Goal: Information Seeking & Learning: Learn about a topic

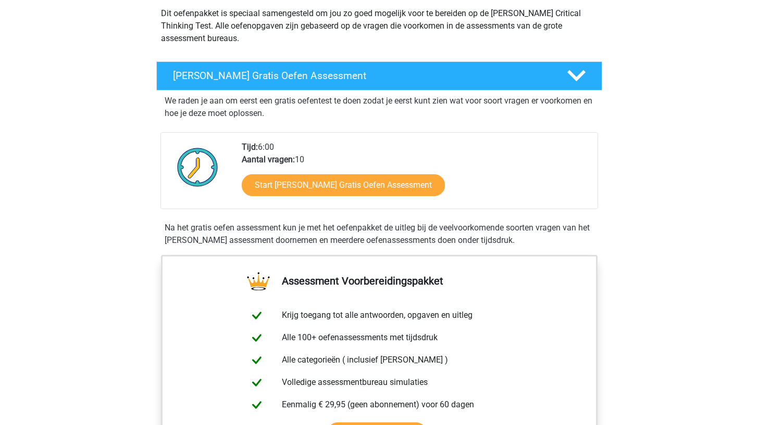
scroll to position [130, 0]
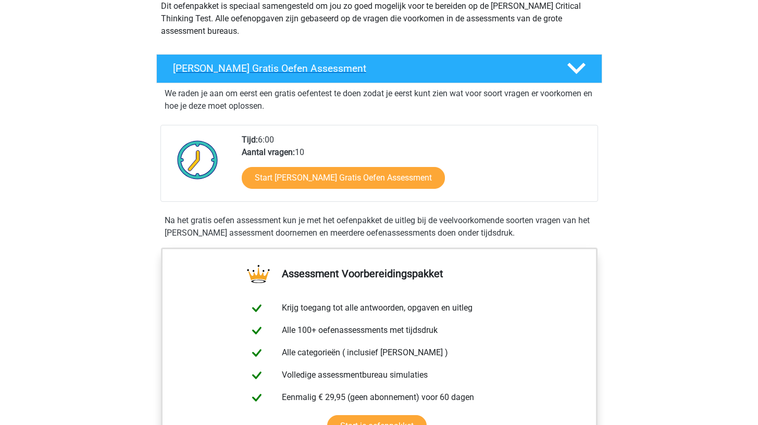
click at [343, 68] on h4 "[PERSON_NAME] Gratis Oefen Assessment" at bounding box center [361, 68] width 377 height 12
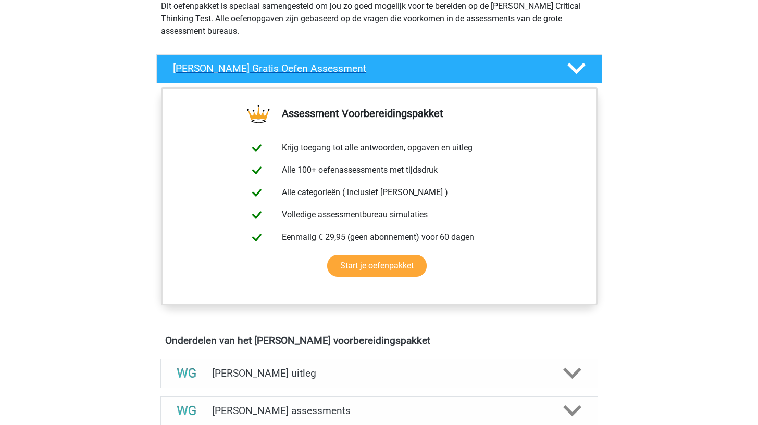
click at [399, 67] on h4 "[PERSON_NAME] Gratis Oefen Assessment" at bounding box center [361, 68] width 377 height 12
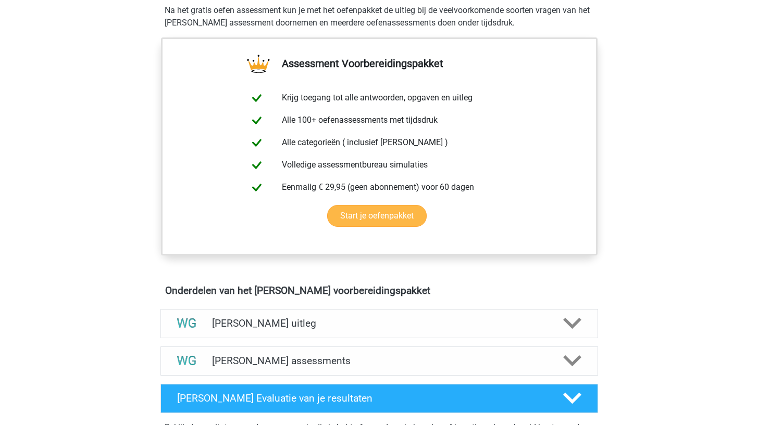
scroll to position [470, 0]
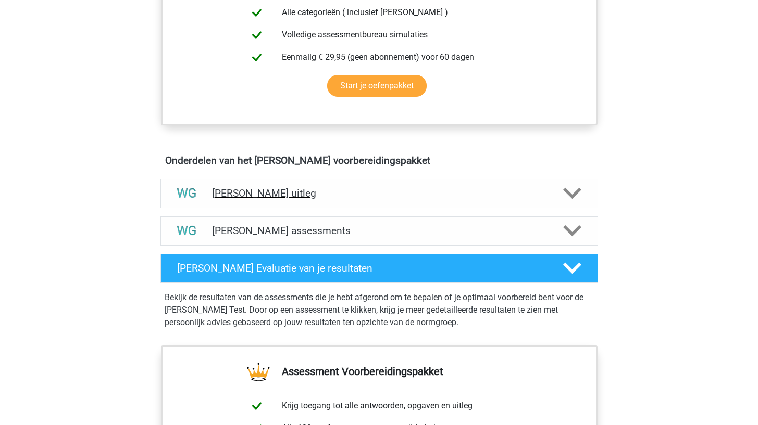
click at [391, 181] on div "[PERSON_NAME] uitleg" at bounding box center [378, 193] width 437 height 29
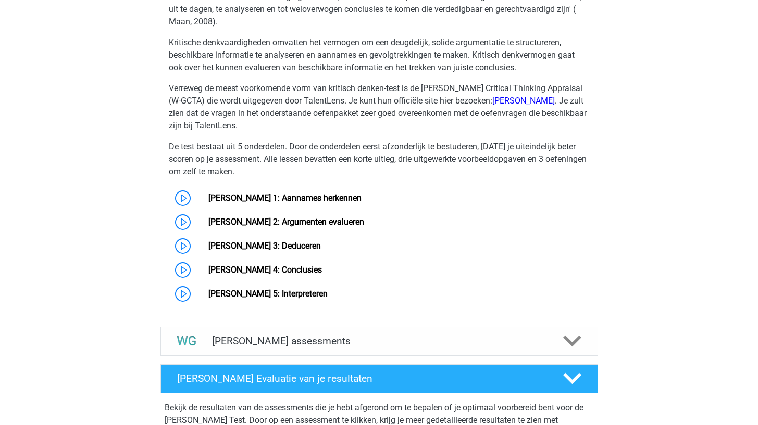
scroll to position [776, 0]
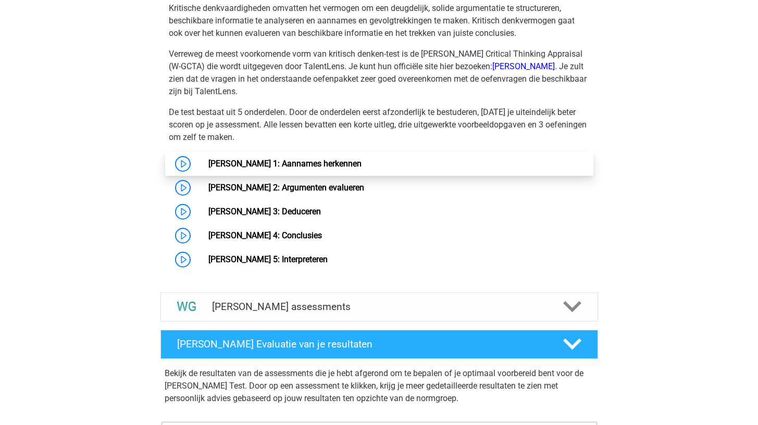
click at [315, 169] on link "[PERSON_NAME] 1: Aannames herkennen" at bounding box center [284, 164] width 153 height 10
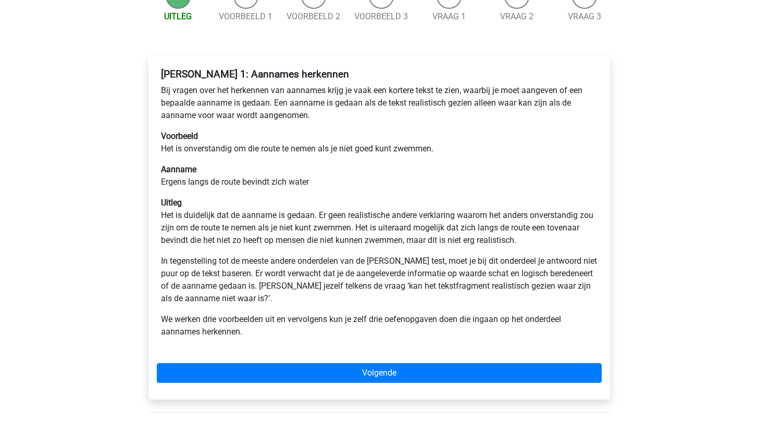
scroll to position [131, 0]
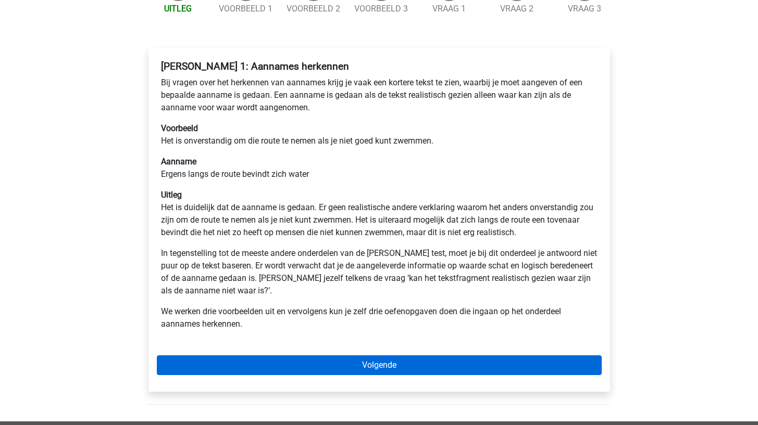
click at [283, 358] on link "Volgende" at bounding box center [379, 366] width 445 height 20
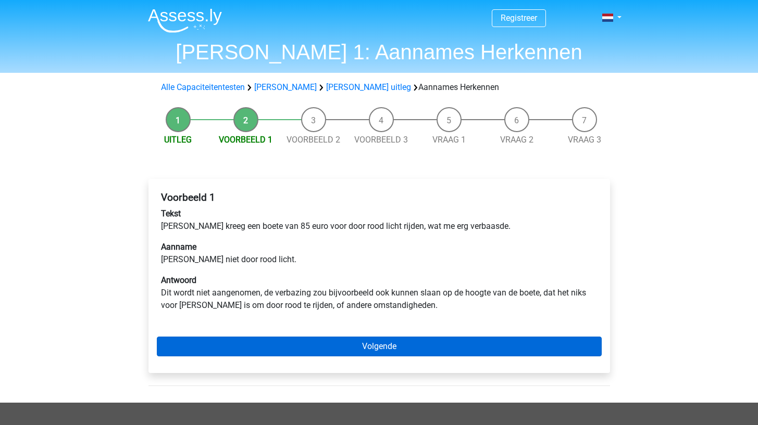
click at [275, 344] on link "Volgende" at bounding box center [379, 347] width 445 height 20
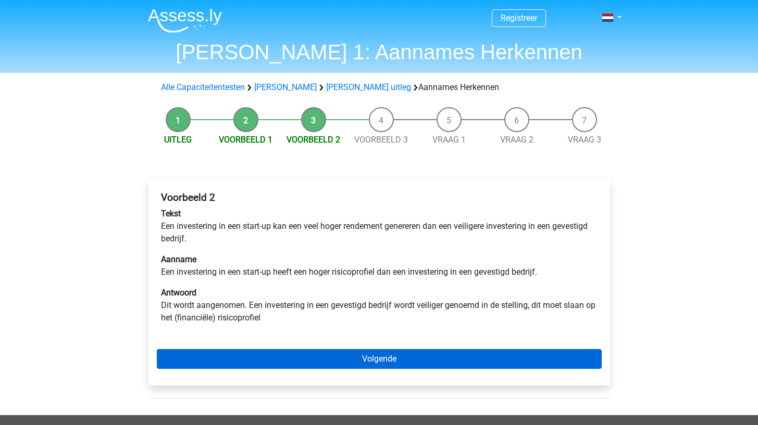
click at [285, 363] on link "Volgende" at bounding box center [379, 359] width 445 height 20
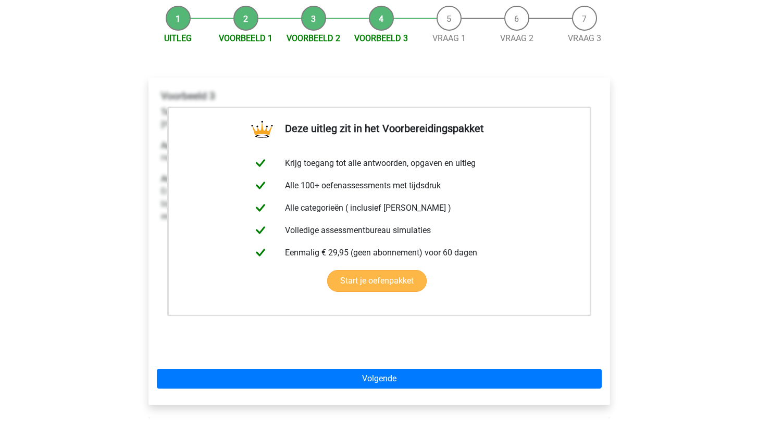
scroll to position [140, 0]
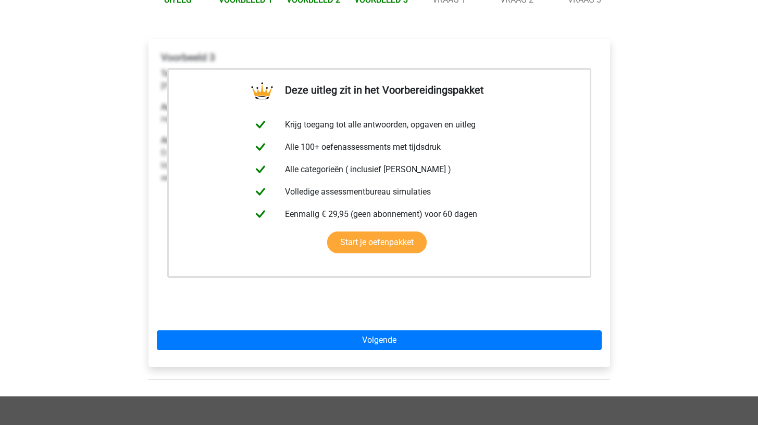
click at [301, 351] on div "Deze uitleg zit in het Voorbereidingspakket Krijg toegang tot alle antwoorden, …" at bounding box center [378, 203] width 461 height 328
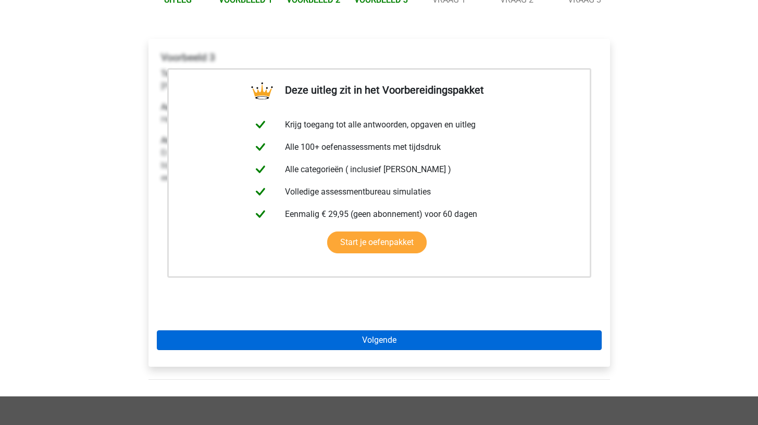
click at [303, 339] on link "Volgende" at bounding box center [379, 341] width 445 height 20
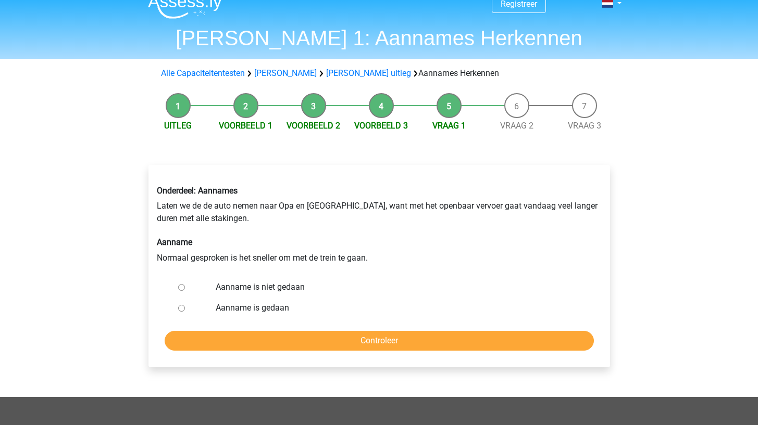
scroll to position [18, 0]
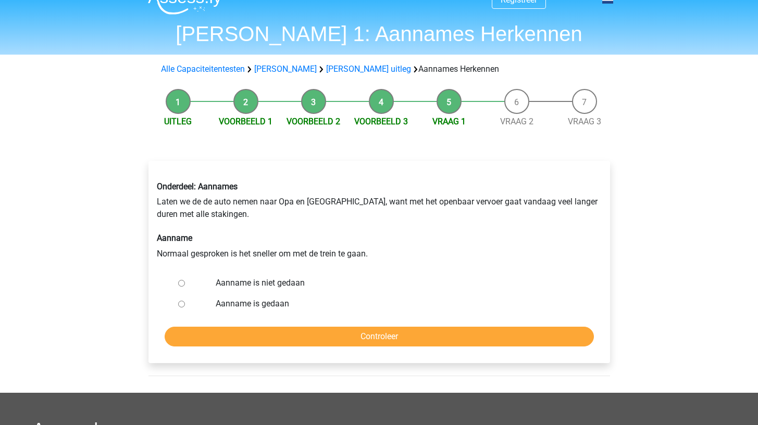
click at [289, 280] on label "Aanname is niet gedaan" at bounding box center [396, 283] width 360 height 12
click at [185, 280] on input "Aanname is niet gedaan" at bounding box center [181, 283] width 7 height 7
radio input "true"
click at [283, 301] on label "Aanname is gedaan" at bounding box center [396, 304] width 360 height 12
click at [185, 301] on input "Aanname is gedaan" at bounding box center [181, 304] width 7 height 7
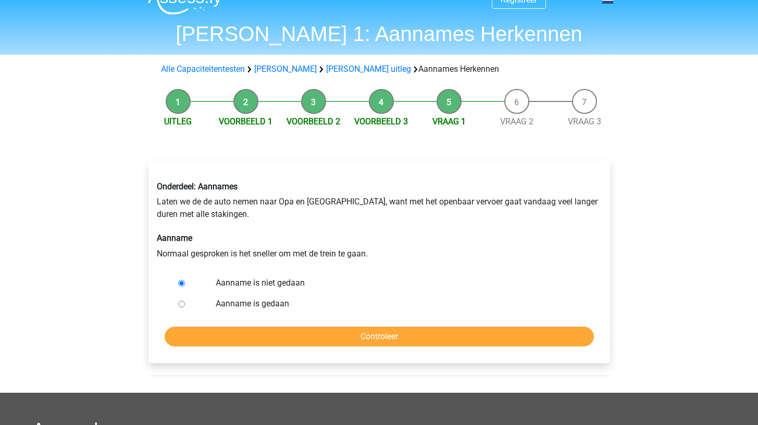
radio input "true"
click at [278, 330] on input "Controleer" at bounding box center [379, 337] width 429 height 20
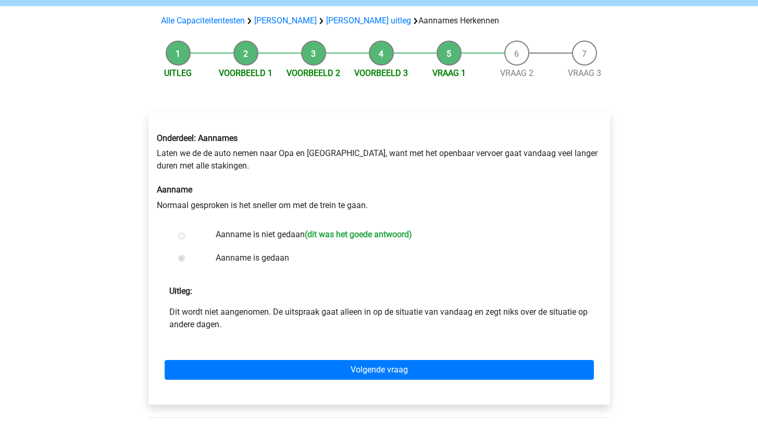
scroll to position [68, 0]
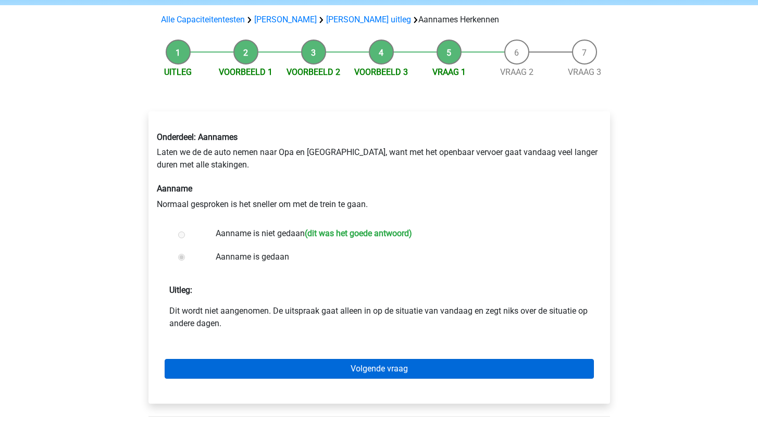
click at [267, 365] on link "Volgende vraag" at bounding box center [379, 369] width 429 height 20
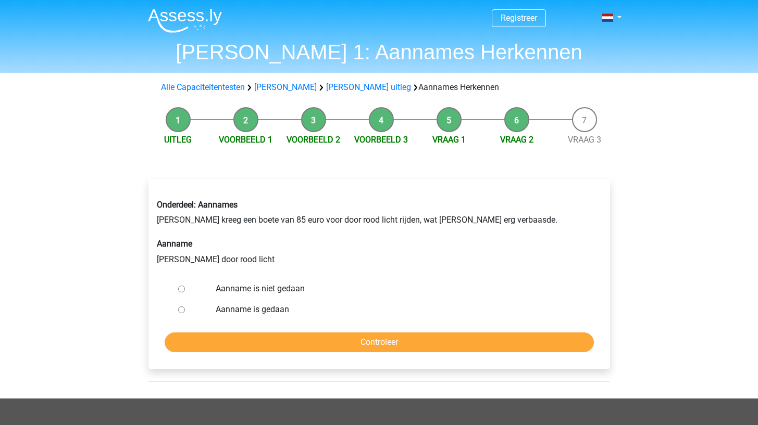
click at [269, 308] on label "Aanname is gedaan" at bounding box center [396, 310] width 360 height 12
click at [185, 308] on input "Aanname is gedaan" at bounding box center [181, 310] width 7 height 7
radio input "true"
click at [266, 338] on input "Controleer" at bounding box center [379, 343] width 429 height 20
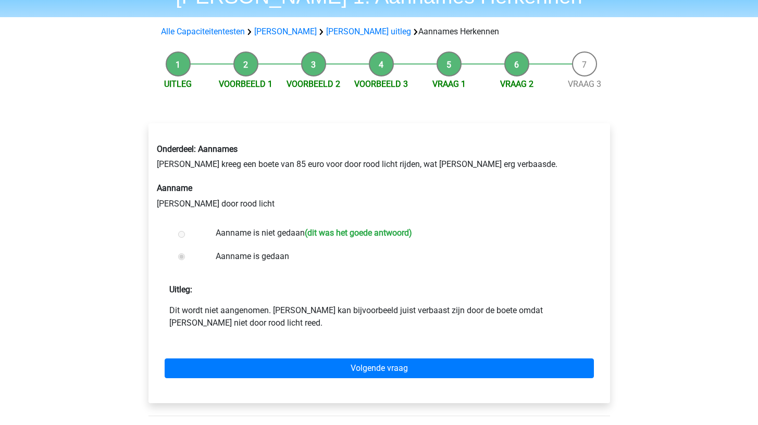
scroll to position [57, 0]
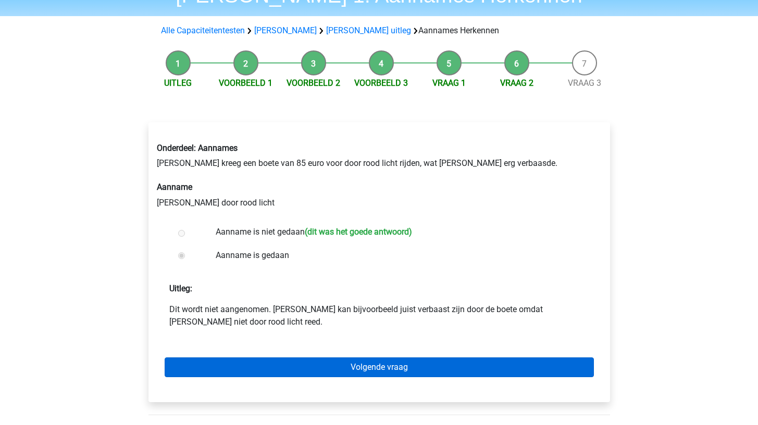
click at [256, 358] on link "Volgende vraag" at bounding box center [379, 368] width 429 height 20
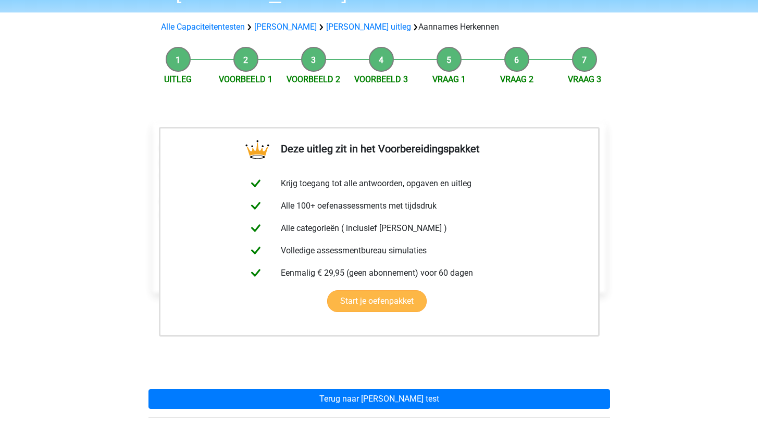
scroll to position [74, 0]
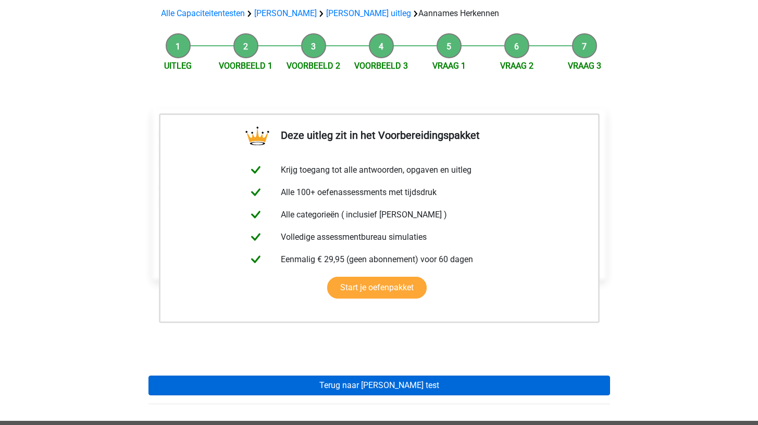
click at [272, 381] on link "Terug naar [PERSON_NAME] test" at bounding box center [378, 386] width 461 height 20
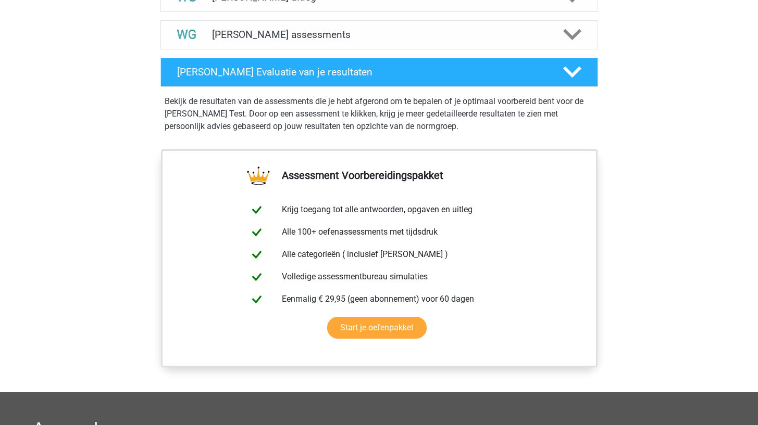
scroll to position [589, 0]
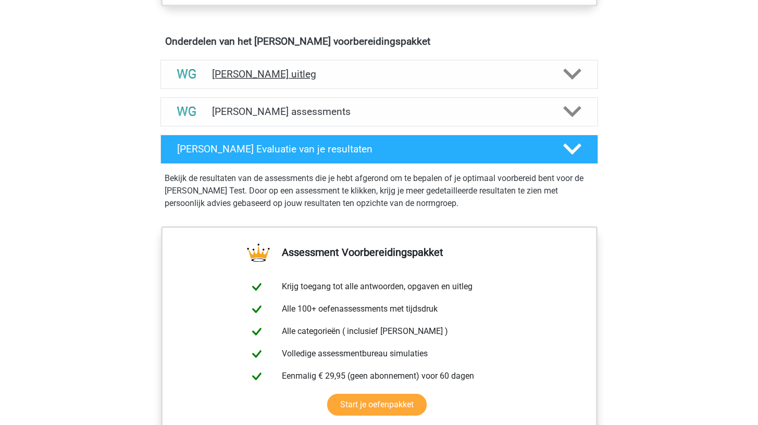
click at [565, 75] on icon at bounding box center [572, 74] width 18 height 18
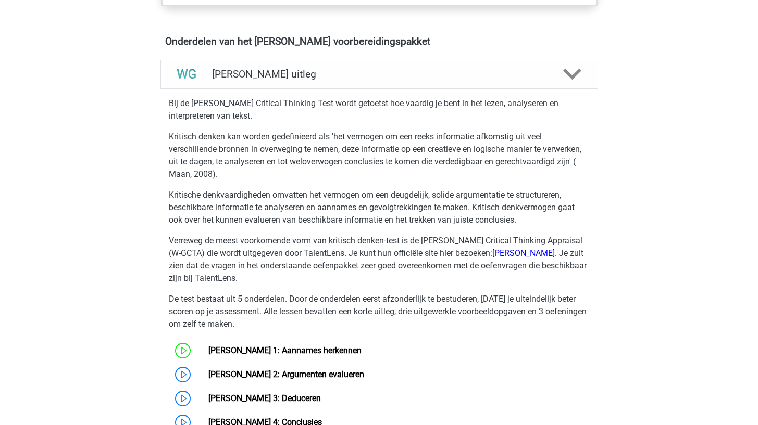
scroll to position [686, 0]
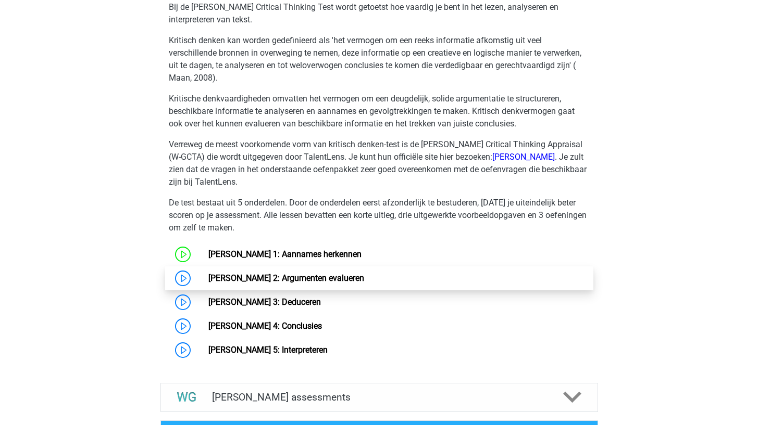
click at [214, 276] on link "[PERSON_NAME] 2: Argumenten evalueren" at bounding box center [286, 278] width 156 height 10
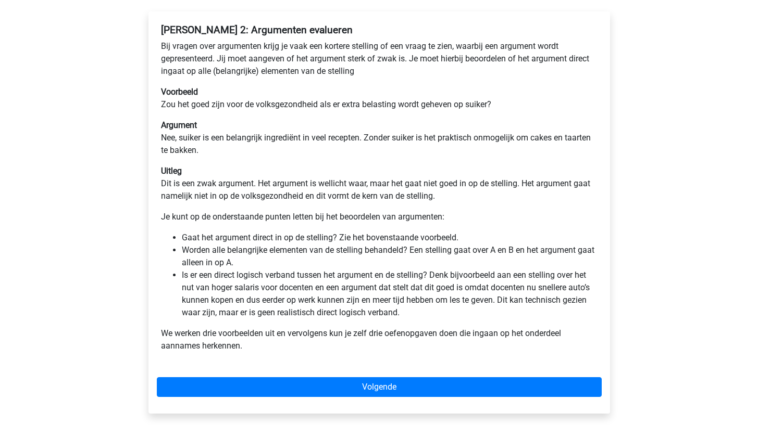
scroll to position [170, 0]
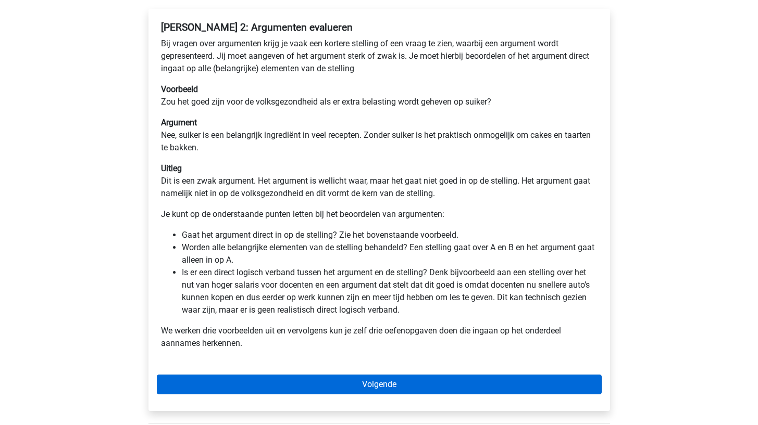
click at [212, 376] on link "Volgende" at bounding box center [379, 385] width 445 height 20
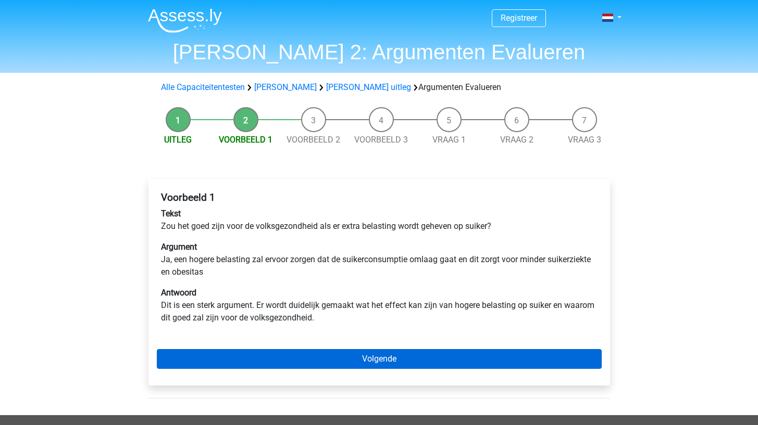
click at [220, 359] on link "Volgende" at bounding box center [379, 359] width 445 height 20
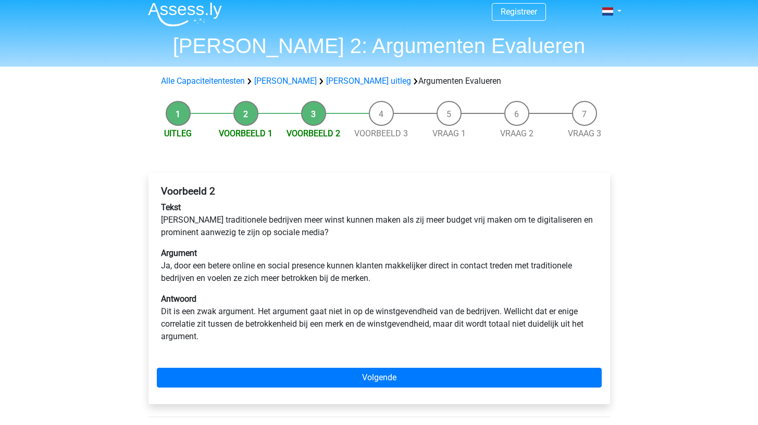
scroll to position [7, 0]
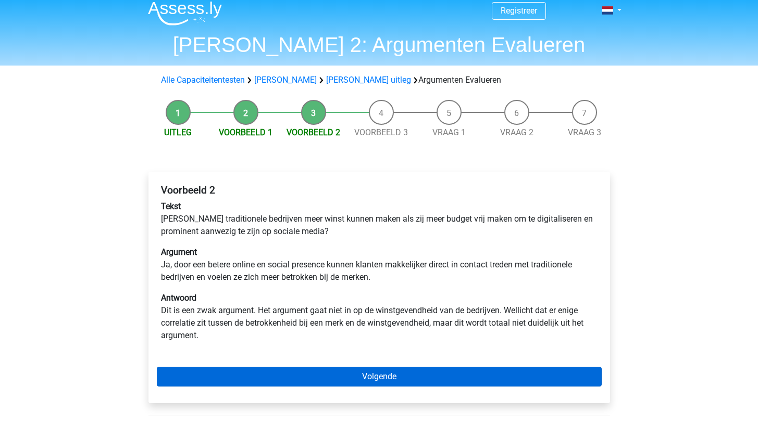
click at [221, 375] on link "Volgende" at bounding box center [379, 377] width 445 height 20
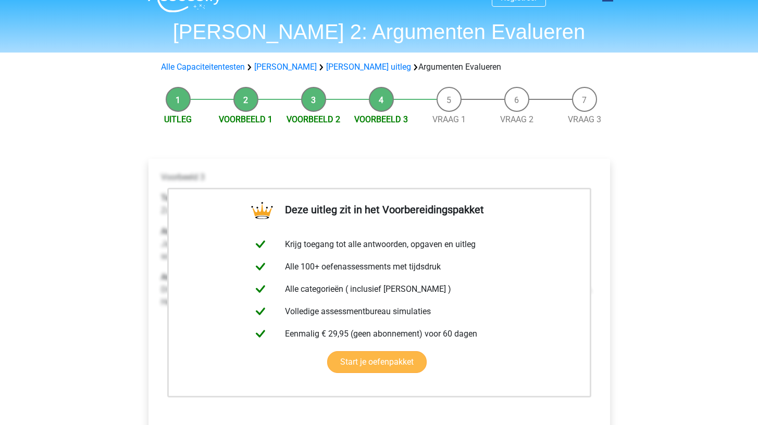
scroll to position [120, 0]
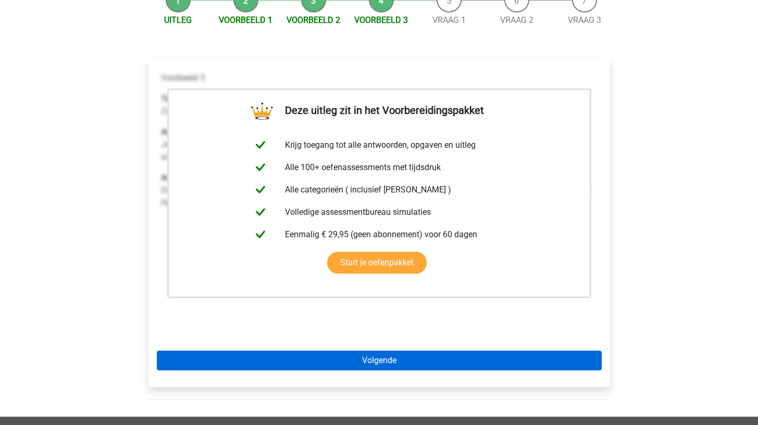
click at [248, 360] on link "Volgende" at bounding box center [379, 361] width 445 height 20
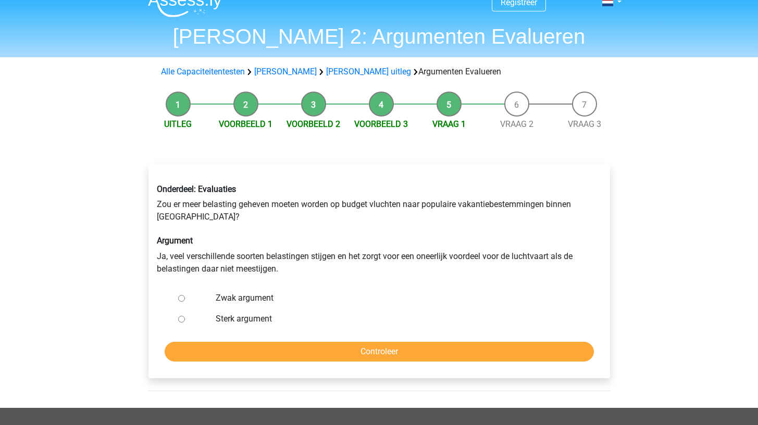
scroll to position [17, 0]
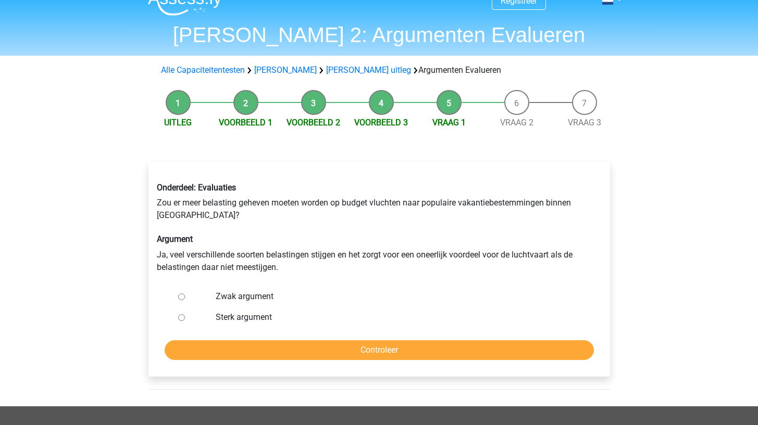
click at [237, 296] on label "Zwak argument" at bounding box center [396, 297] width 360 height 12
click at [185, 296] on input "Zwak argument" at bounding box center [181, 297] width 7 height 7
radio input "true"
click at [234, 344] on input "Controleer" at bounding box center [379, 351] width 429 height 20
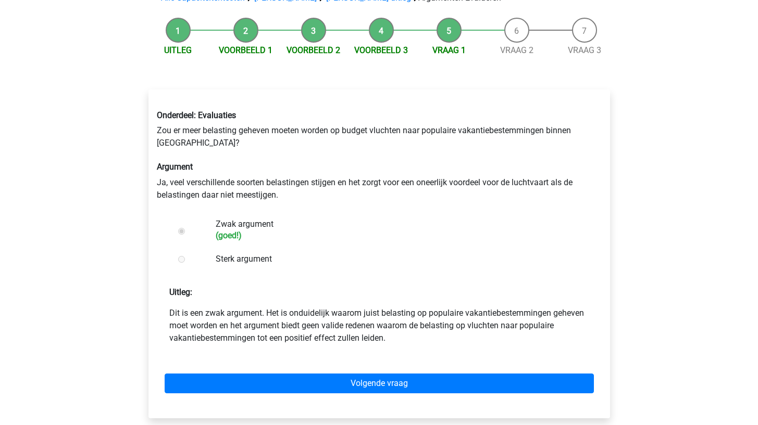
scroll to position [90, 0]
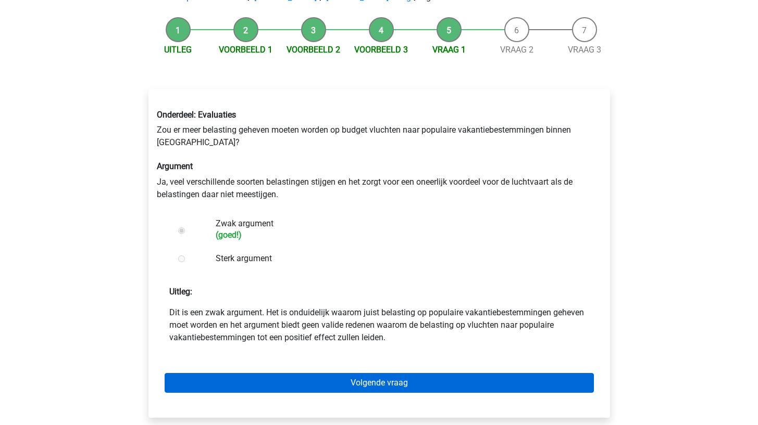
click at [224, 375] on link "Volgende vraag" at bounding box center [379, 383] width 429 height 20
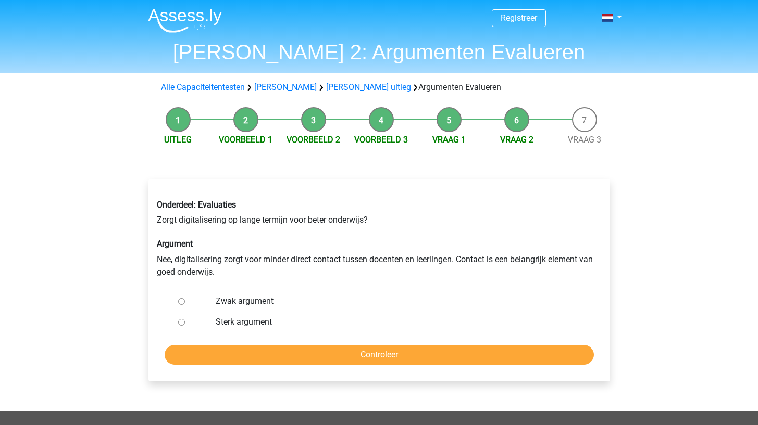
click at [229, 325] on label "Sterk argument" at bounding box center [396, 322] width 360 height 12
click at [185, 325] on input "Sterk argument" at bounding box center [181, 322] width 7 height 7
radio input "true"
click at [227, 359] on input "Controleer" at bounding box center [379, 355] width 429 height 20
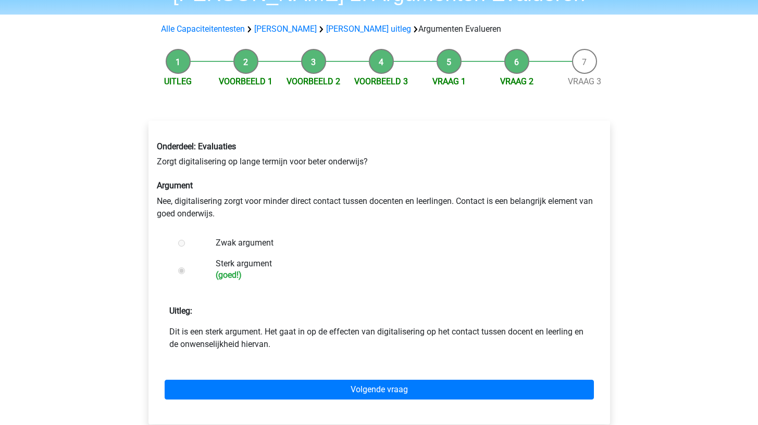
scroll to position [79, 0]
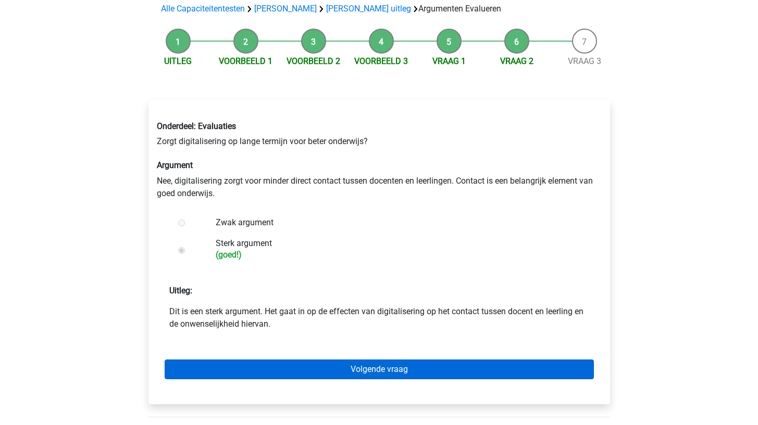
click at [228, 361] on link "Volgende vraag" at bounding box center [379, 370] width 429 height 20
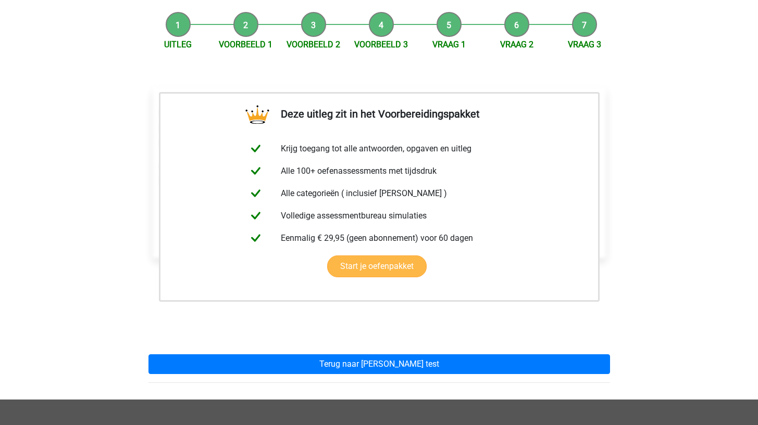
scroll to position [142, 0]
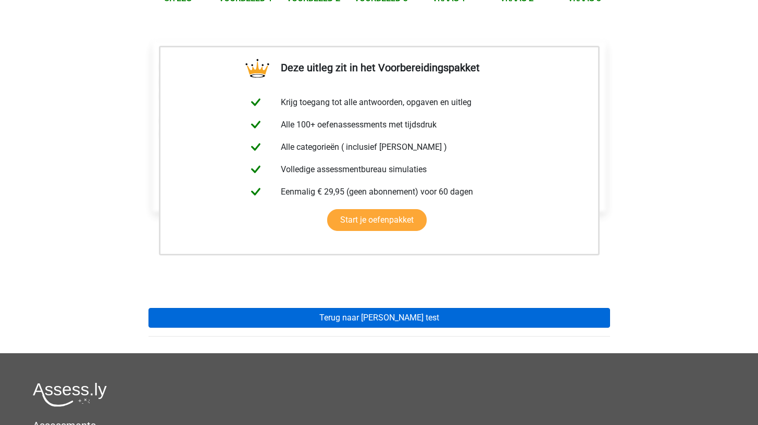
click at [236, 316] on link "Terug naar watson glaser test" at bounding box center [378, 318] width 461 height 20
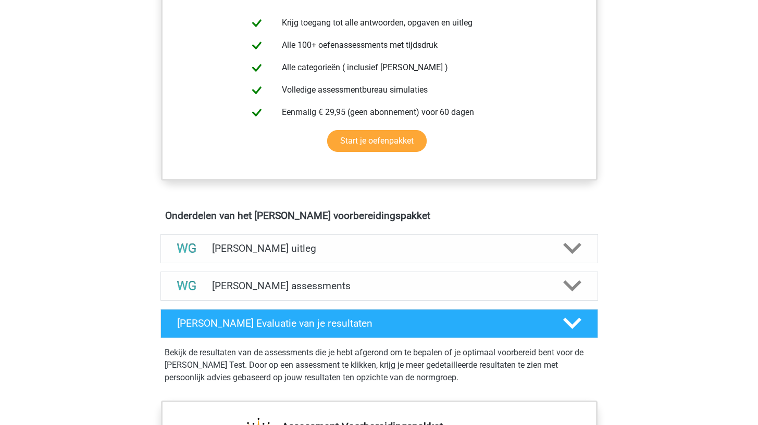
scroll to position [466, 0]
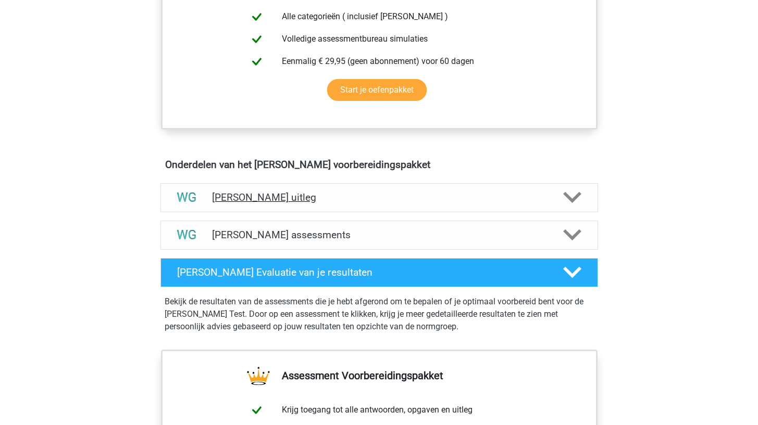
click at [381, 191] on div "[PERSON_NAME] uitleg" at bounding box center [378, 197] width 437 height 29
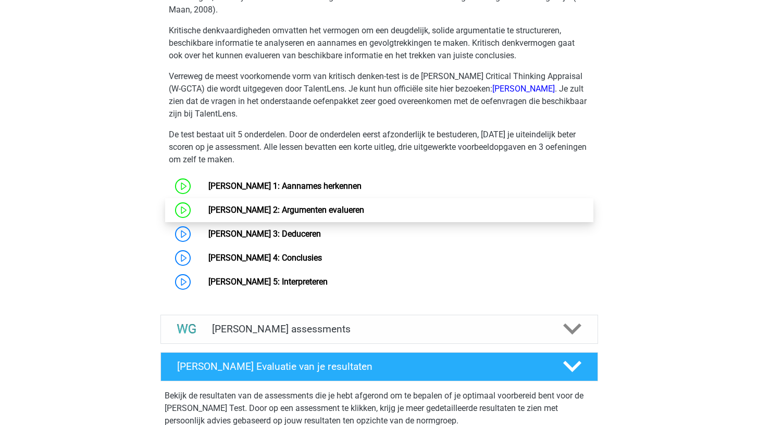
scroll to position [772, 0]
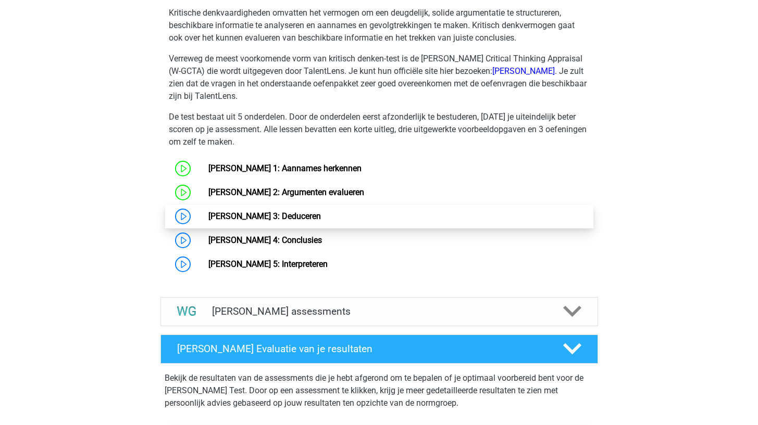
click at [321, 221] on link "Watson Glaser 3: Deduceren" at bounding box center [264, 216] width 112 height 10
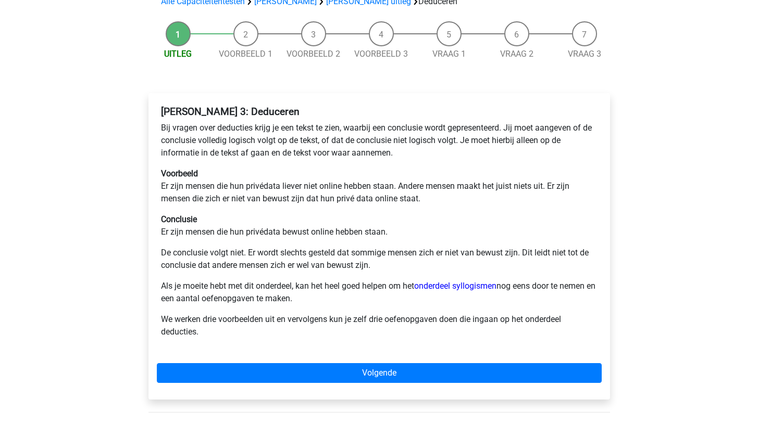
scroll to position [86, 0]
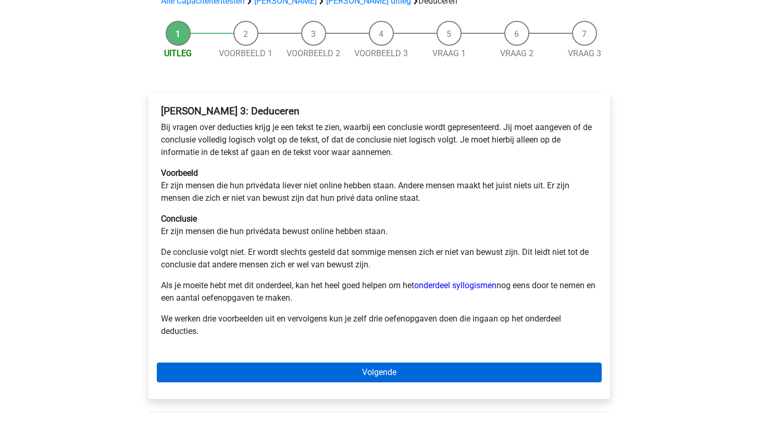
click at [325, 365] on link "Volgende" at bounding box center [379, 373] width 445 height 20
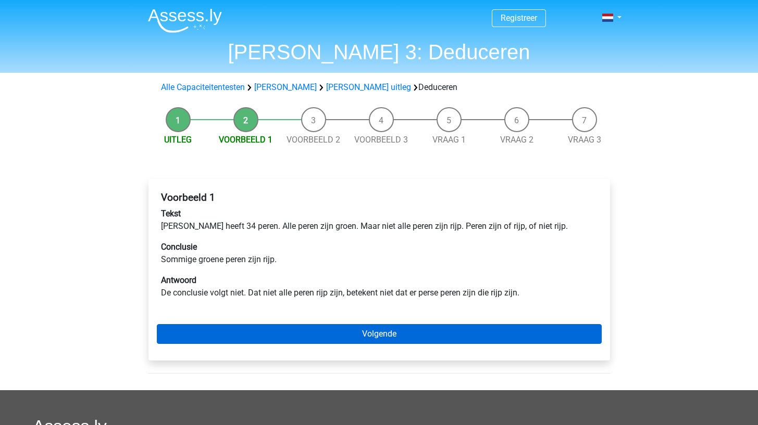
click at [335, 334] on link "Volgende" at bounding box center [379, 334] width 445 height 20
click at [314, 334] on link "Volgende" at bounding box center [379, 334] width 445 height 20
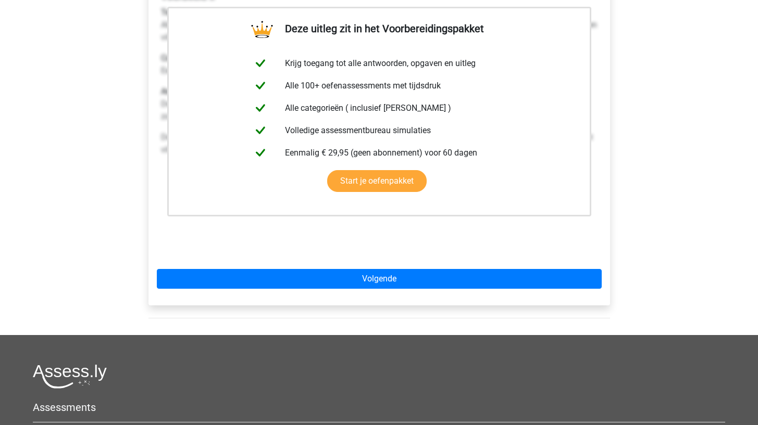
scroll to position [223, 0]
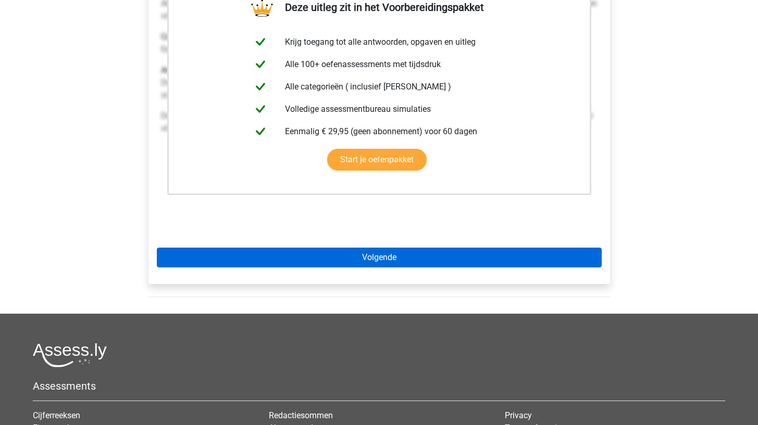
click at [343, 265] on link "Volgende" at bounding box center [379, 258] width 445 height 20
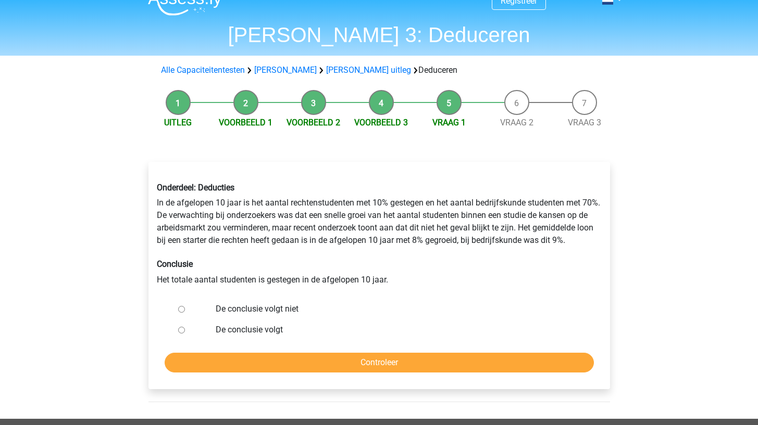
scroll to position [19, 0]
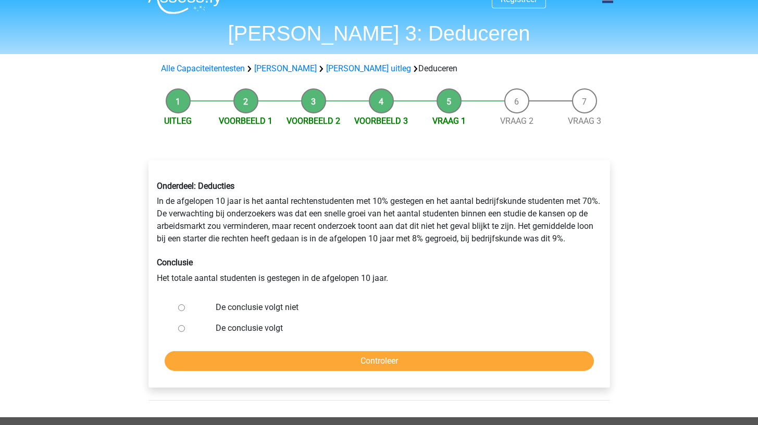
click at [264, 327] on label "De conclusie volgt" at bounding box center [396, 328] width 360 height 12
click at [185, 327] on input "De conclusie volgt" at bounding box center [181, 328] width 7 height 7
radio input "true"
click at [256, 360] on input "Controleer" at bounding box center [379, 361] width 429 height 20
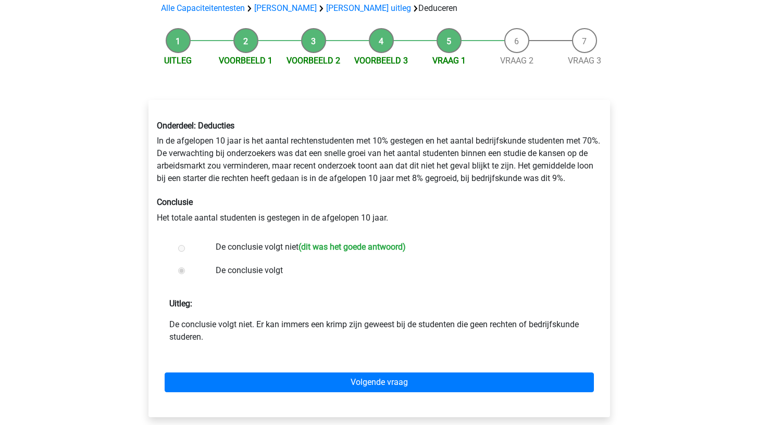
scroll to position [80, 0]
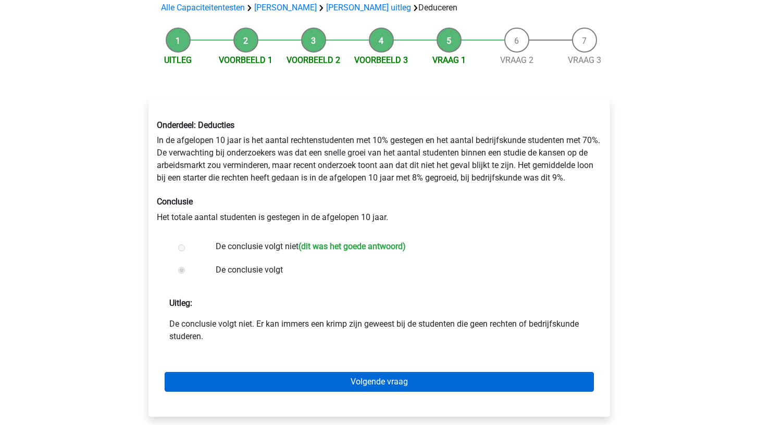
click at [251, 381] on link "Volgende vraag" at bounding box center [379, 382] width 429 height 20
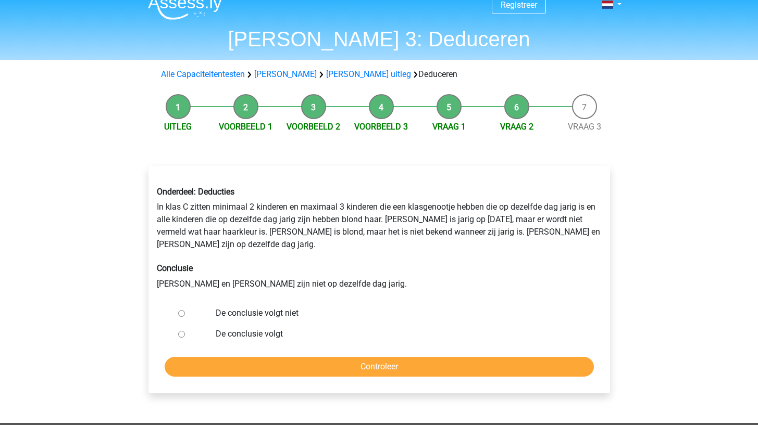
scroll to position [17, 0]
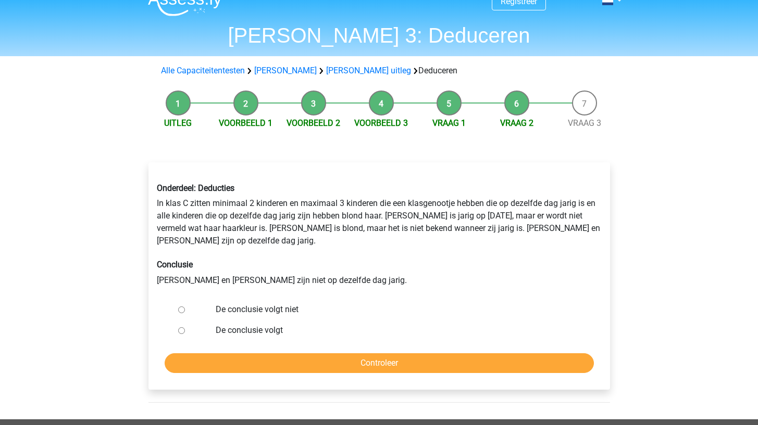
click at [266, 324] on label "De conclusie volgt" at bounding box center [396, 330] width 360 height 12
click at [185, 327] on input "De conclusie volgt" at bounding box center [181, 330] width 7 height 7
radio input "true"
click at [259, 354] on input "Controleer" at bounding box center [379, 364] width 429 height 20
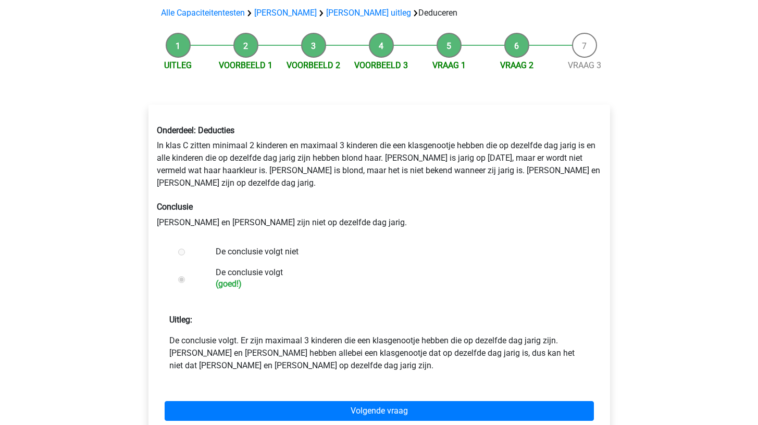
scroll to position [77, 0]
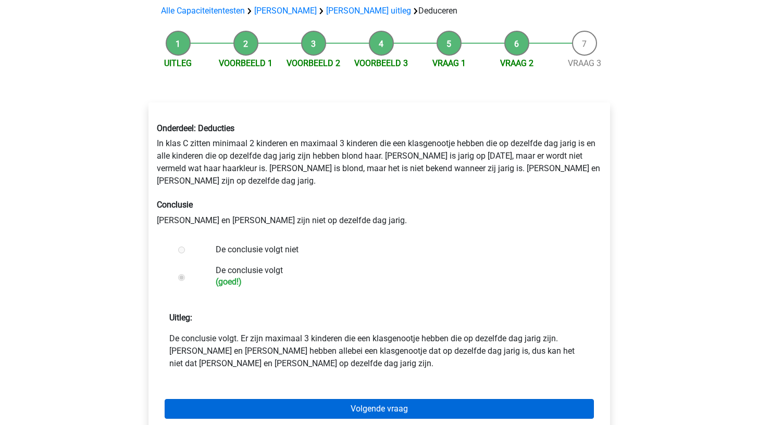
click at [267, 399] on link "Volgende vraag" at bounding box center [379, 409] width 429 height 20
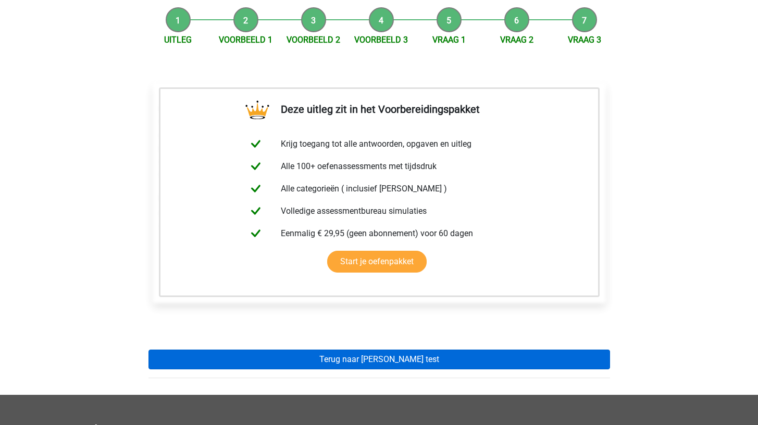
scroll to position [128, 0]
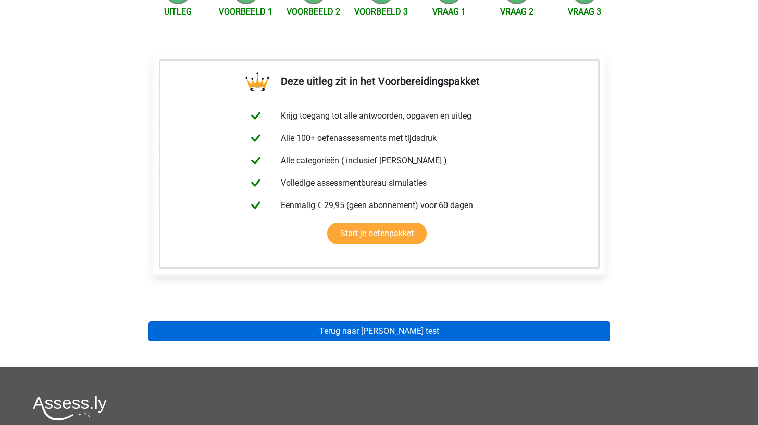
click at [294, 331] on link "Terug naar watson glaser test" at bounding box center [378, 332] width 461 height 20
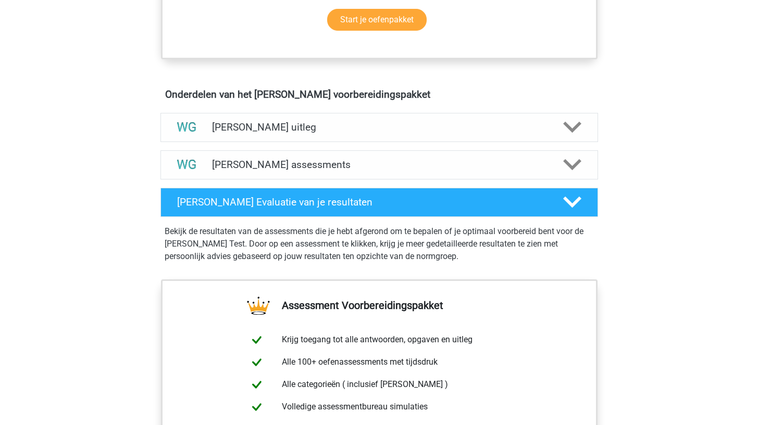
scroll to position [537, 0]
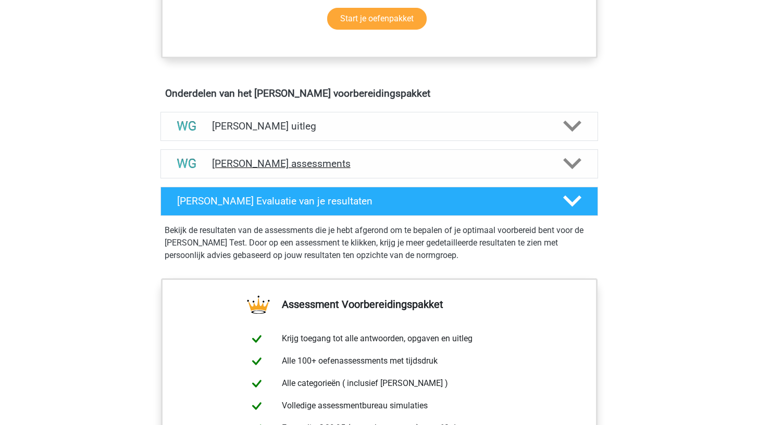
click at [416, 165] on h4 "Watson Glaser assessments" at bounding box center [379, 164] width 334 height 12
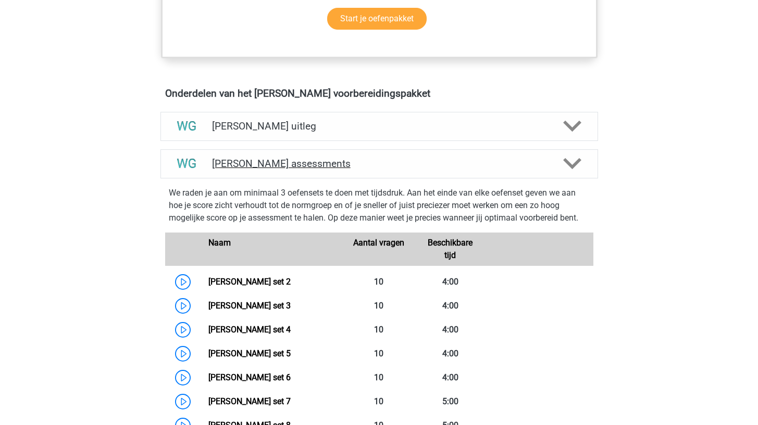
scroll to position [543, 0]
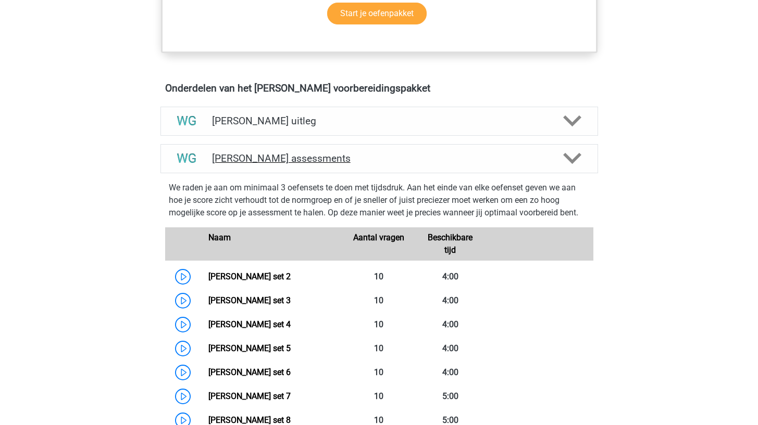
click at [416, 165] on h4 "Watson Glaser assessments" at bounding box center [379, 159] width 334 height 12
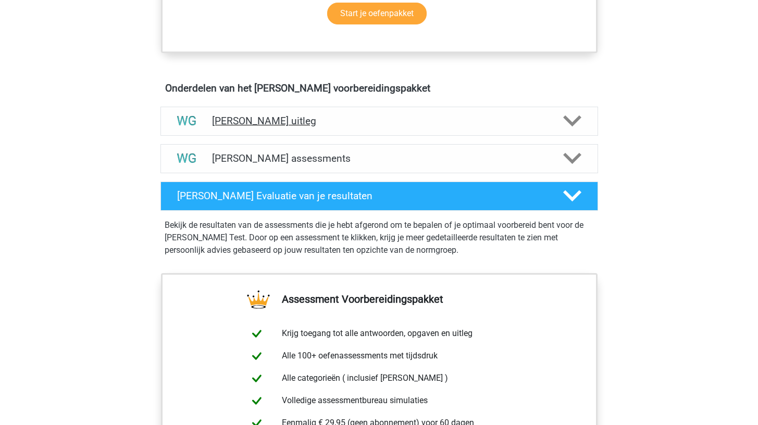
click at [422, 126] on h4 "[PERSON_NAME] uitleg" at bounding box center [379, 121] width 334 height 12
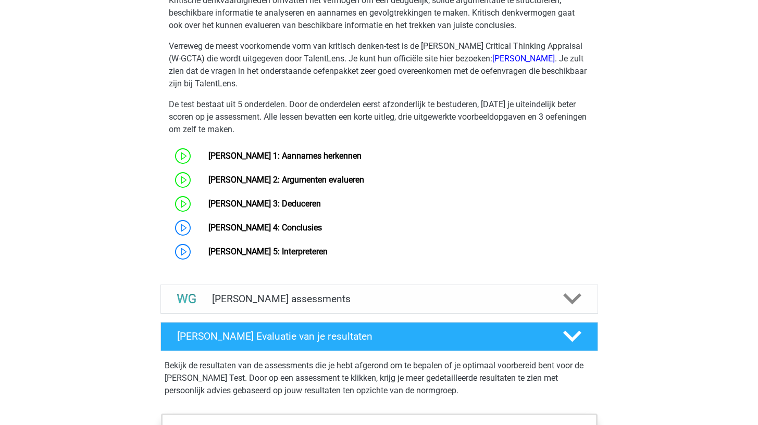
scroll to position [791, 0]
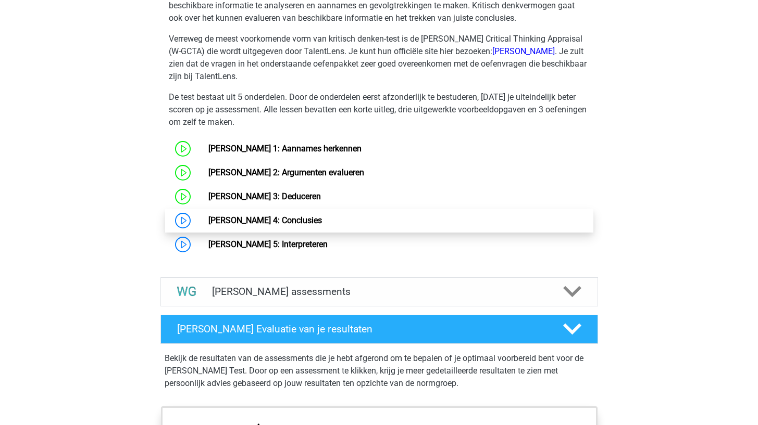
click at [302, 217] on link "[PERSON_NAME] 4: Conclusies" at bounding box center [265, 221] width 114 height 10
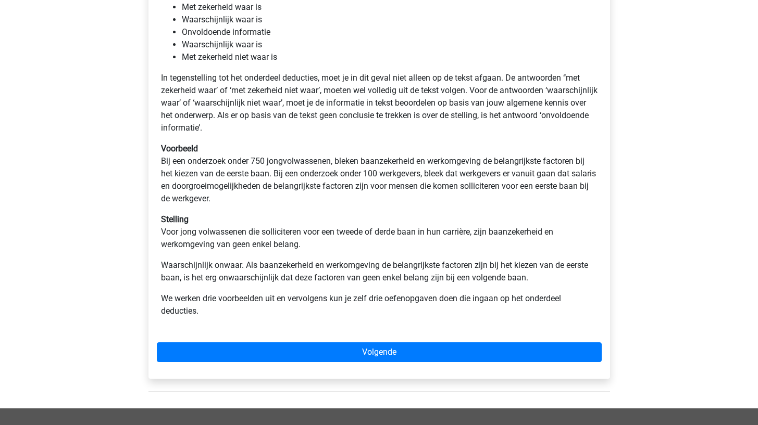
scroll to position [245, 0]
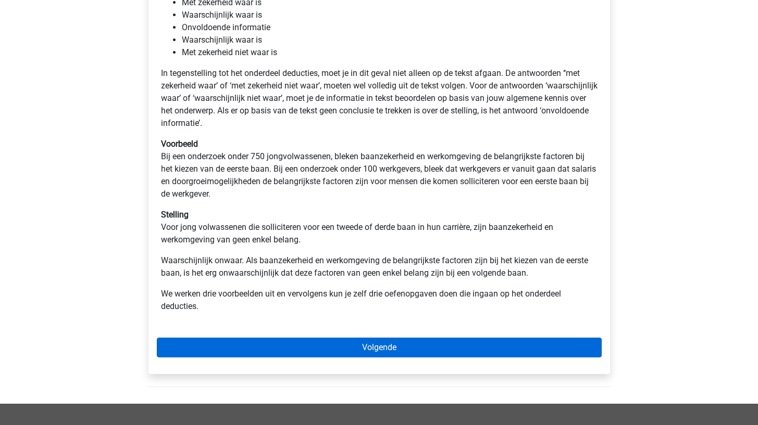
click at [194, 341] on link "Volgende" at bounding box center [379, 348] width 445 height 20
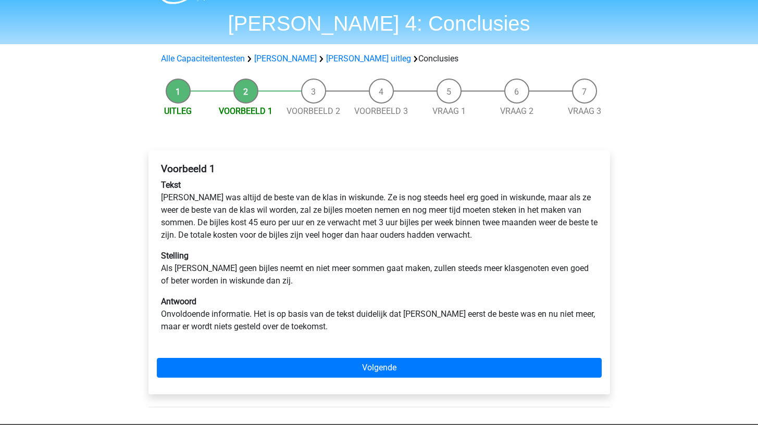
scroll to position [35, 0]
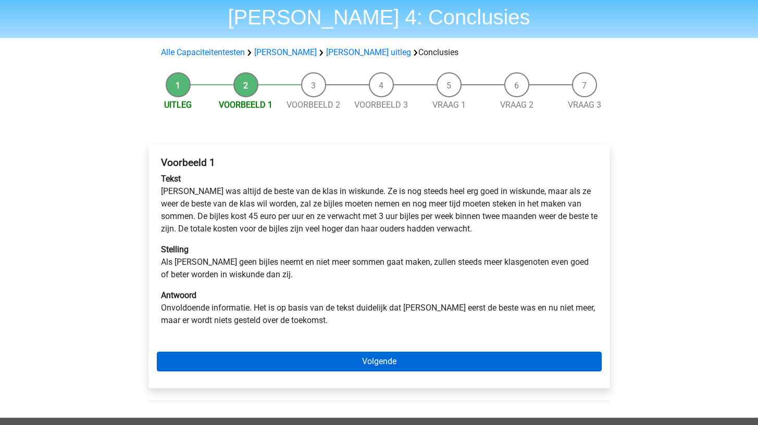
click at [184, 358] on link "Volgende" at bounding box center [379, 362] width 445 height 20
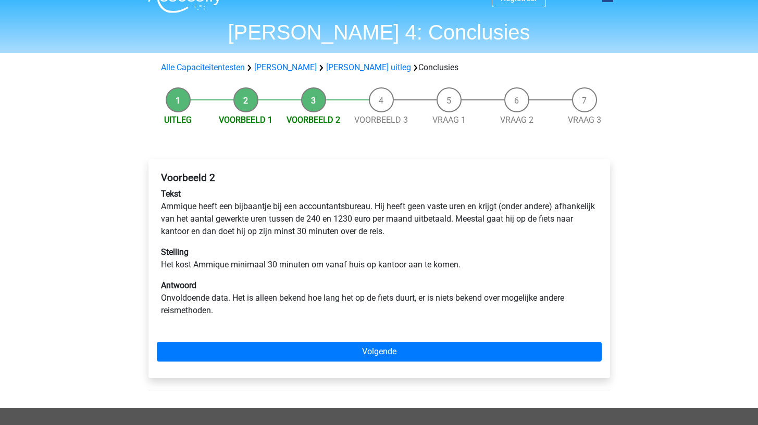
scroll to position [22, 0]
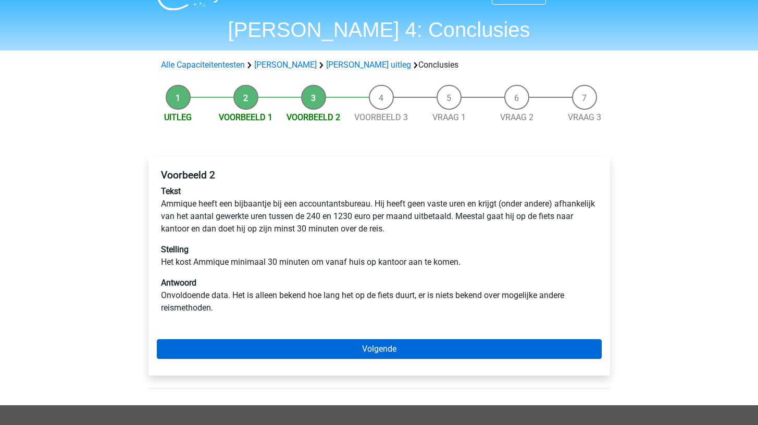
click at [183, 346] on link "Volgende" at bounding box center [379, 349] width 445 height 20
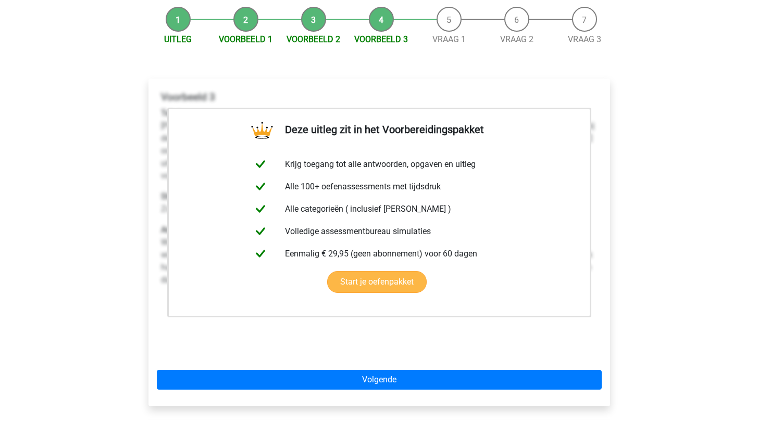
scroll to position [127, 0]
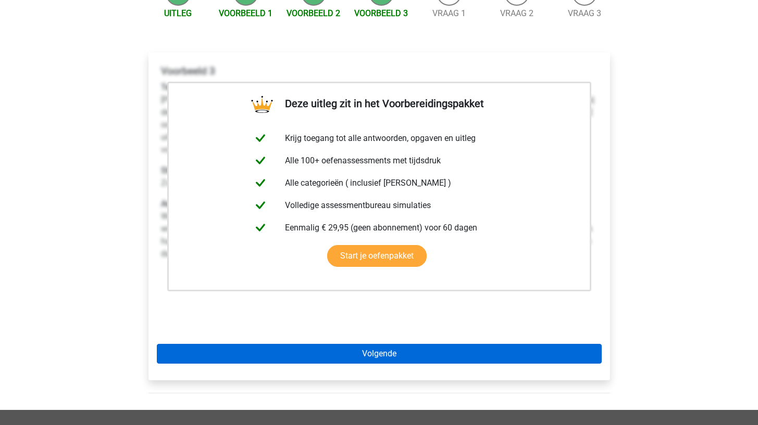
click at [190, 350] on link "Volgende" at bounding box center [379, 354] width 445 height 20
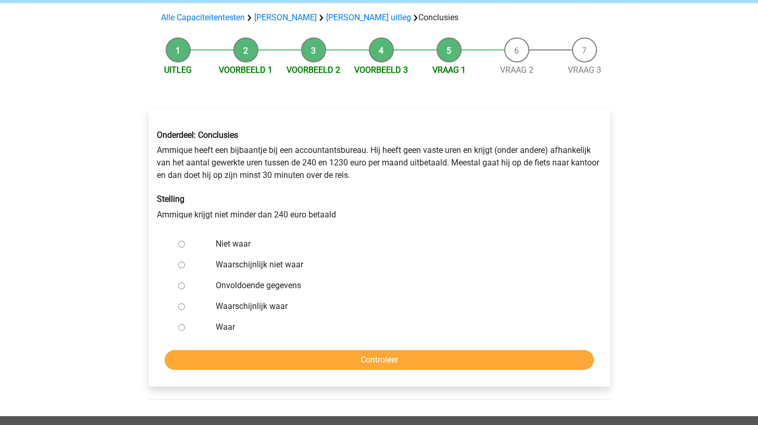
scroll to position [72, 0]
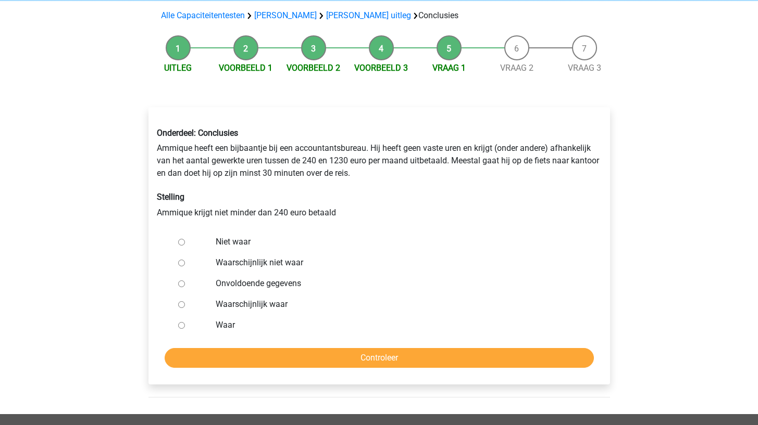
click at [217, 323] on label "Waar" at bounding box center [396, 325] width 360 height 12
click at [185, 323] on input "Waar" at bounding box center [181, 325] width 7 height 7
radio input "true"
click at [210, 349] on input "Controleer" at bounding box center [379, 358] width 429 height 20
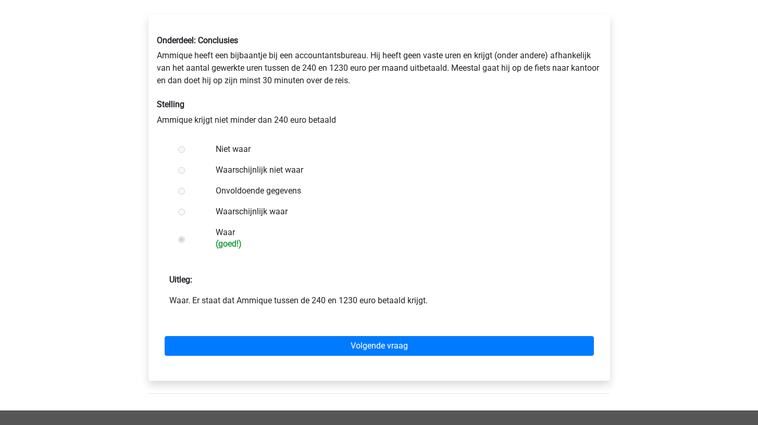
scroll to position [166, 0]
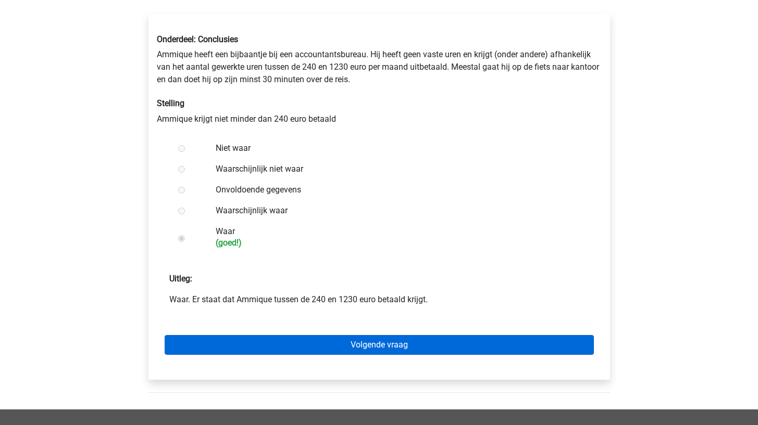
click at [237, 343] on link "Volgende vraag" at bounding box center [379, 345] width 429 height 20
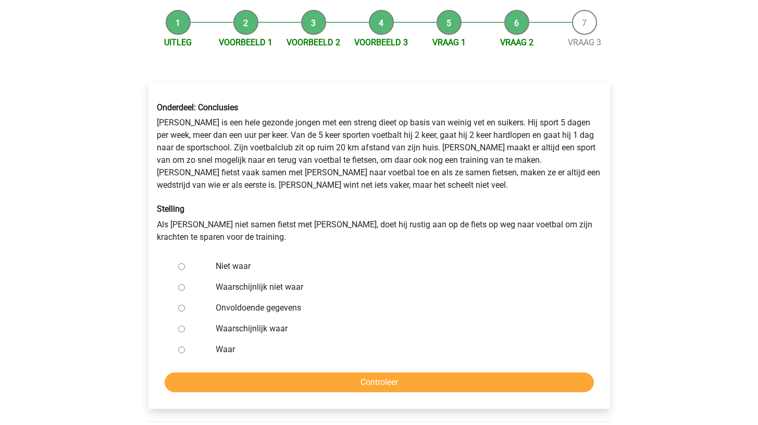
scroll to position [100, 0]
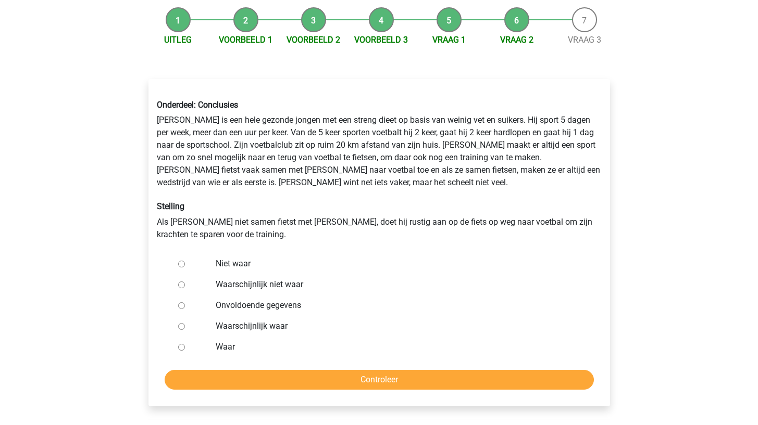
click at [240, 286] on label "Waarschijnlijk niet waar" at bounding box center [396, 285] width 360 height 12
click at [185, 286] on input "Waarschijnlijk niet waar" at bounding box center [181, 285] width 7 height 7
radio input "true"
click at [222, 270] on label "Niet waar" at bounding box center [396, 264] width 360 height 12
click at [185, 268] on input "Niet waar" at bounding box center [181, 264] width 7 height 7
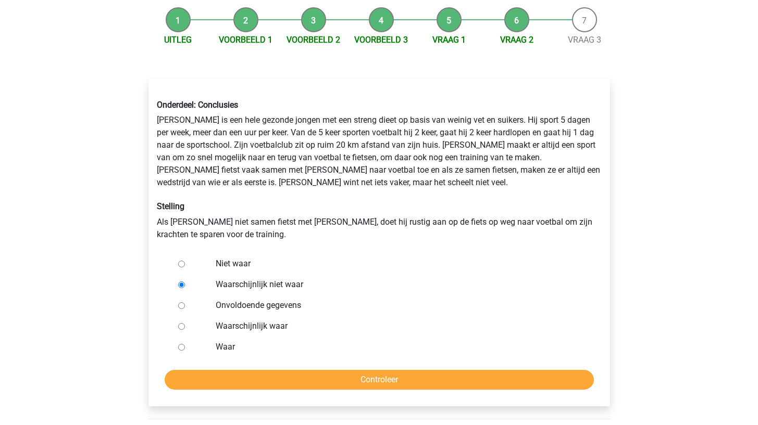
radio input "true"
click at [210, 377] on input "Controleer" at bounding box center [379, 380] width 429 height 20
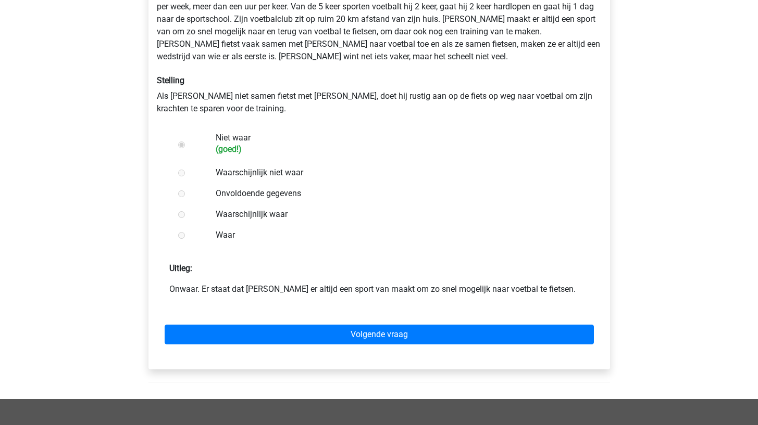
scroll to position [233, 0]
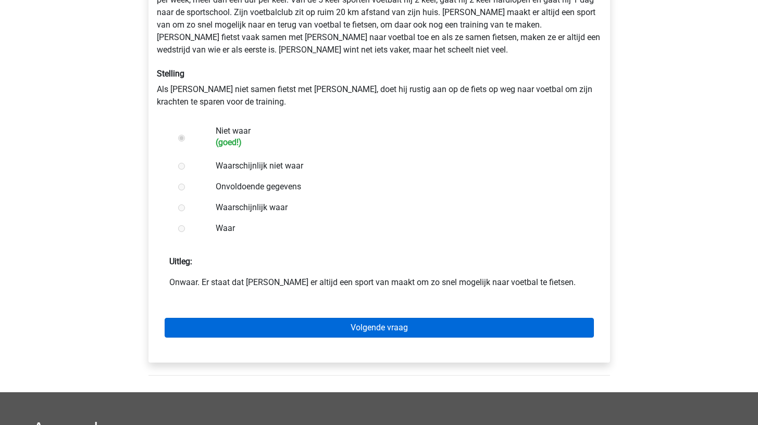
click at [233, 329] on link "Volgende vraag" at bounding box center [379, 328] width 429 height 20
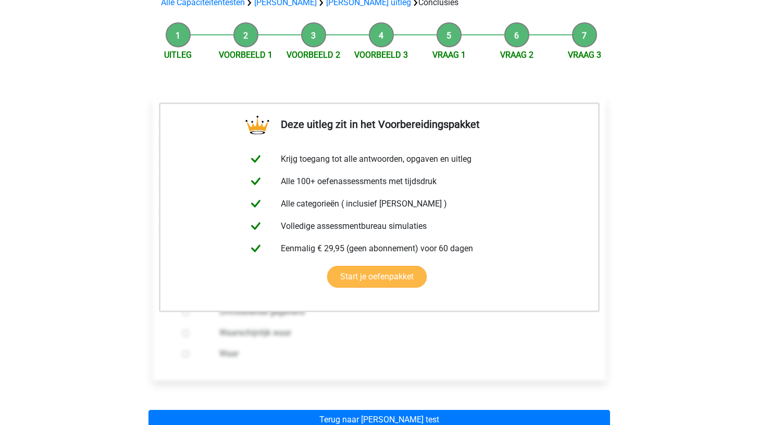
scroll to position [109, 0]
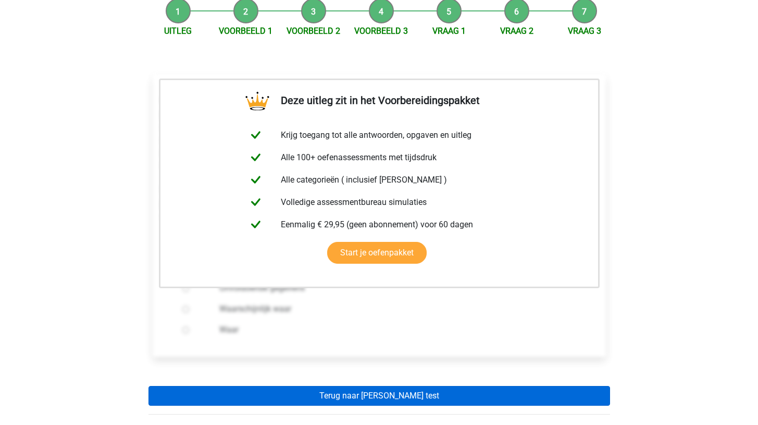
click at [232, 386] on link "Terug naar [PERSON_NAME] test" at bounding box center [378, 396] width 461 height 20
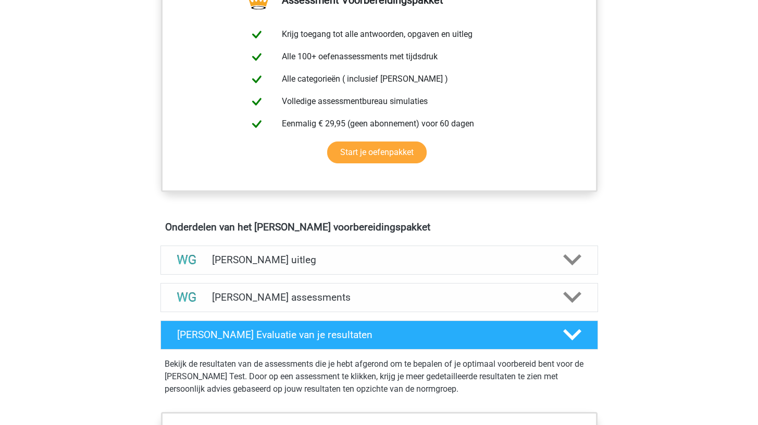
scroll to position [431, 0]
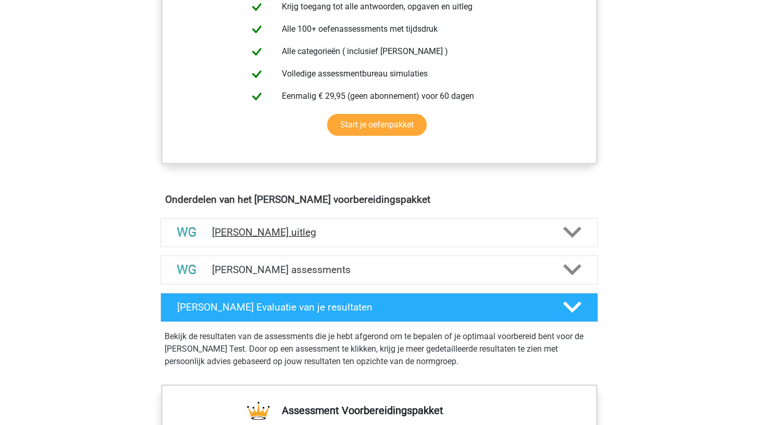
click at [361, 234] on h4 "[PERSON_NAME] uitleg" at bounding box center [379, 232] width 334 height 12
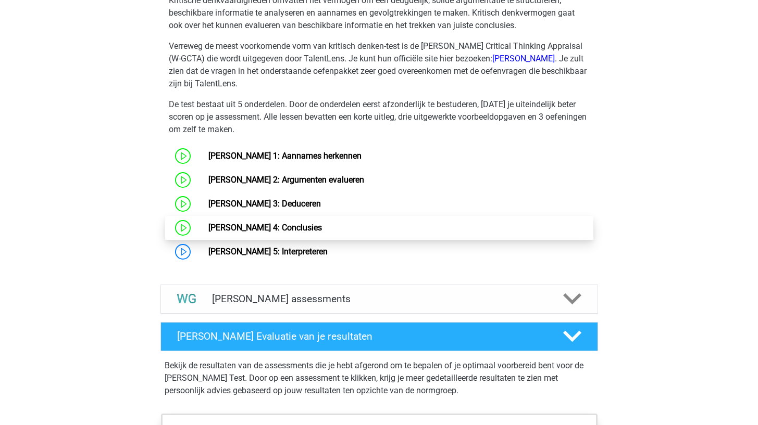
scroll to position [789, 0]
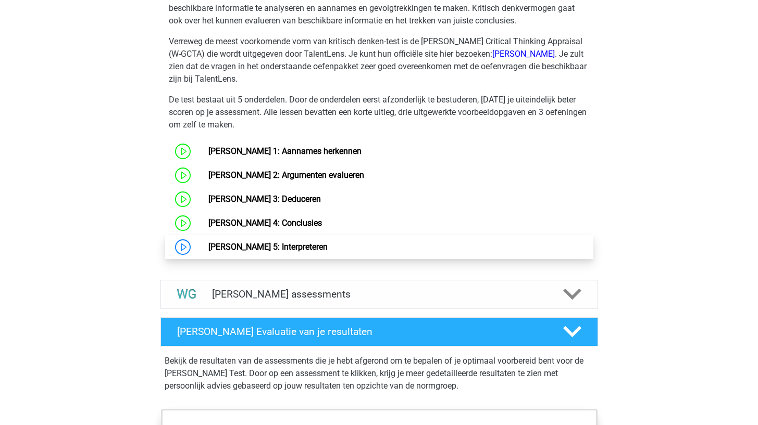
click at [318, 248] on link "Watson Glaser 5: Interpreteren" at bounding box center [267, 247] width 119 height 10
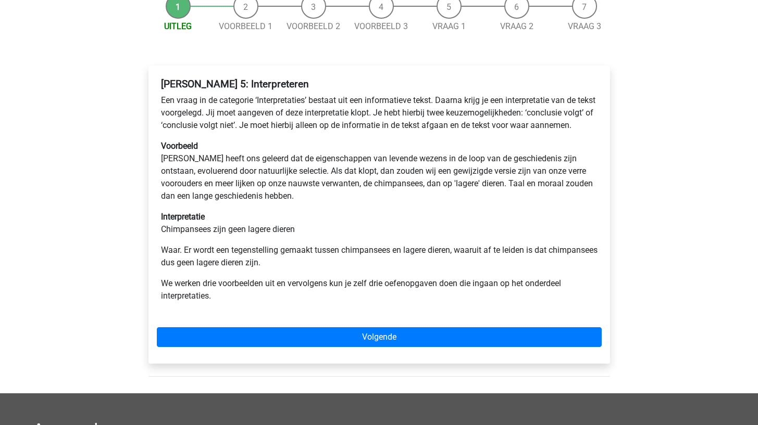
scroll to position [117, 0]
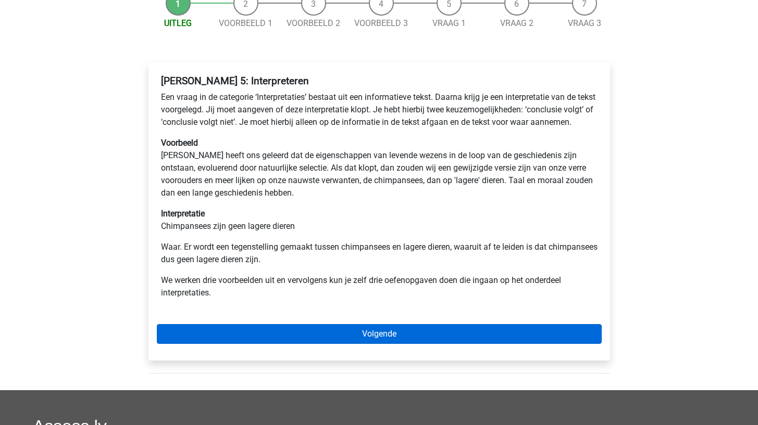
click at [248, 344] on link "Volgende" at bounding box center [379, 334] width 445 height 20
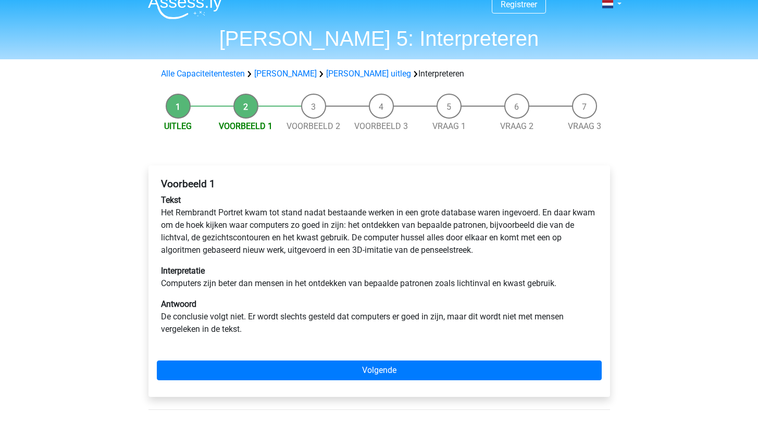
scroll to position [15, 0]
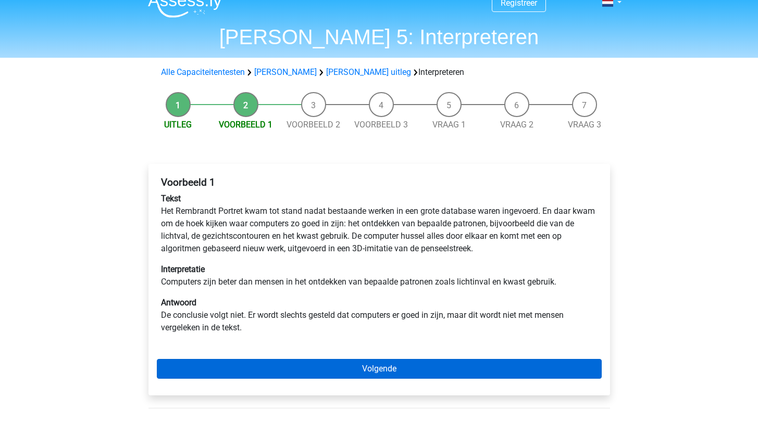
click at [249, 361] on link "Volgende" at bounding box center [379, 369] width 445 height 20
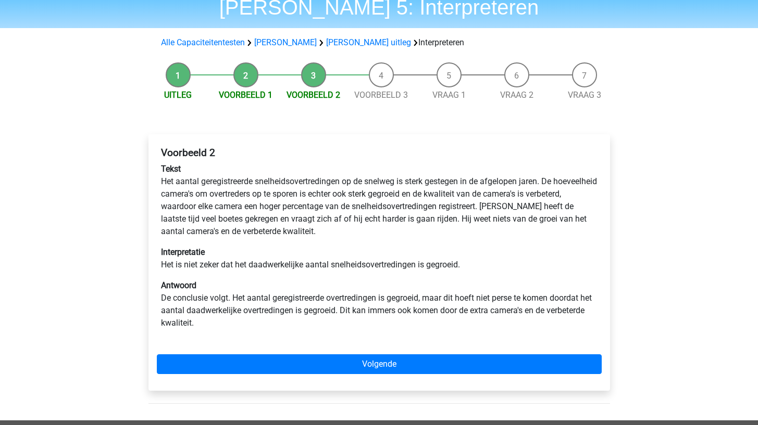
scroll to position [52, 0]
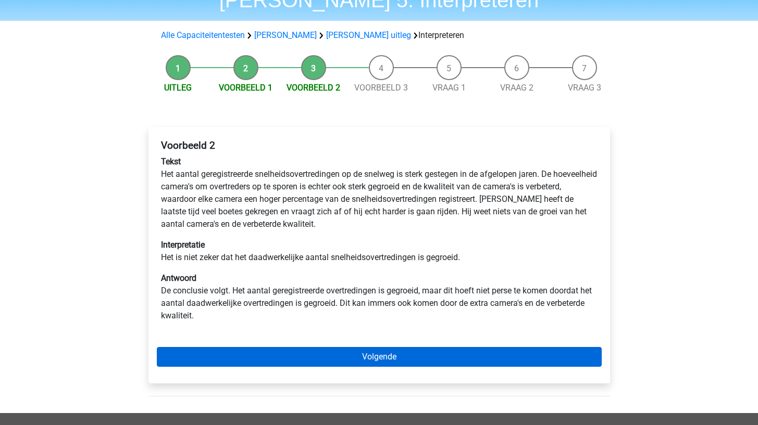
click at [220, 355] on link "Volgende" at bounding box center [379, 357] width 445 height 20
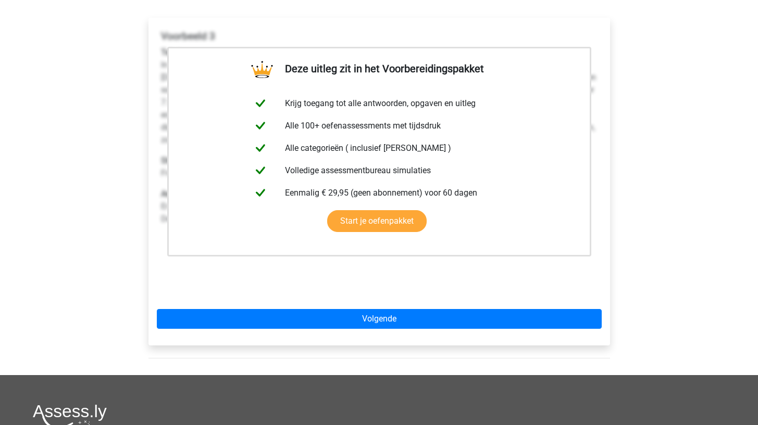
scroll to position [215, 0]
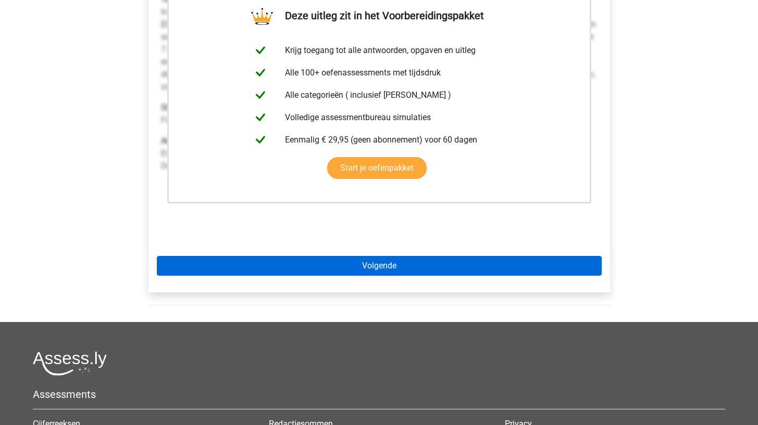
click at [255, 271] on link "Volgende" at bounding box center [379, 266] width 445 height 20
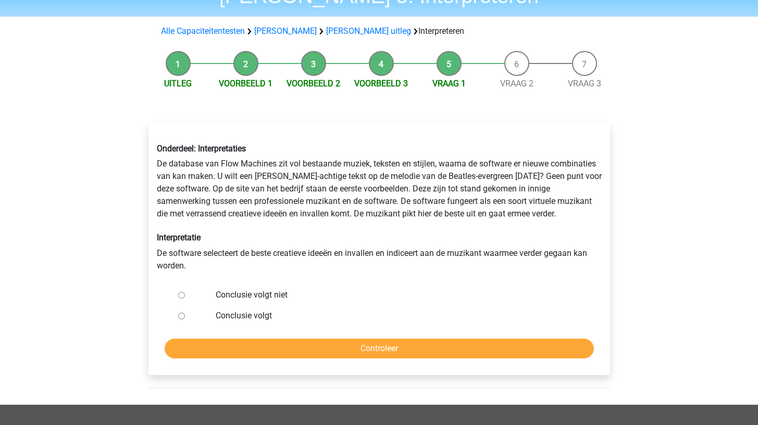
scroll to position [57, 0]
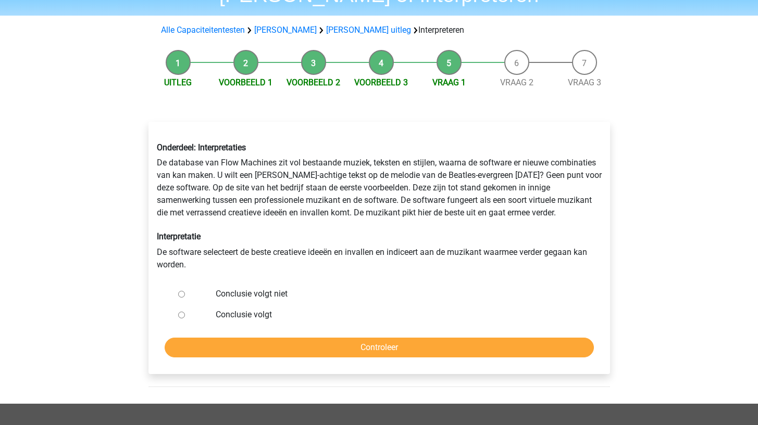
click at [224, 289] on label "Conclusie volgt niet" at bounding box center [396, 294] width 360 height 12
click at [185, 291] on input "Conclusie volgt niet" at bounding box center [181, 294] width 7 height 7
radio input "true"
click at [209, 339] on input "Controleer" at bounding box center [379, 348] width 429 height 20
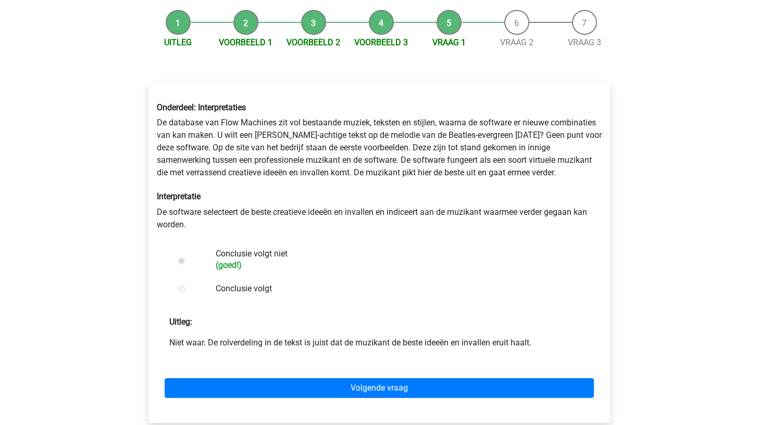
scroll to position [111, 0]
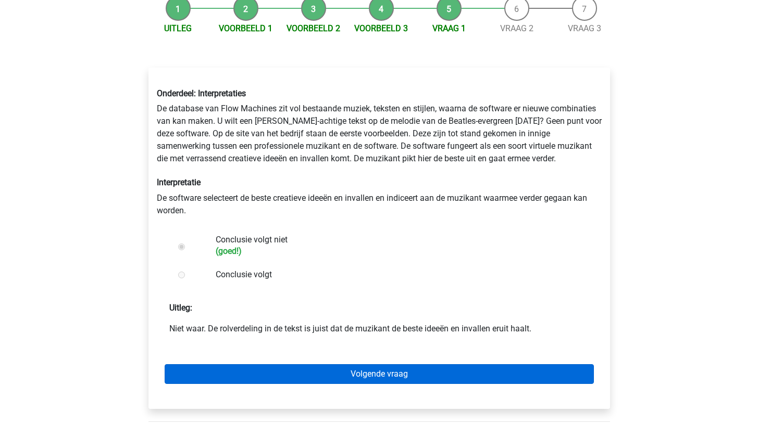
click at [194, 370] on link "Volgende vraag" at bounding box center [379, 374] width 429 height 20
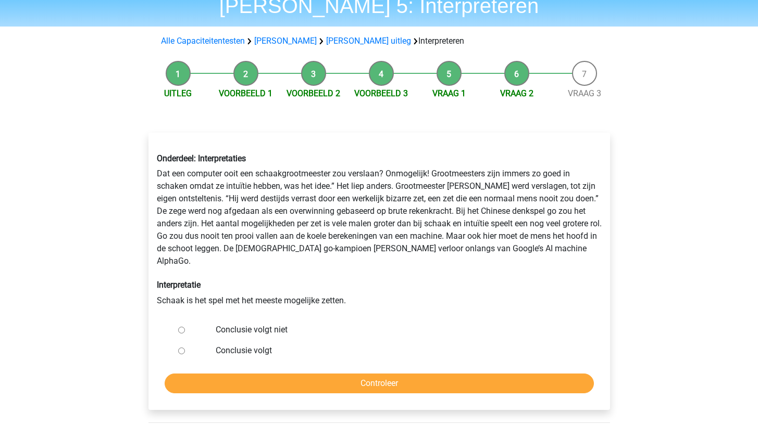
scroll to position [56, 0]
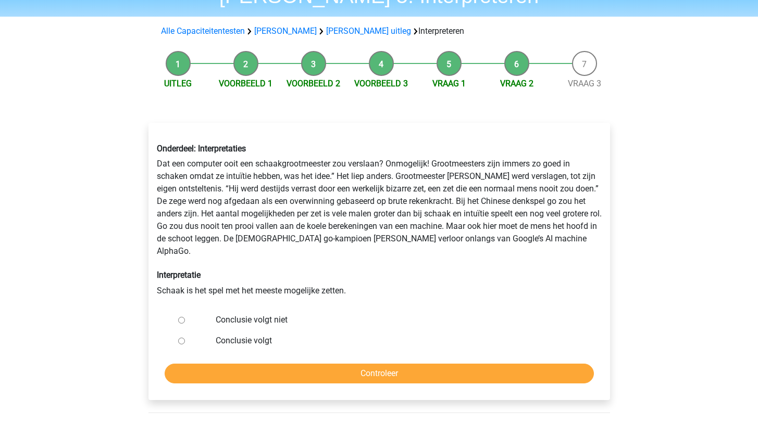
click at [220, 314] on label "Conclusie volgt niet" at bounding box center [396, 320] width 360 height 12
click at [185, 317] on input "Conclusie volgt niet" at bounding box center [181, 320] width 7 height 7
radio input "true"
click at [209, 364] on input "Controleer" at bounding box center [379, 374] width 429 height 20
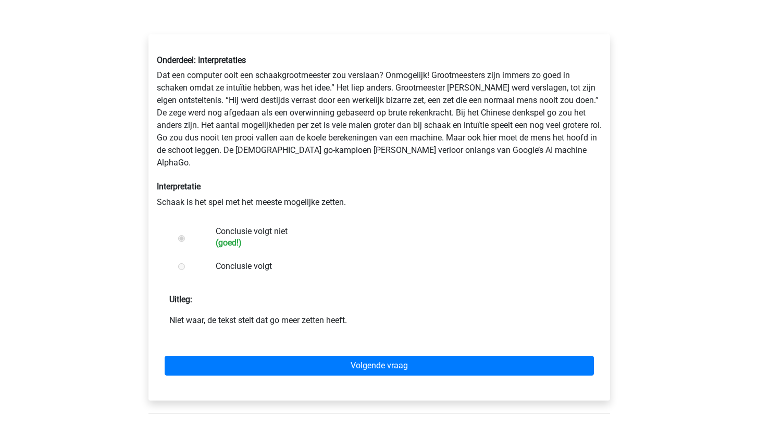
scroll to position [150, 0]
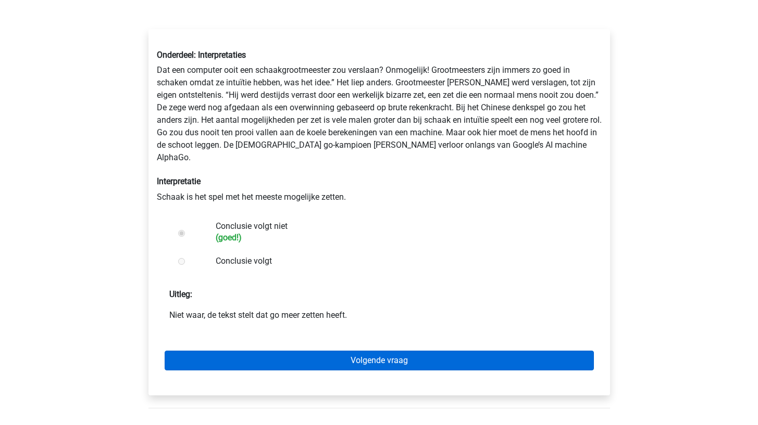
click at [211, 351] on link "Volgende vraag" at bounding box center [379, 361] width 429 height 20
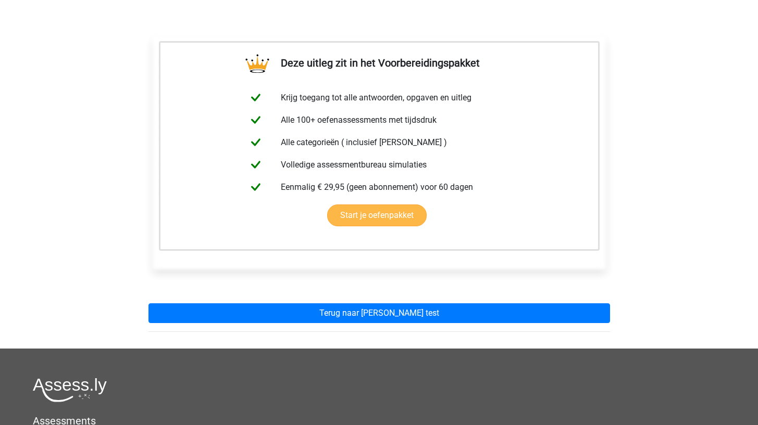
scroll to position [169, 0]
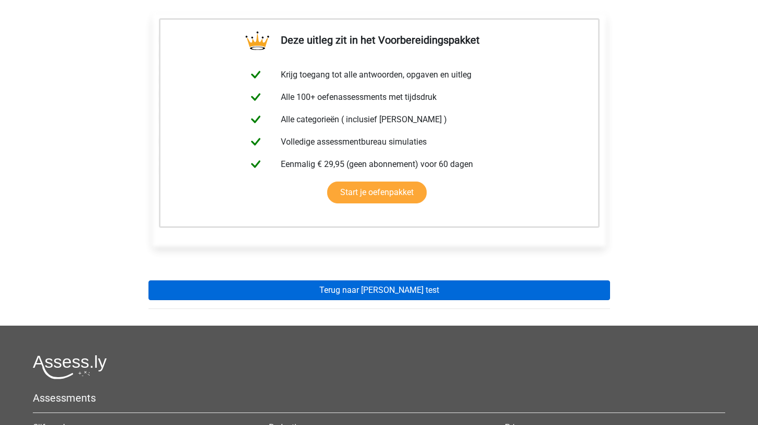
click at [230, 287] on link "Terug naar watson glaser test" at bounding box center [378, 291] width 461 height 20
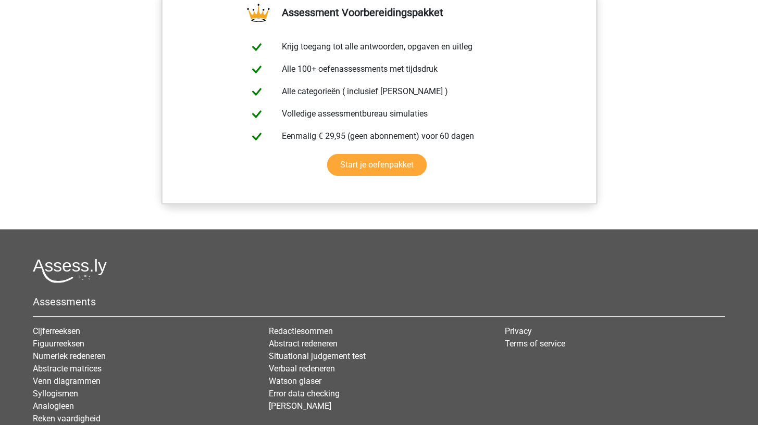
scroll to position [545, 0]
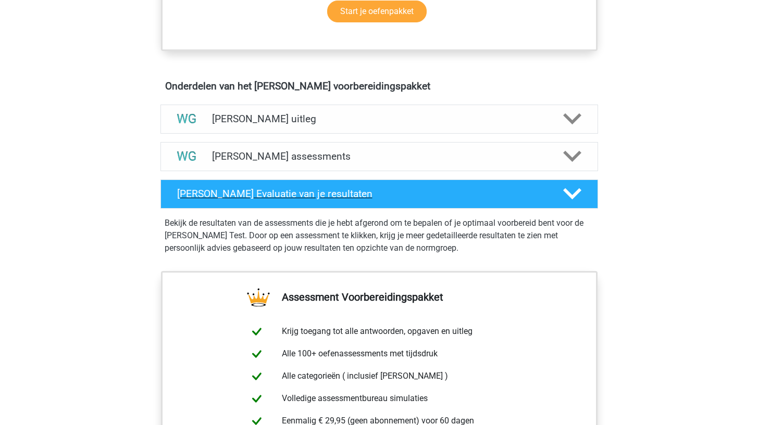
click at [486, 196] on h4 "[PERSON_NAME] Evaluatie van je resultaten" at bounding box center [361, 194] width 369 height 12
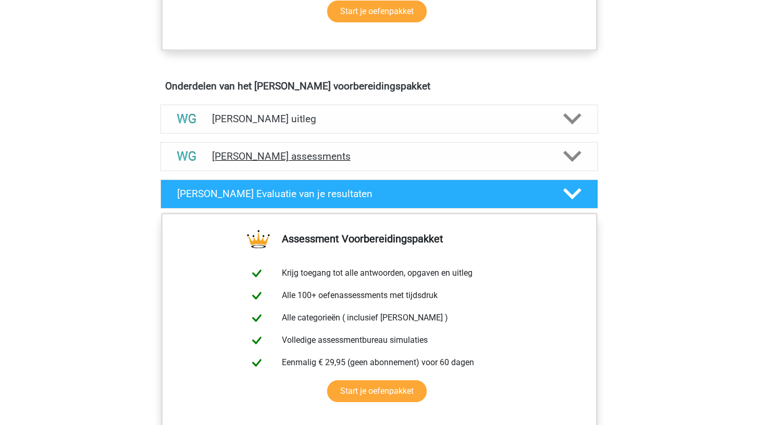
click at [481, 164] on div "Watson Glaser assessments" at bounding box center [378, 156] width 437 height 29
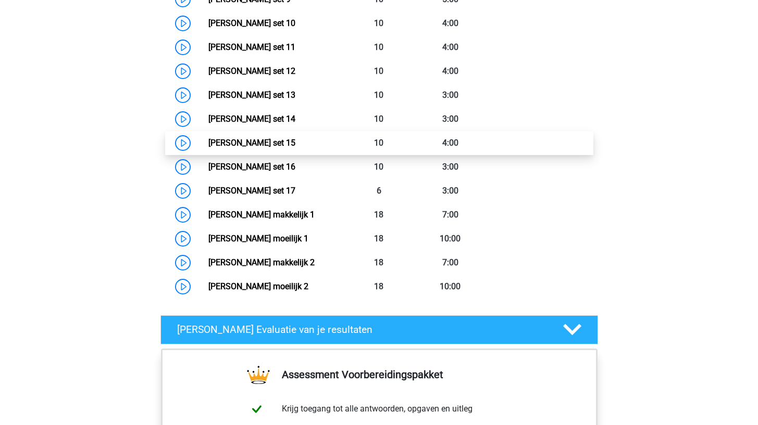
scroll to position [990, 0]
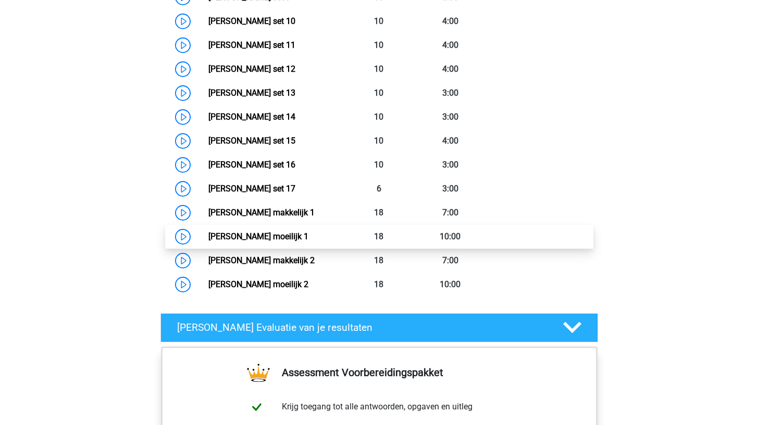
click at [263, 234] on link "Watson Glaser moeilijk 1" at bounding box center [258, 237] width 100 height 10
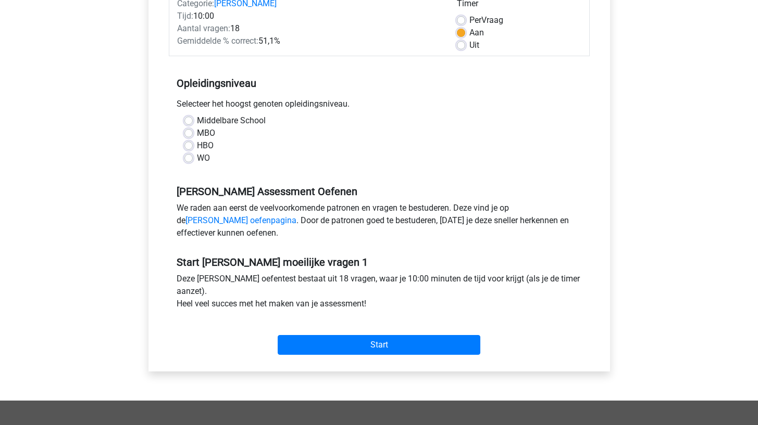
scroll to position [148, 0]
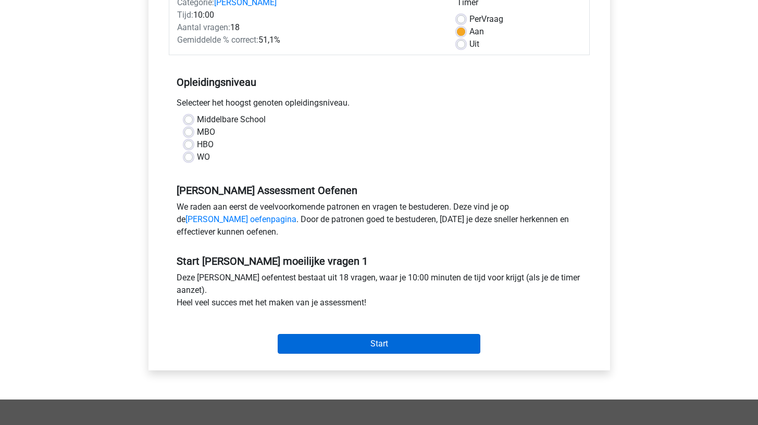
click at [300, 347] on input "Start" at bounding box center [379, 344] width 203 height 20
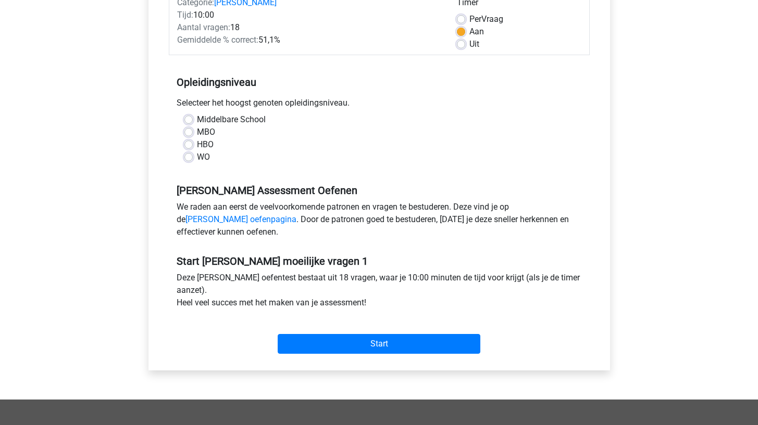
click at [200, 156] on label "WO" at bounding box center [203, 157] width 13 height 12
click at [193, 156] on input "WO" at bounding box center [188, 156] width 8 height 10
radio input "true"
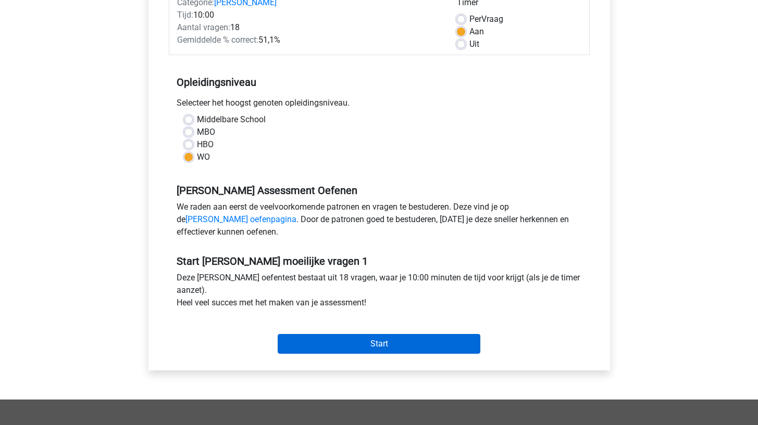
click at [335, 340] on input "Start" at bounding box center [379, 344] width 203 height 20
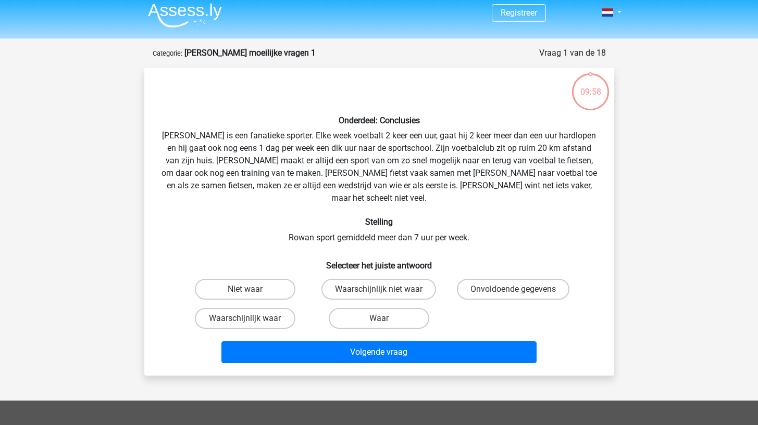
scroll to position [8, 0]
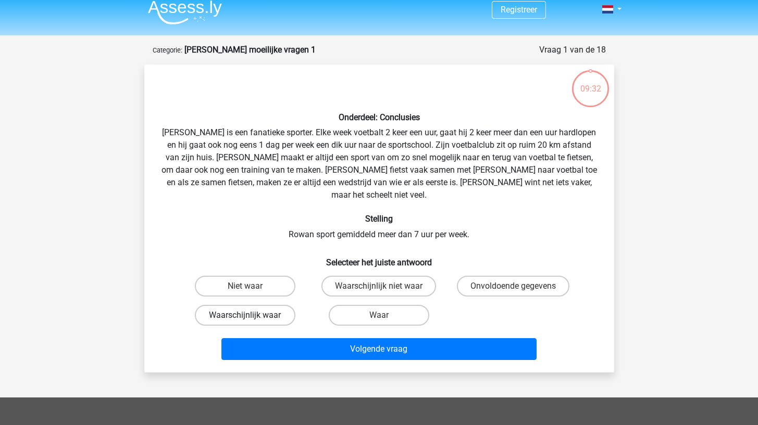
click at [259, 305] on label "Waarschijnlijk waar" at bounding box center [245, 315] width 100 height 21
click at [251, 316] on input "Waarschijnlijk waar" at bounding box center [248, 319] width 7 height 7
radio input "true"
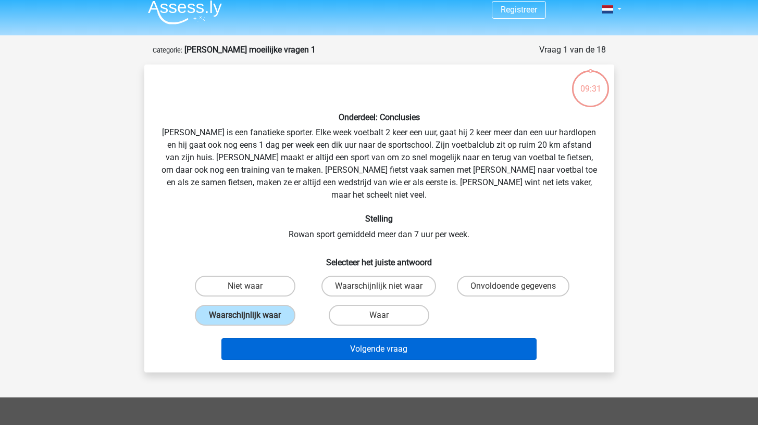
click at [256, 338] on button "Volgende vraag" at bounding box center [378, 349] width 315 height 22
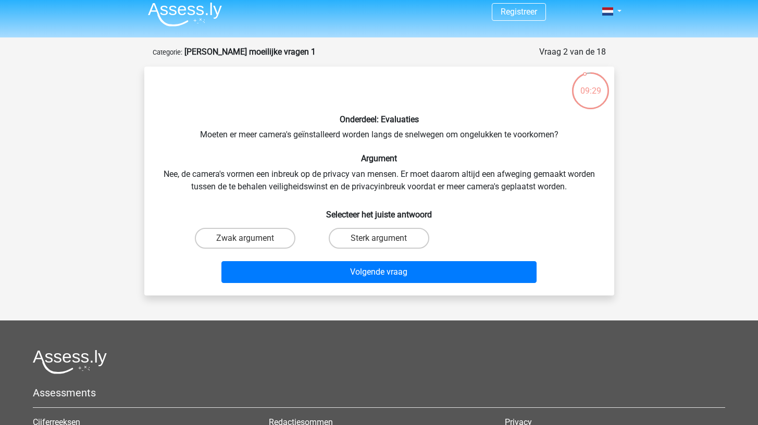
scroll to position [3, 0]
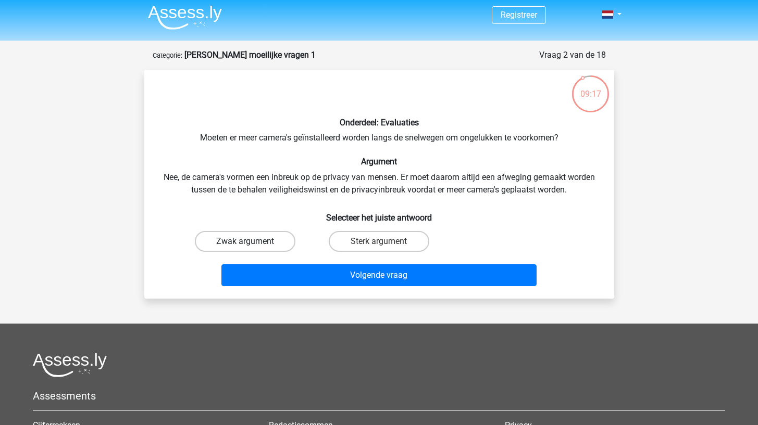
click at [282, 244] on label "Zwak argument" at bounding box center [245, 241] width 100 height 21
click at [251, 244] on input "Zwak argument" at bounding box center [248, 245] width 7 height 7
radio input "true"
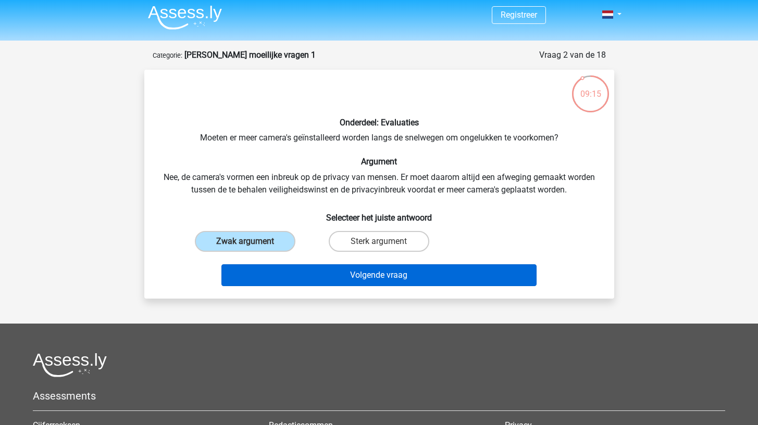
click at [282, 276] on button "Volgende vraag" at bounding box center [378, 275] width 315 height 22
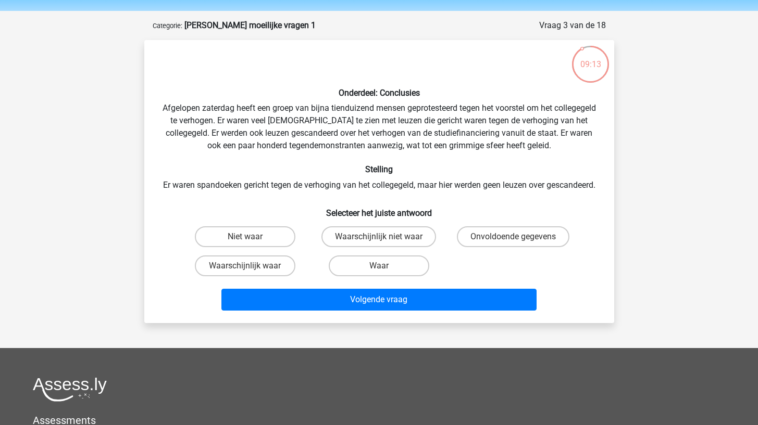
scroll to position [31, 0]
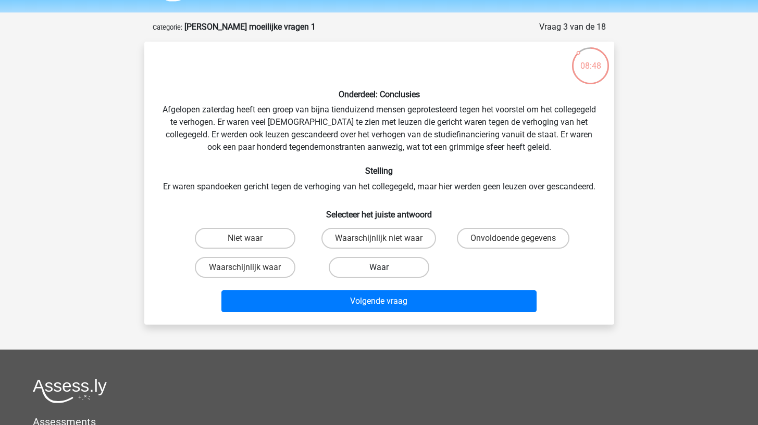
click at [363, 278] on label "Waar" at bounding box center [379, 267] width 100 height 21
click at [379, 274] on input "Waar" at bounding box center [382, 271] width 7 height 7
radio input "true"
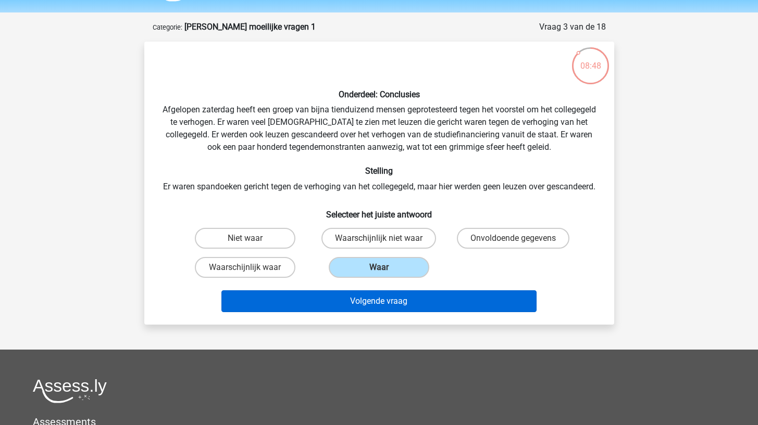
click at [351, 311] on button "Volgende vraag" at bounding box center [378, 302] width 315 height 22
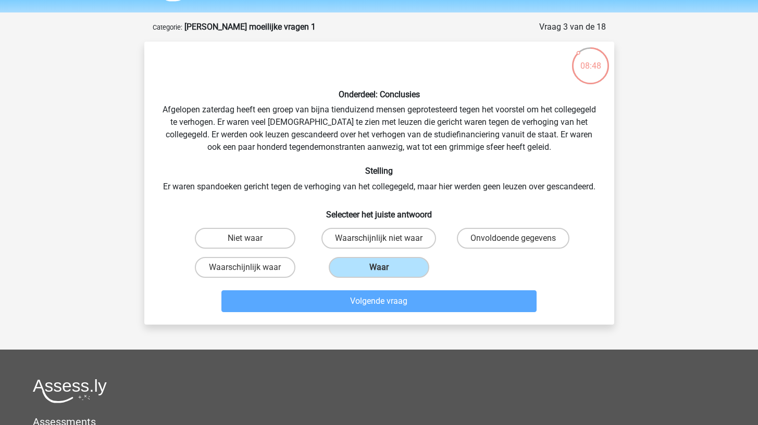
scroll to position [52, 0]
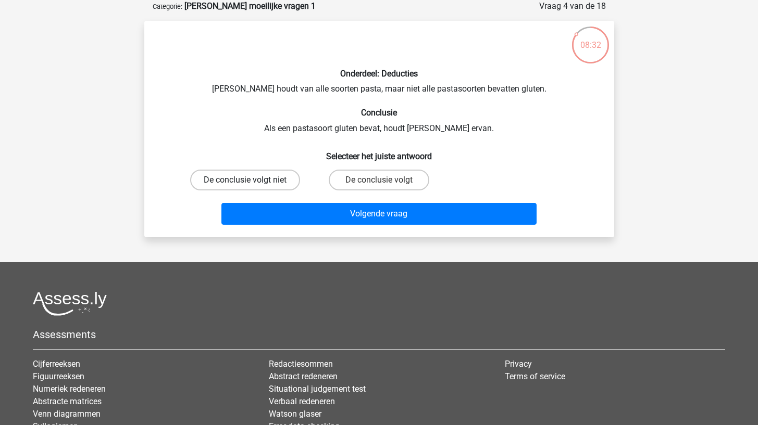
click at [274, 183] on label "De conclusie volgt niet" at bounding box center [245, 180] width 110 height 21
click at [251, 183] on input "De conclusie volgt niet" at bounding box center [248, 183] width 7 height 7
radio input "true"
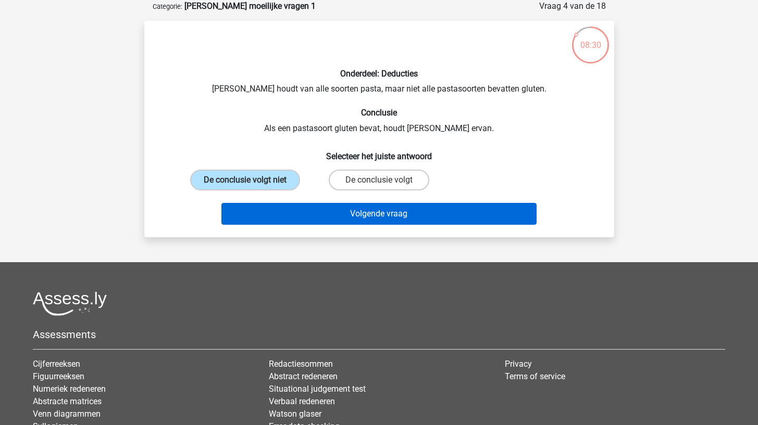
click at [271, 223] on button "Volgende vraag" at bounding box center [378, 214] width 315 height 22
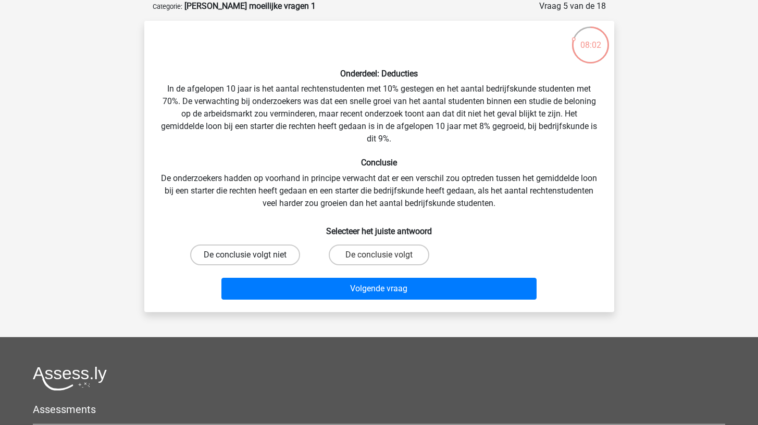
click at [278, 253] on label "De conclusie volgt niet" at bounding box center [245, 255] width 110 height 21
click at [251, 255] on input "De conclusie volgt niet" at bounding box center [248, 258] width 7 height 7
radio input "true"
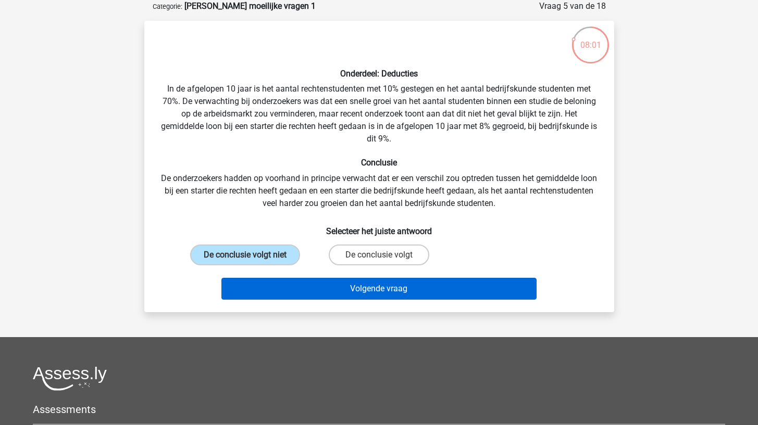
click at [282, 290] on button "Volgende vraag" at bounding box center [378, 289] width 315 height 22
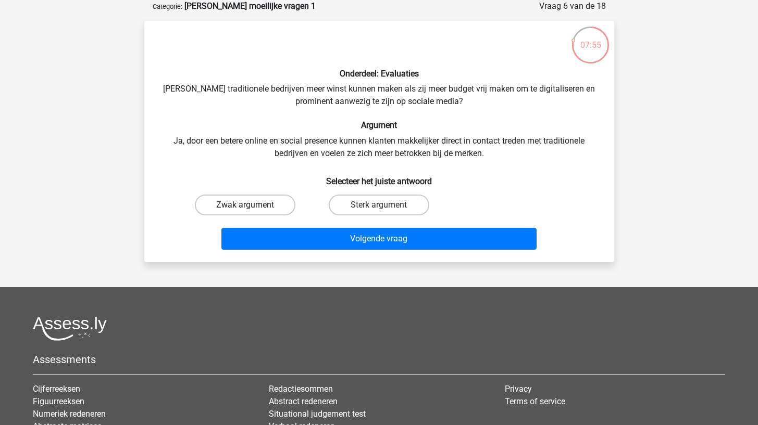
click at [282, 207] on label "Zwak argument" at bounding box center [245, 205] width 100 height 21
click at [251, 207] on input "Zwak argument" at bounding box center [248, 208] width 7 height 7
radio input "true"
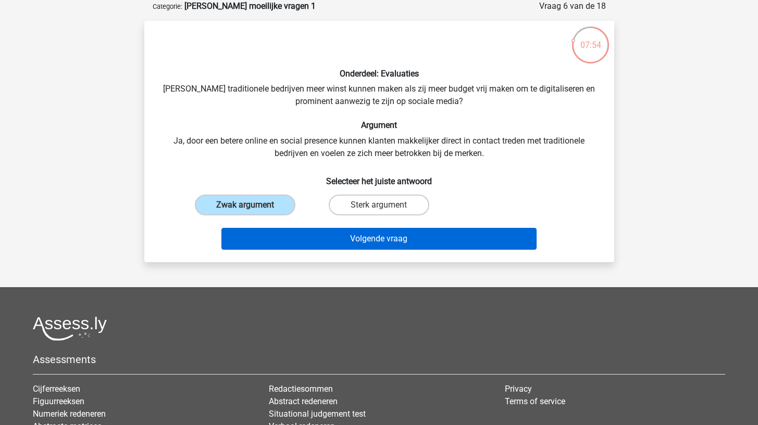
click at [286, 239] on button "Volgende vraag" at bounding box center [378, 239] width 315 height 22
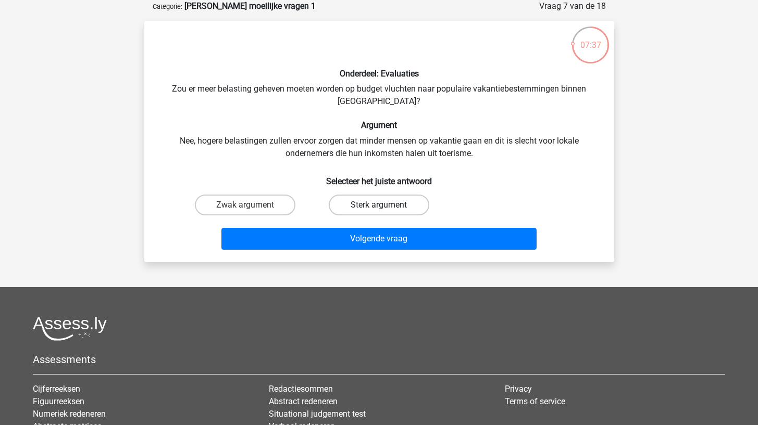
click at [332, 205] on label "Sterk argument" at bounding box center [379, 205] width 100 height 21
click at [379, 205] on input "Sterk argument" at bounding box center [382, 208] width 7 height 7
radio input "true"
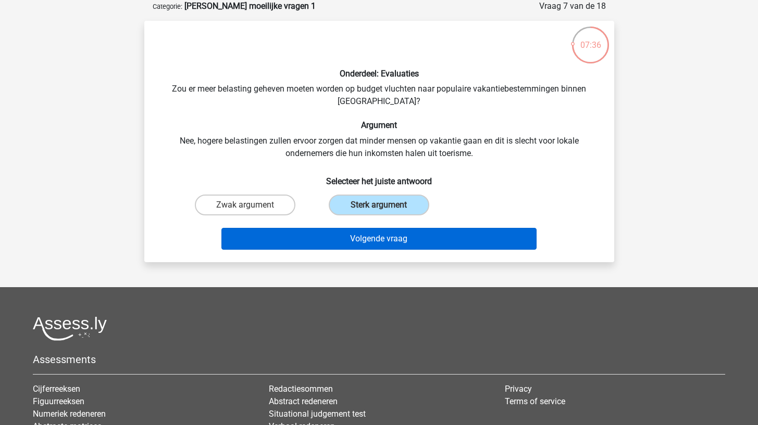
click at [317, 238] on button "Volgende vraag" at bounding box center [378, 239] width 315 height 22
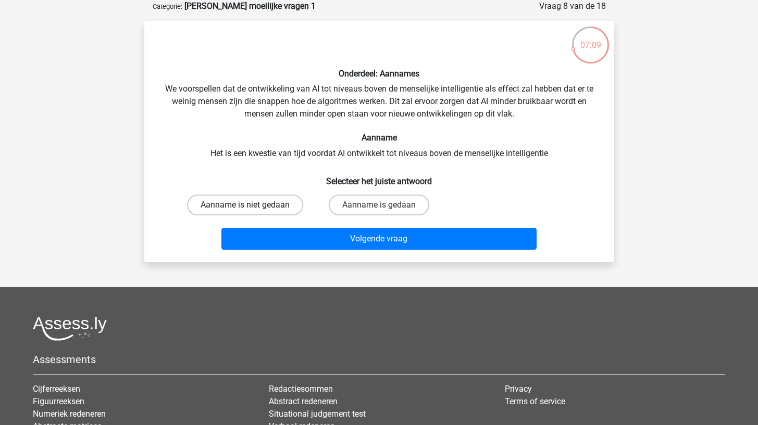
click at [276, 204] on label "Aanname is niet gedaan" at bounding box center [245, 205] width 116 height 21
click at [251, 205] on input "Aanname is niet gedaan" at bounding box center [248, 208] width 7 height 7
radio input "true"
click at [337, 199] on label "Aanname is gedaan" at bounding box center [379, 205] width 100 height 21
click at [379, 205] on input "Aanname is gedaan" at bounding box center [382, 208] width 7 height 7
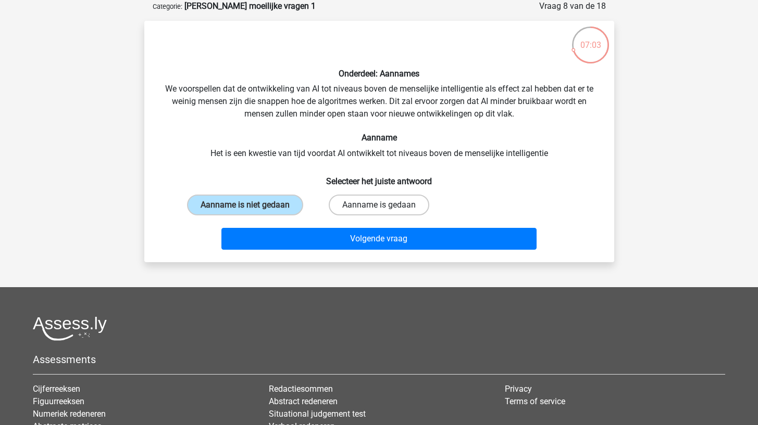
radio input "true"
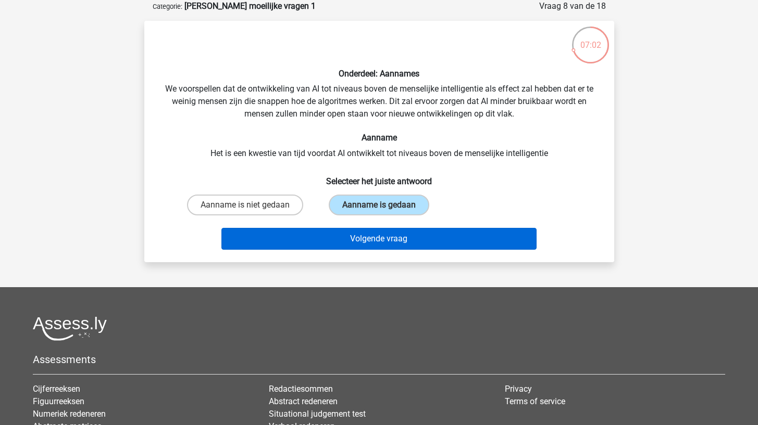
click at [315, 241] on button "Volgende vraag" at bounding box center [378, 239] width 315 height 22
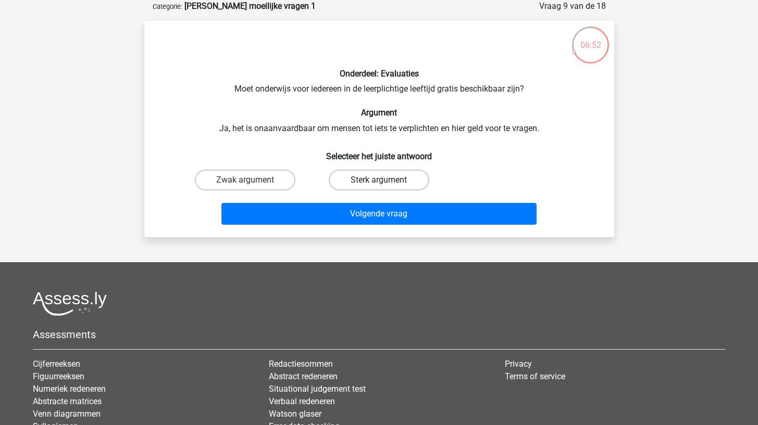
click at [348, 179] on label "Sterk argument" at bounding box center [379, 180] width 100 height 21
click at [379, 180] on input "Sterk argument" at bounding box center [382, 183] width 7 height 7
radio input "true"
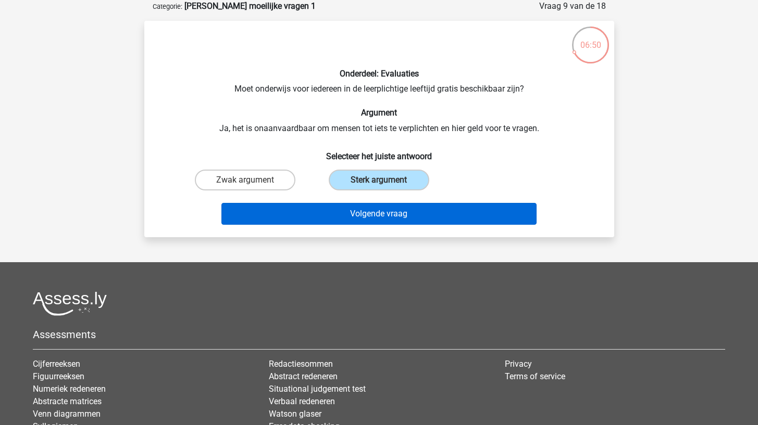
click at [334, 213] on button "Volgende vraag" at bounding box center [378, 214] width 315 height 22
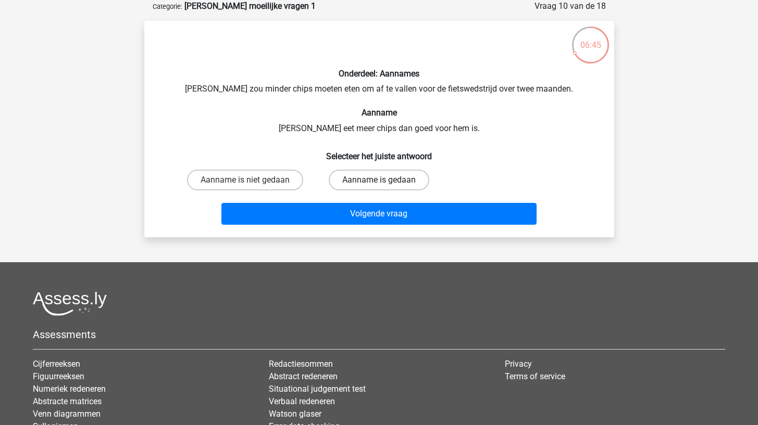
click at [350, 184] on label "Aanname is gedaan" at bounding box center [379, 180] width 100 height 21
click at [379, 184] on input "Aanname is gedaan" at bounding box center [382, 183] width 7 height 7
radio input "true"
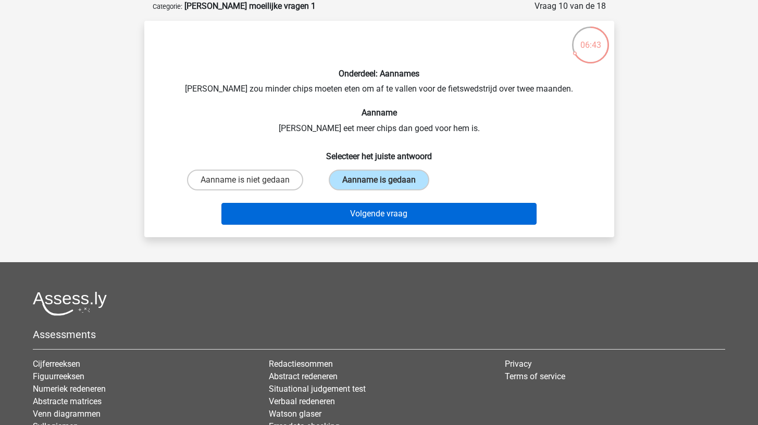
click at [336, 216] on button "Volgende vraag" at bounding box center [378, 214] width 315 height 22
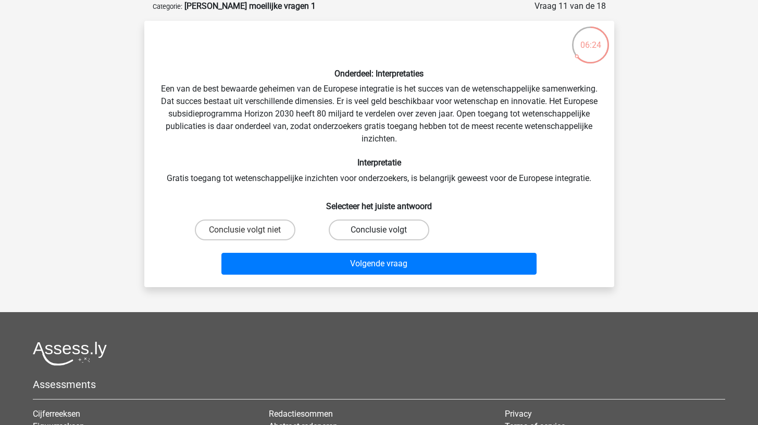
click at [344, 225] on label "Conclusie volgt" at bounding box center [379, 230] width 100 height 21
click at [379, 230] on input "Conclusie volgt" at bounding box center [382, 233] width 7 height 7
radio input "true"
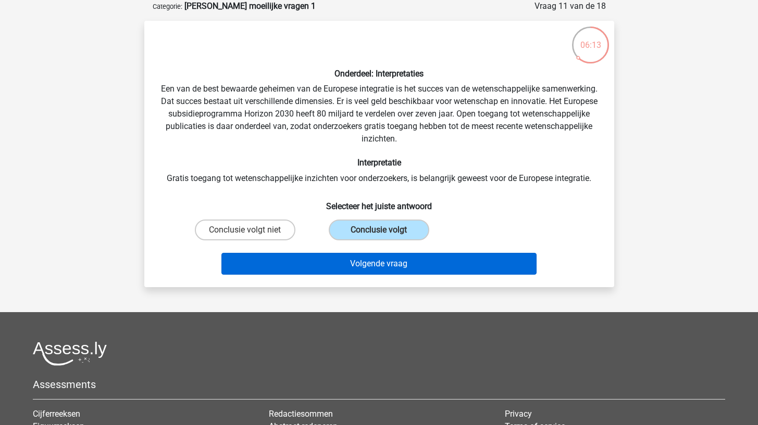
click at [318, 264] on button "Volgende vraag" at bounding box center [378, 264] width 315 height 22
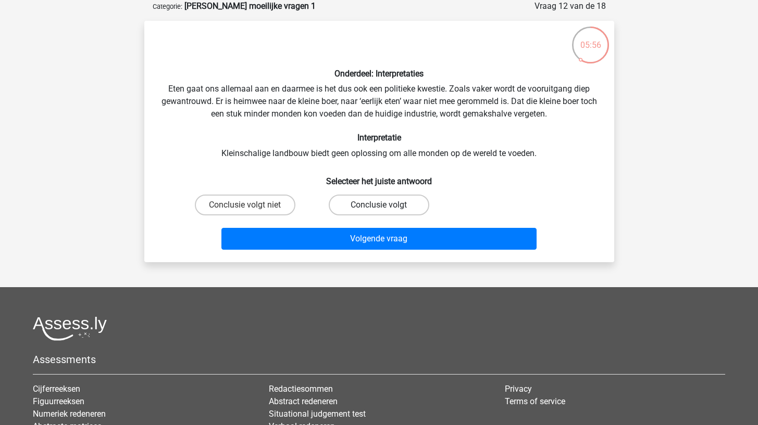
click at [350, 210] on label "Conclusie volgt" at bounding box center [379, 205] width 100 height 21
click at [379, 210] on input "Conclusie volgt" at bounding box center [382, 208] width 7 height 7
radio input "true"
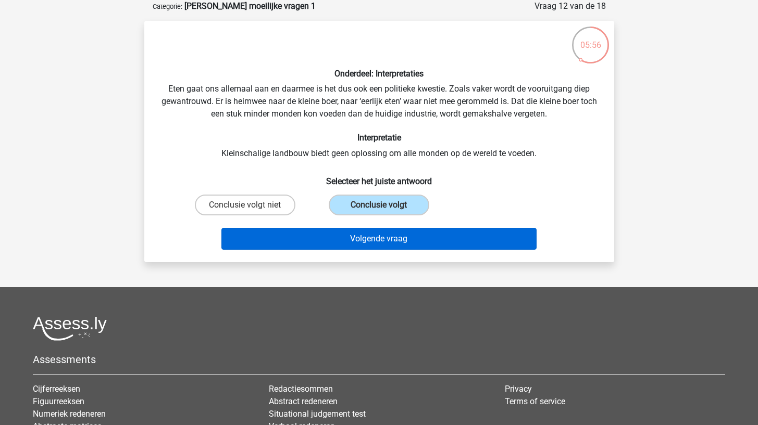
click at [334, 234] on button "Volgende vraag" at bounding box center [378, 239] width 315 height 22
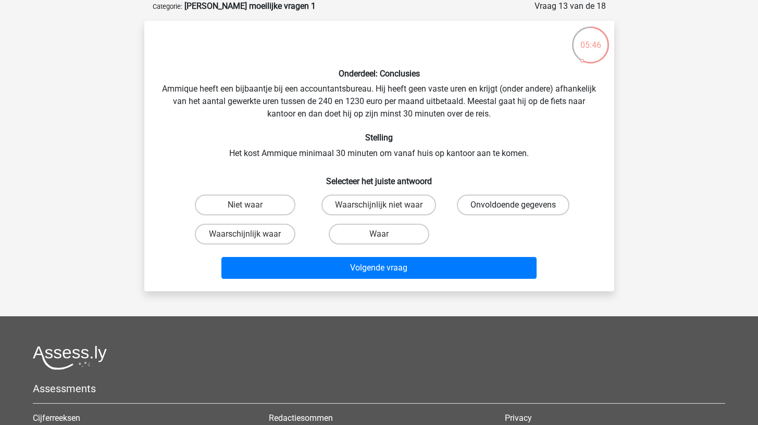
click at [487, 203] on label "Onvoldoende gegevens" at bounding box center [513, 205] width 112 height 21
click at [513, 205] on input "Onvoldoende gegevens" at bounding box center [516, 208] width 7 height 7
radio input "true"
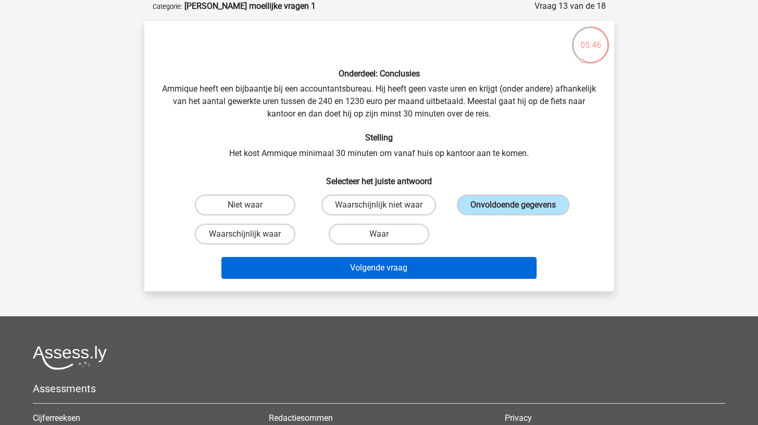
click at [462, 261] on button "Volgende vraag" at bounding box center [378, 268] width 315 height 22
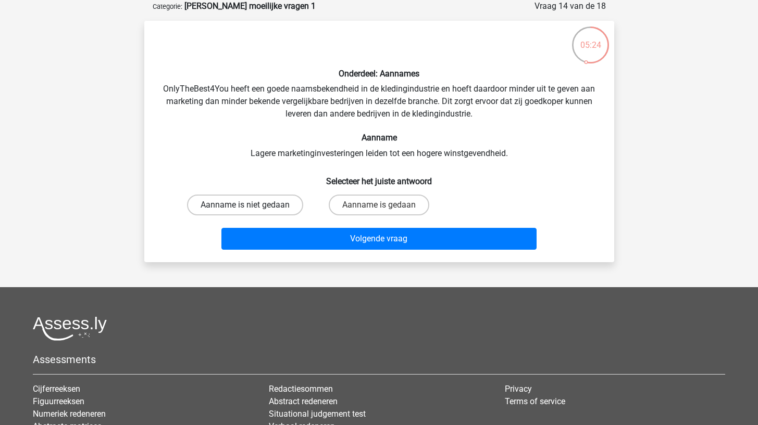
click at [282, 205] on label "Aanname is niet gedaan" at bounding box center [245, 205] width 116 height 21
click at [251, 205] on input "Aanname is niet gedaan" at bounding box center [248, 208] width 7 height 7
radio input "true"
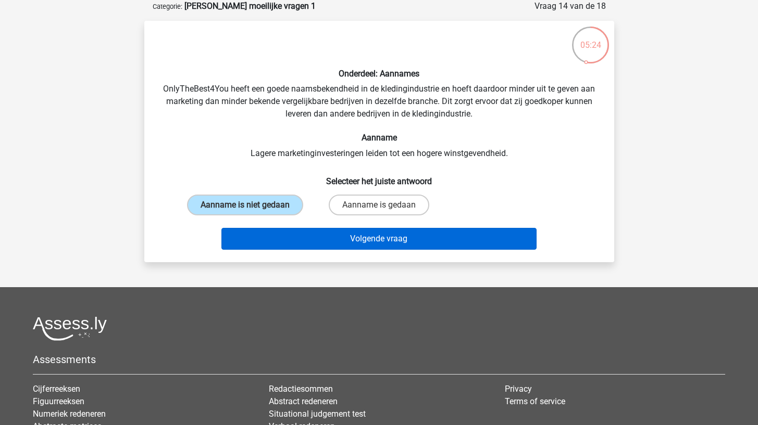
click at [282, 234] on button "Volgende vraag" at bounding box center [378, 239] width 315 height 22
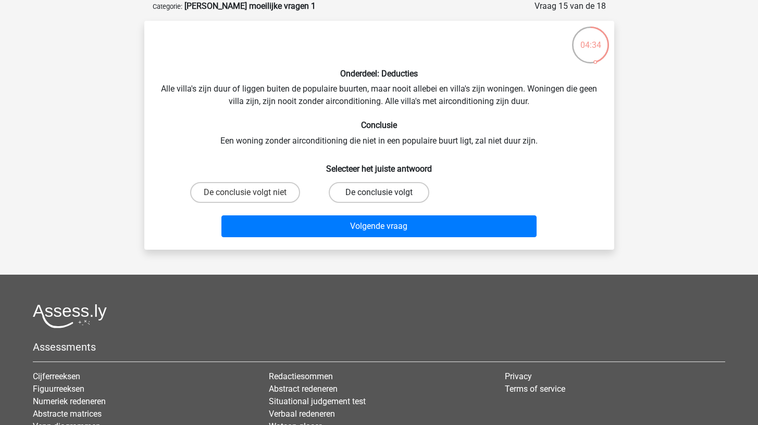
click at [347, 196] on label "De conclusie volgt" at bounding box center [379, 192] width 100 height 21
click at [379, 196] on input "De conclusie volgt" at bounding box center [382, 196] width 7 height 7
radio input "true"
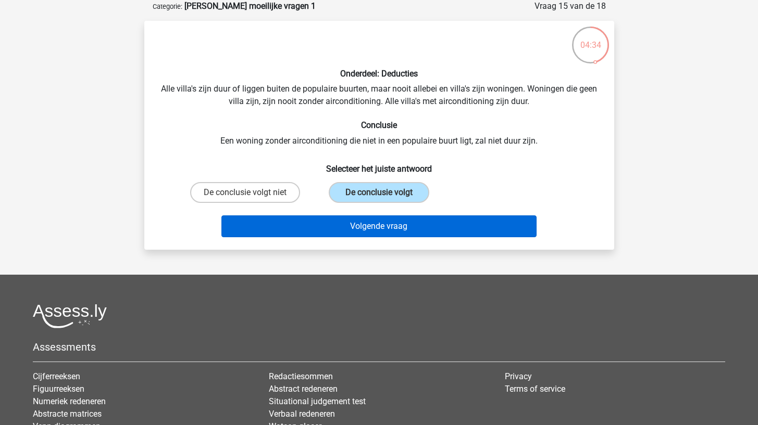
click at [330, 227] on button "Volgende vraag" at bounding box center [378, 227] width 315 height 22
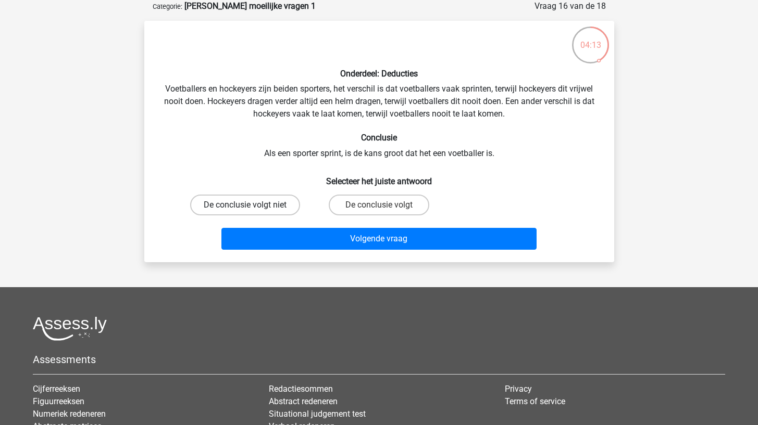
click at [286, 205] on label "De conclusie volgt niet" at bounding box center [245, 205] width 110 height 21
click at [251, 205] on input "De conclusie volgt niet" at bounding box center [248, 208] width 7 height 7
radio input "true"
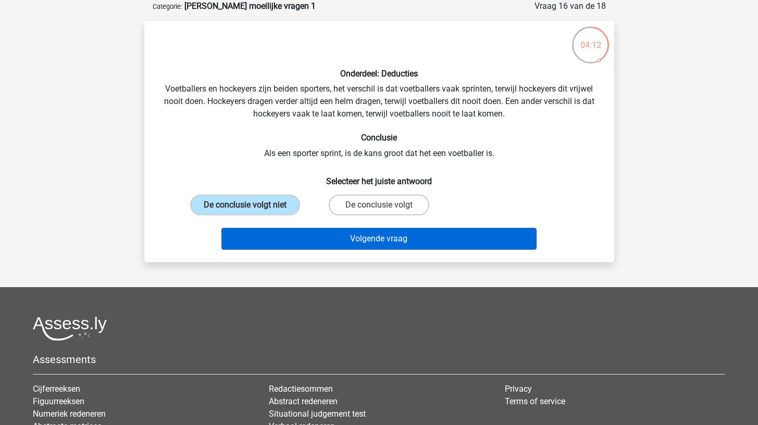
click at [283, 238] on button "Volgende vraag" at bounding box center [378, 239] width 315 height 22
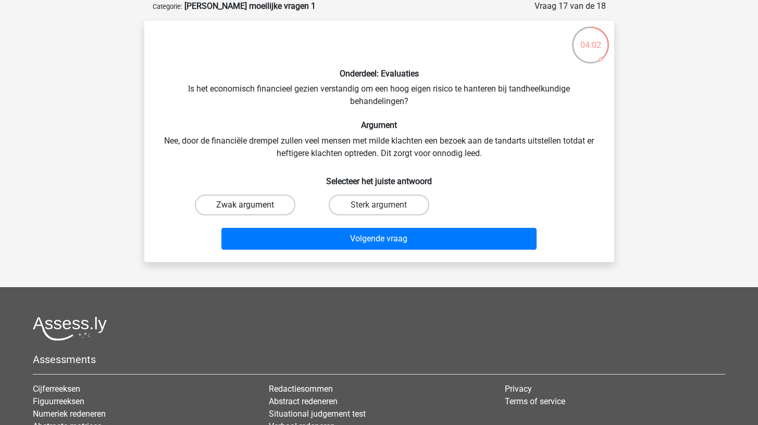
click at [284, 208] on label "Zwak argument" at bounding box center [245, 205] width 100 height 21
click at [251, 208] on input "Zwak argument" at bounding box center [248, 208] width 7 height 7
radio input "true"
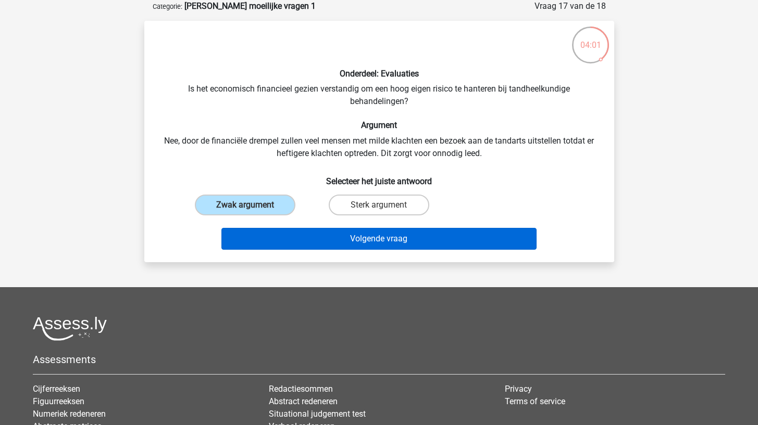
click at [282, 235] on button "Volgende vraag" at bounding box center [378, 239] width 315 height 22
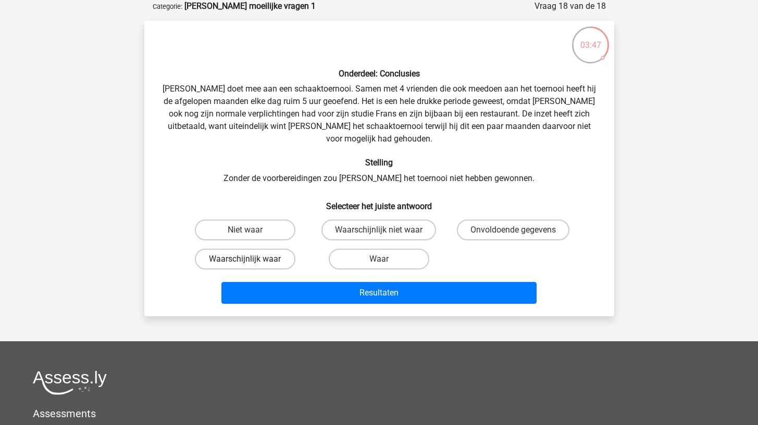
click at [273, 251] on label "Waarschijnlijk waar" at bounding box center [245, 259] width 100 height 21
click at [251, 259] on input "Waarschijnlijk waar" at bounding box center [248, 262] width 7 height 7
radio input "true"
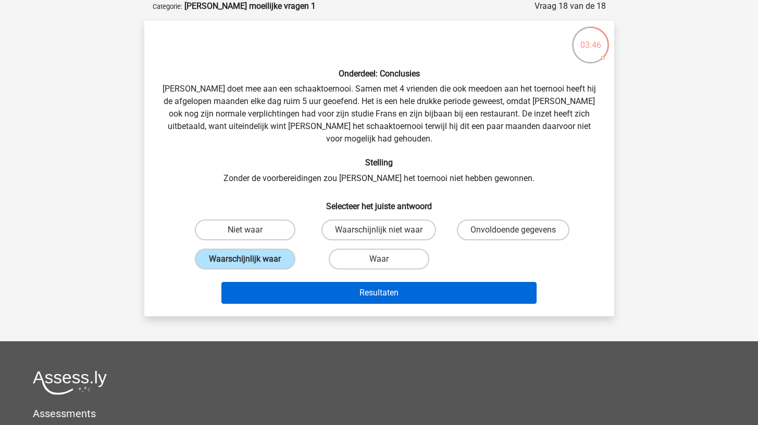
click at [282, 282] on button "Resultaten" at bounding box center [378, 293] width 315 height 22
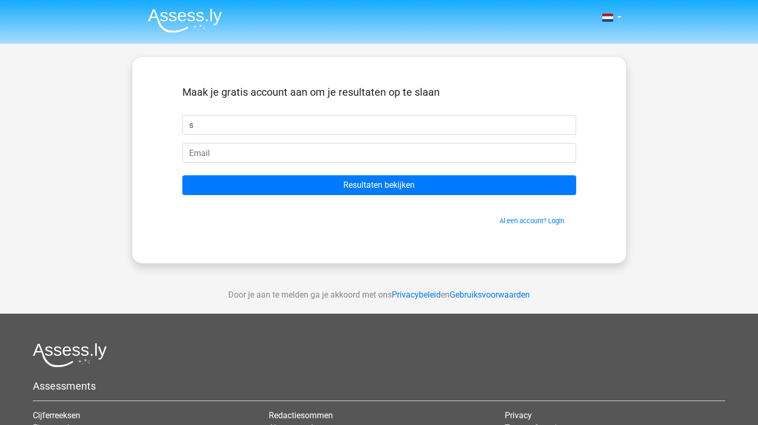
type input "s"
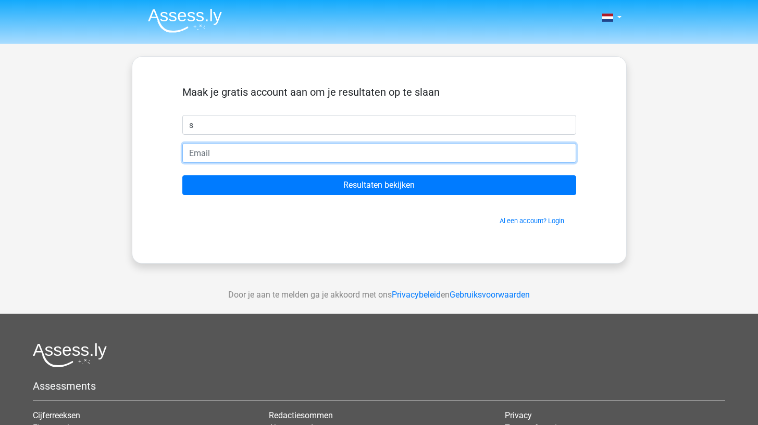
click at [324, 157] on input "email" at bounding box center [379, 153] width 394 height 20
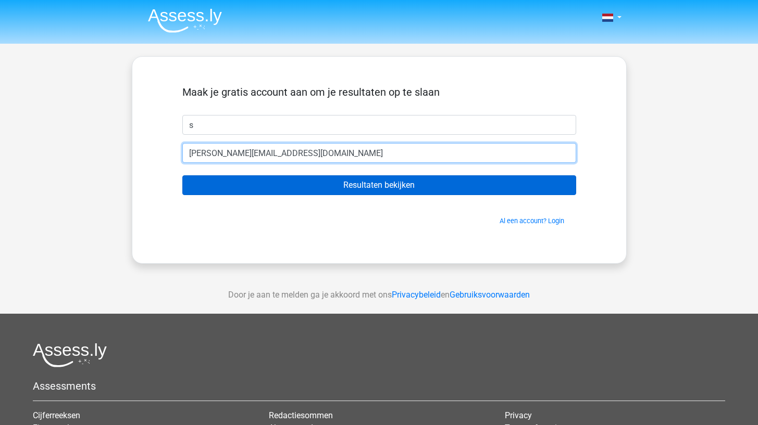
type input "[PERSON_NAME][EMAIL_ADDRESS][DOMAIN_NAME]"
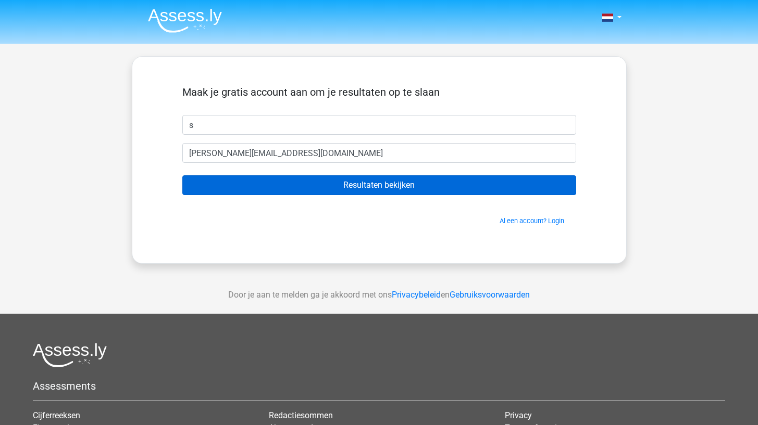
click at [331, 182] on input "Resultaten bekijken" at bounding box center [379, 185] width 394 height 20
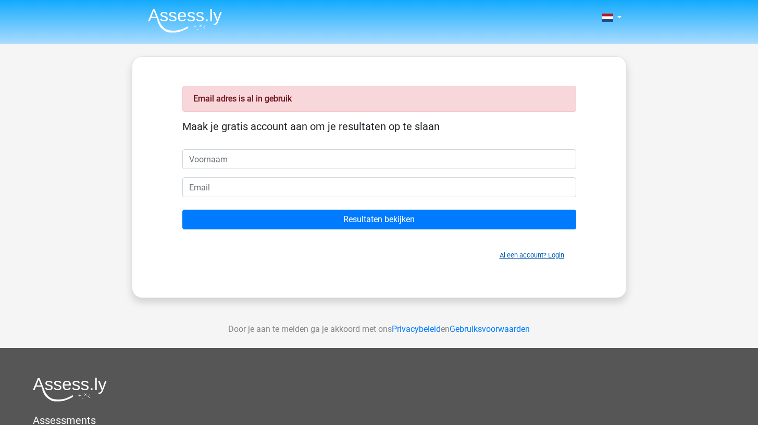
click at [525, 254] on link "Al een account? Login" at bounding box center [531, 255] width 65 height 8
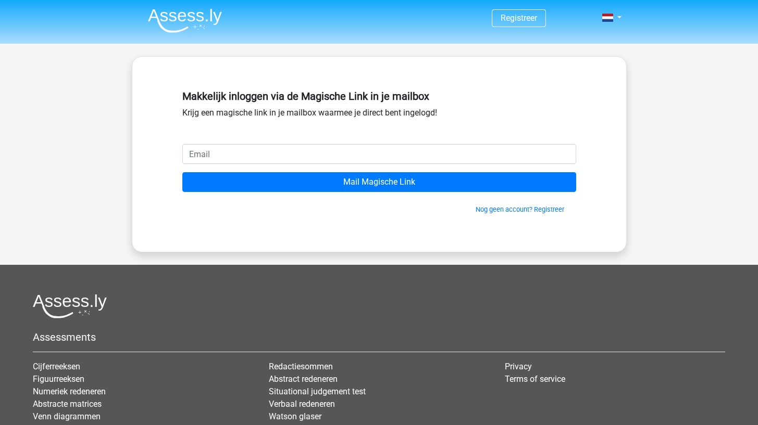
click at [419, 154] on input "email" at bounding box center [379, 154] width 394 height 20
type input "[PERSON_NAME][EMAIL_ADDRESS][DOMAIN_NAME]"
click at [379, 182] on input "Mail Magische Link" at bounding box center [379, 182] width 394 height 20
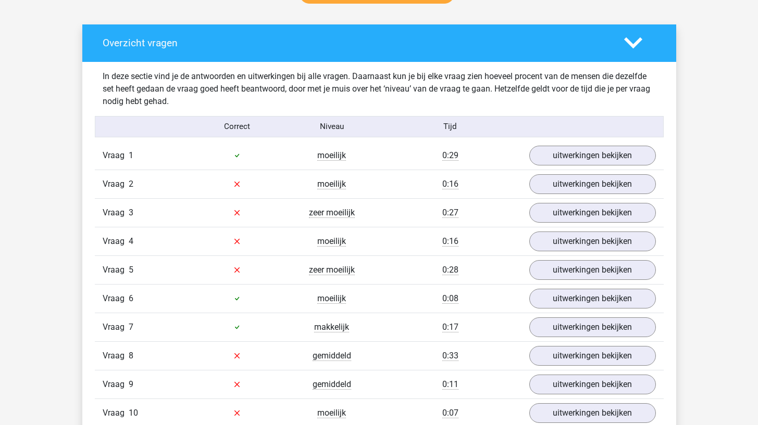
scroll to position [640, 0]
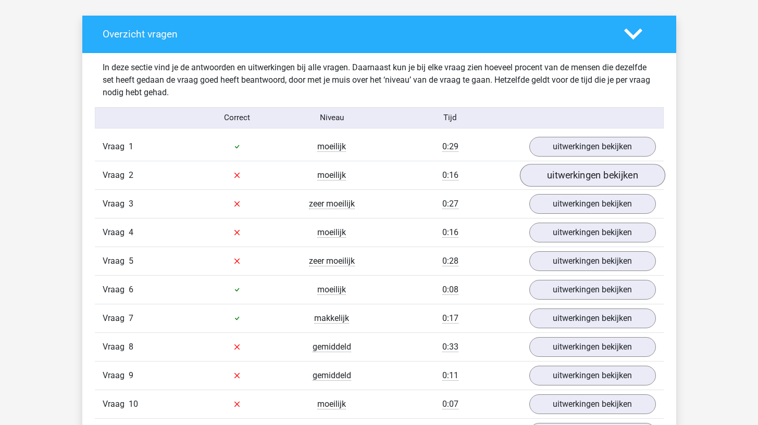
click at [558, 170] on link "uitwerkingen bekijken" at bounding box center [591, 175] width 145 height 23
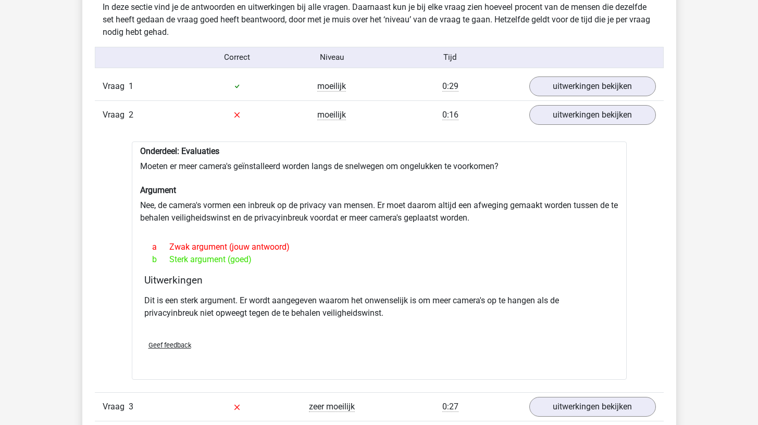
scroll to position [701, 0]
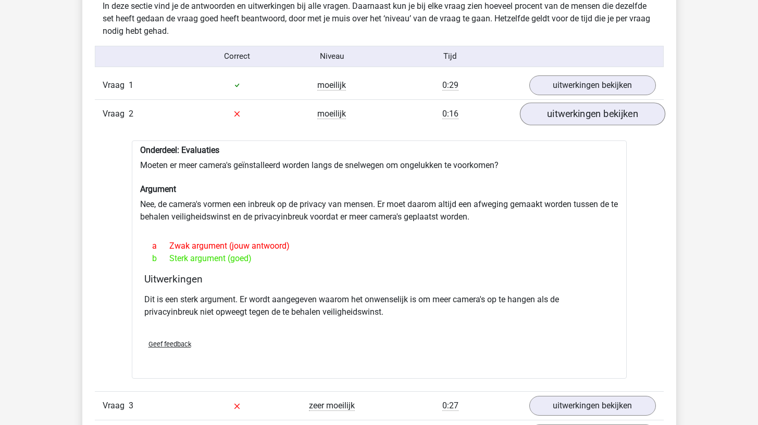
click at [560, 109] on link "uitwerkingen bekijken" at bounding box center [591, 114] width 145 height 23
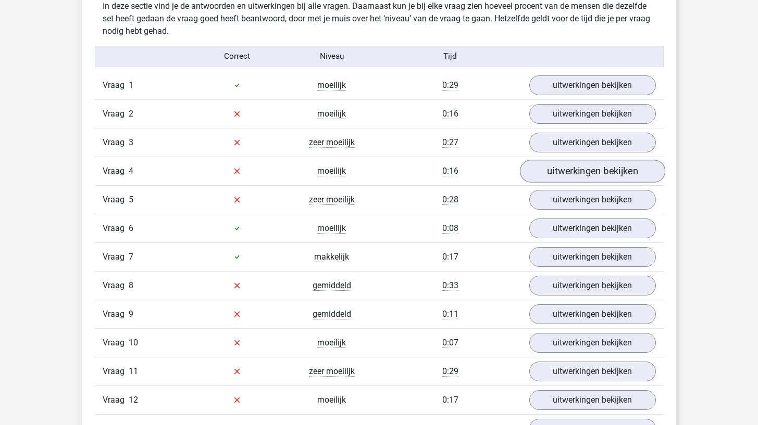
click at [558, 165] on link "uitwerkingen bekijken" at bounding box center [591, 171] width 145 height 23
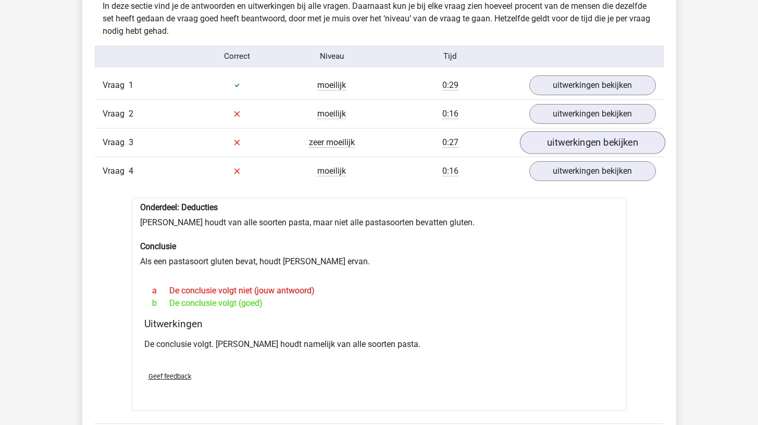
click at [561, 144] on link "uitwerkingen bekijken" at bounding box center [591, 142] width 145 height 23
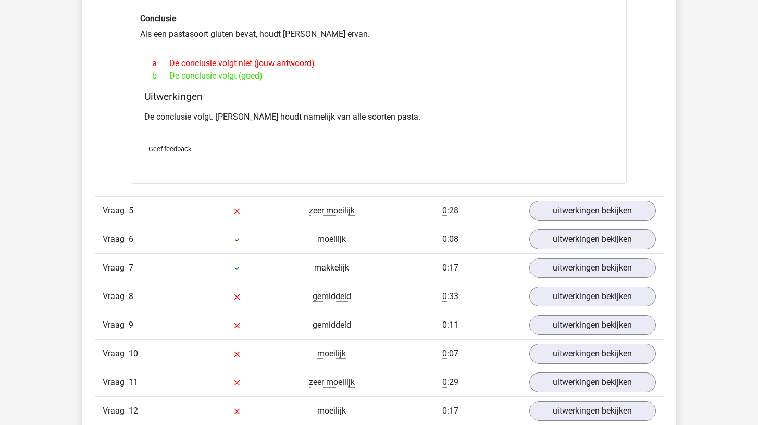
scroll to position [1260, 0]
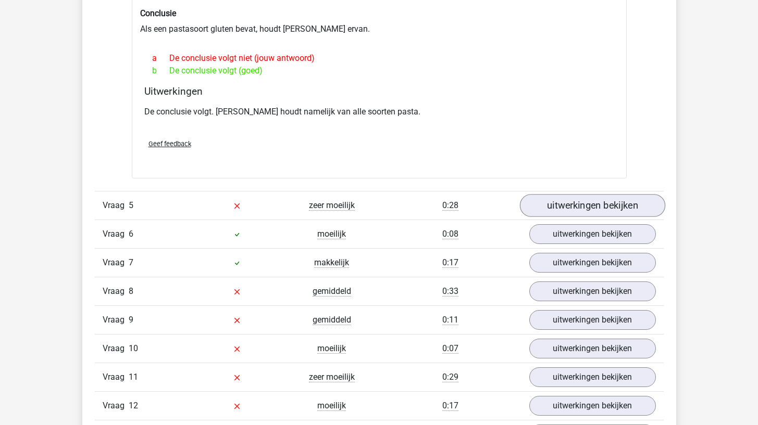
click at [557, 200] on link "uitwerkingen bekijken" at bounding box center [591, 205] width 145 height 23
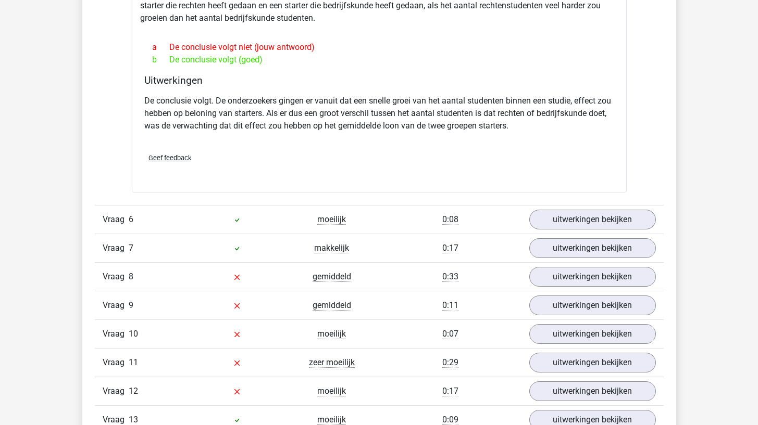
scroll to position [1631, 0]
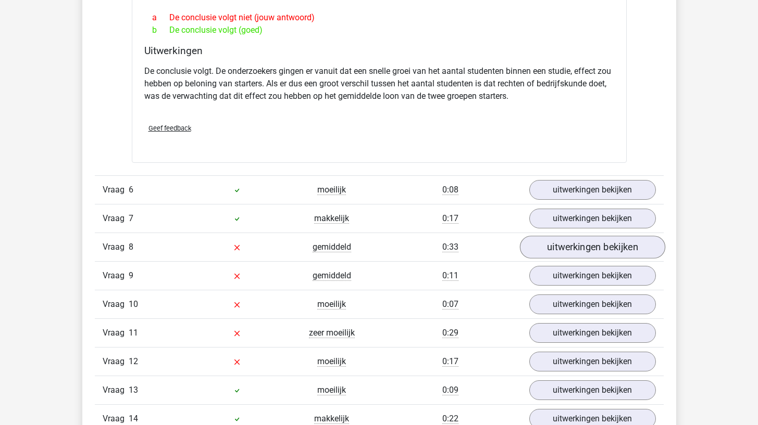
click at [552, 245] on link "uitwerkingen bekijken" at bounding box center [591, 247] width 145 height 23
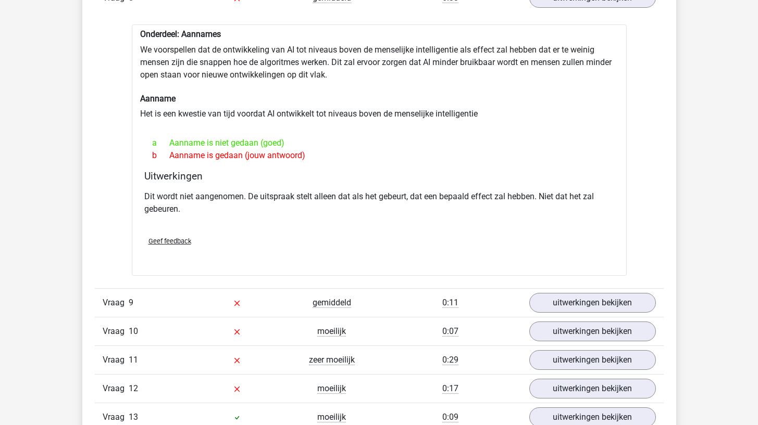
scroll to position [1881, 0]
click at [547, 293] on link "uitwerkingen bekijken" at bounding box center [591, 302] width 145 height 23
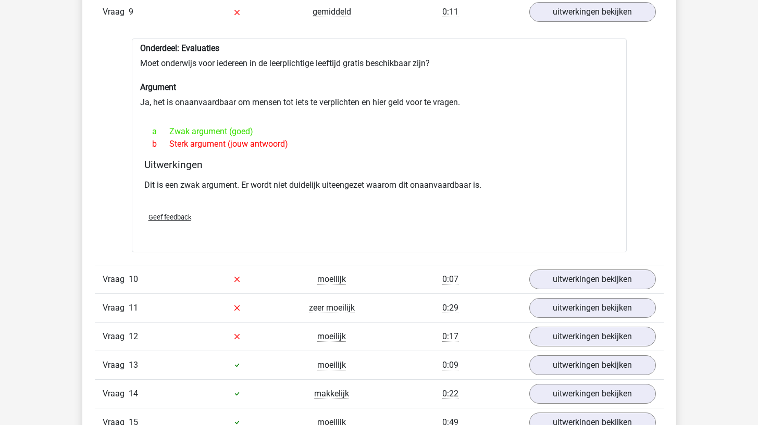
scroll to position [2178, 0]
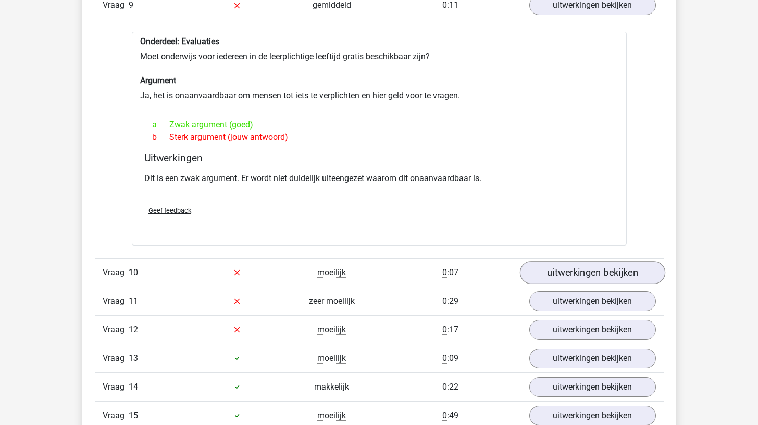
click at [550, 271] on link "uitwerkingen bekijken" at bounding box center [591, 272] width 145 height 23
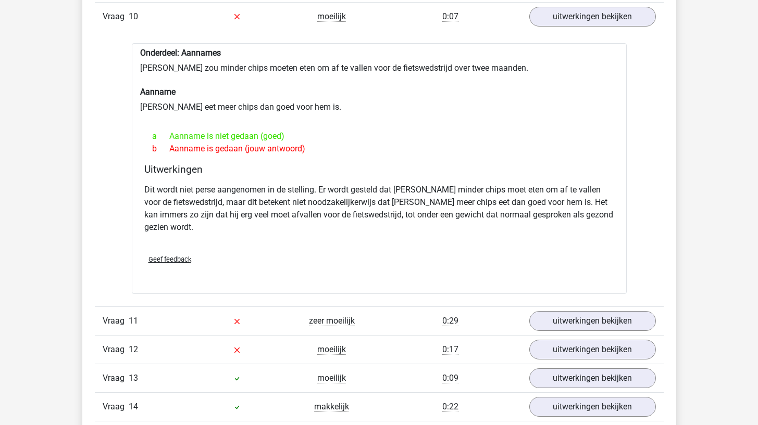
scroll to position [2448, 0]
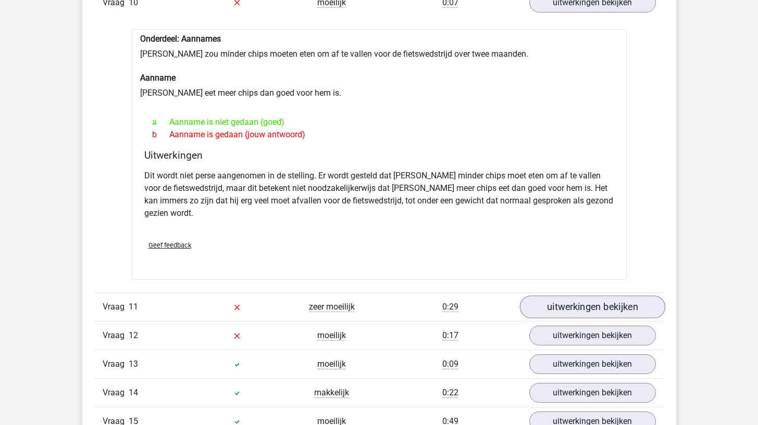
click at [550, 296] on link "uitwerkingen bekijken" at bounding box center [591, 307] width 145 height 23
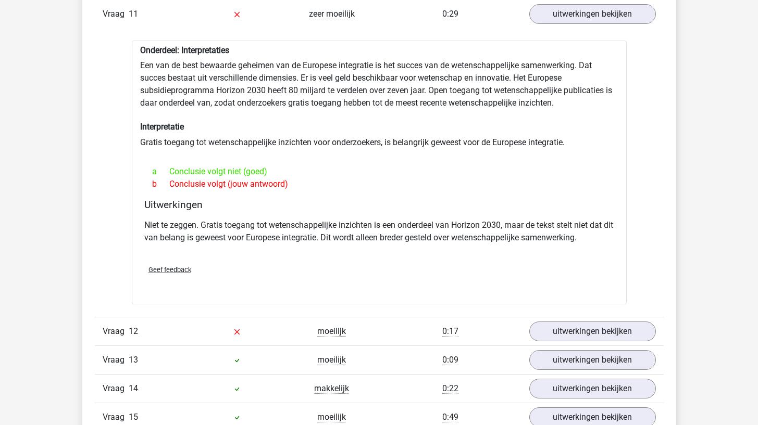
scroll to position [2750, 0]
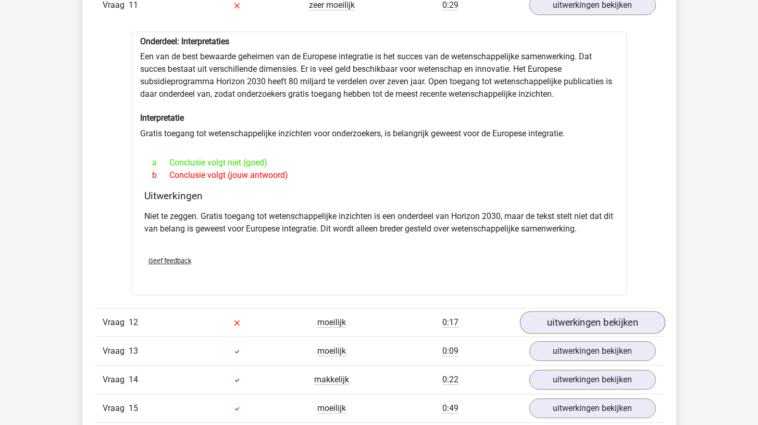
click at [546, 311] on link "uitwerkingen bekijken" at bounding box center [591, 322] width 145 height 23
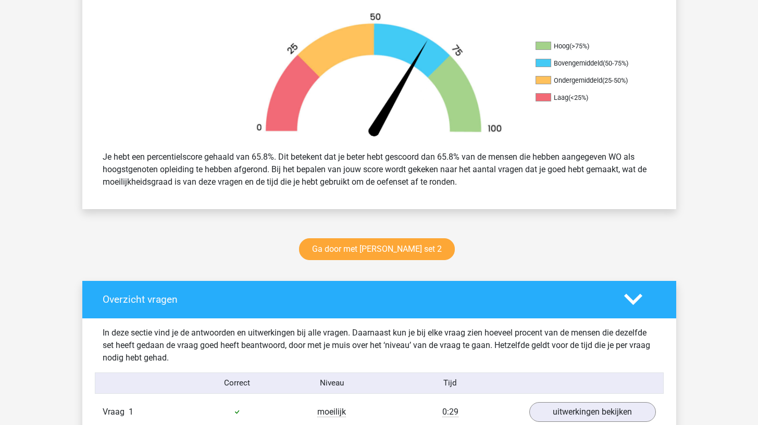
scroll to position [397, 0]
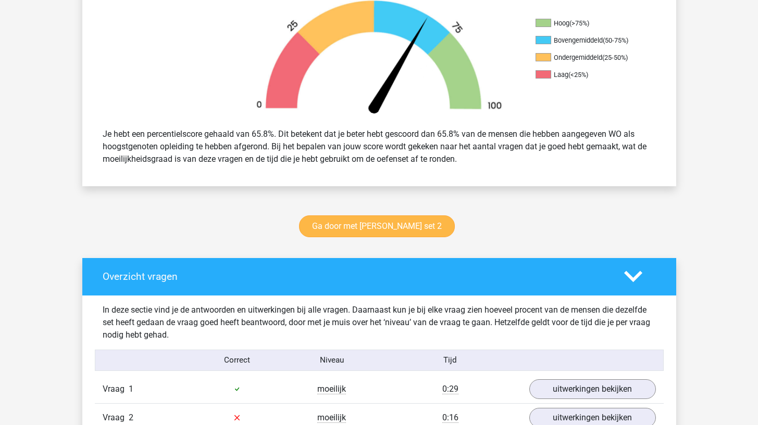
click at [384, 220] on link "Ga door met watson glaser set 2" at bounding box center [377, 227] width 156 height 22
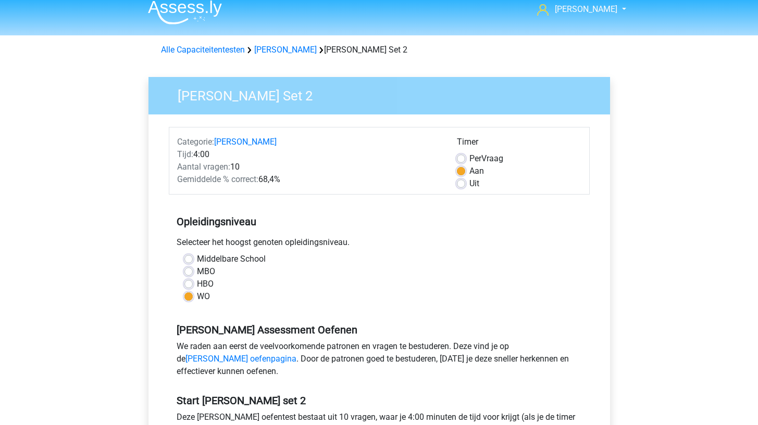
scroll to position [9, 0]
click at [281, 51] on link "[PERSON_NAME]" at bounding box center [285, 49] width 62 height 10
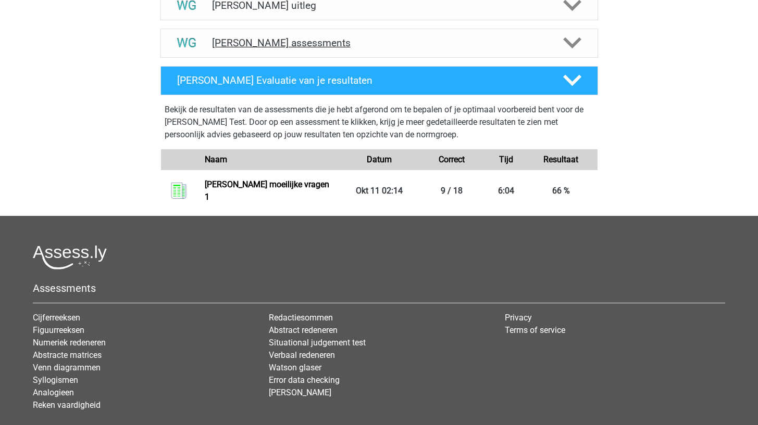
scroll to position [410, 0]
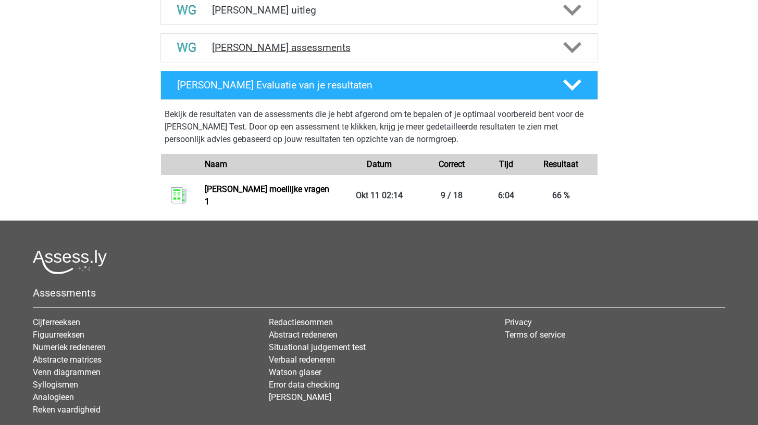
click at [570, 52] on icon at bounding box center [572, 48] width 18 height 18
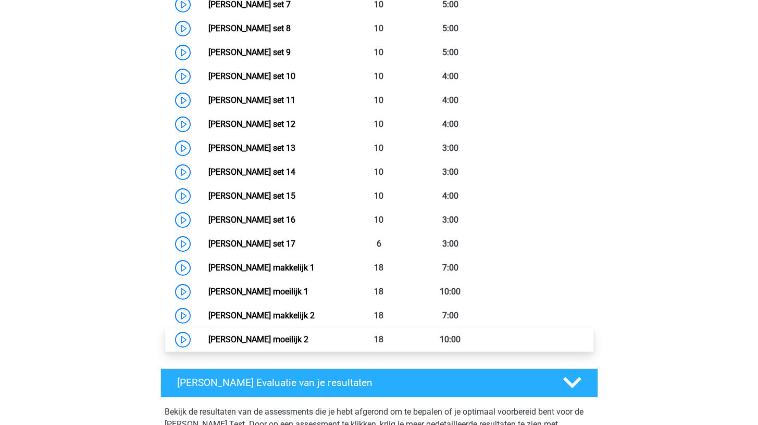
scroll to position [446, 0]
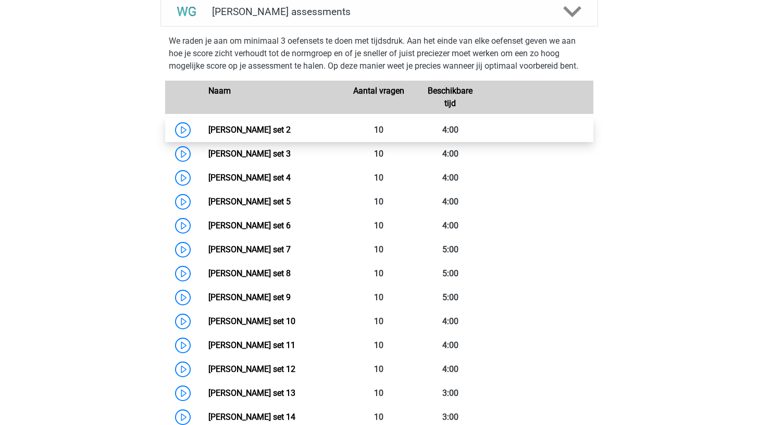
click at [286, 129] on link "Watson Glaser set 2" at bounding box center [249, 130] width 82 height 10
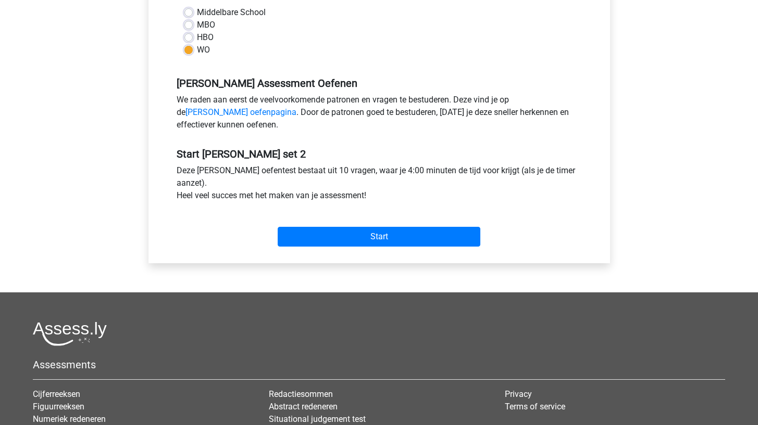
scroll to position [272, 0]
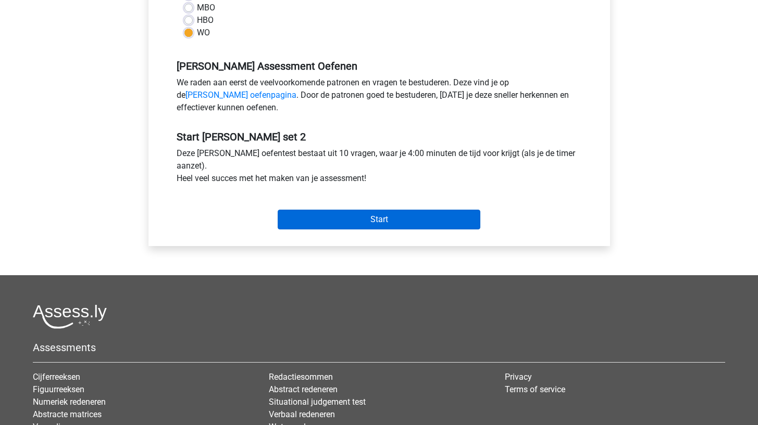
click at [297, 213] on input "Start" at bounding box center [379, 220] width 203 height 20
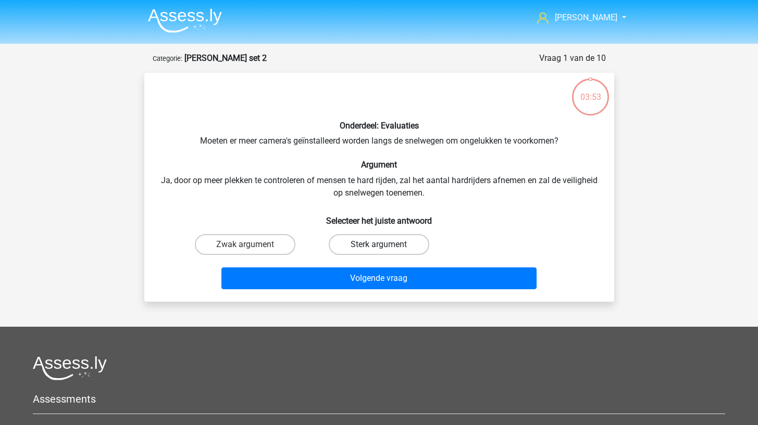
click at [360, 245] on label "Sterk argument" at bounding box center [379, 244] width 100 height 21
click at [379, 245] on input "Sterk argument" at bounding box center [382, 248] width 7 height 7
radio input "true"
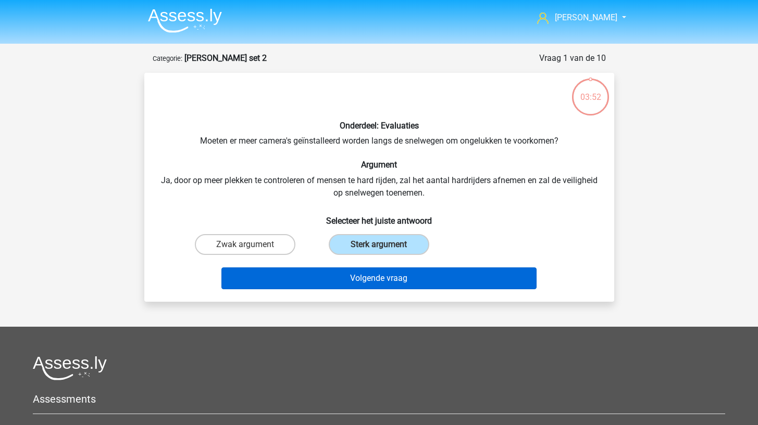
click at [356, 280] on button "Volgende vraag" at bounding box center [378, 279] width 315 height 22
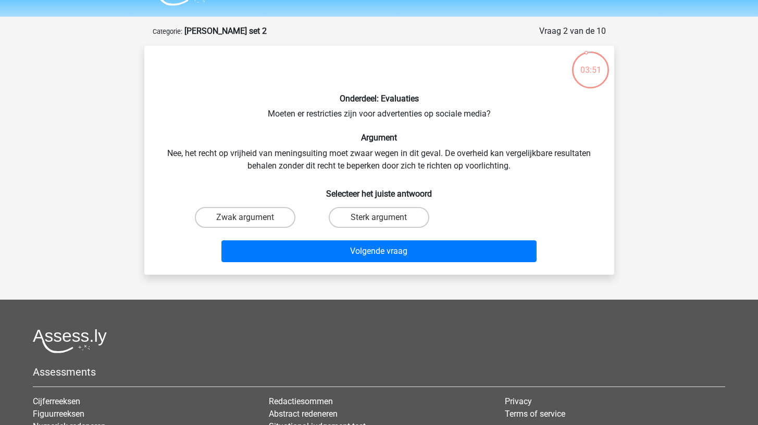
scroll to position [27, 0]
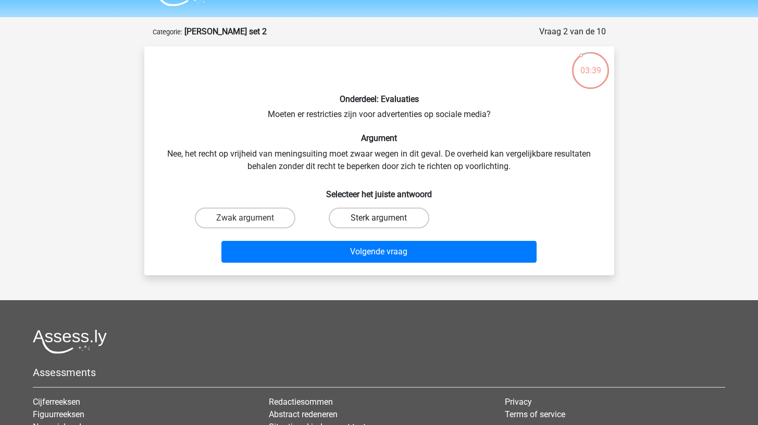
click at [345, 216] on label "Sterk argument" at bounding box center [379, 218] width 100 height 21
click at [379, 218] on input "Sterk argument" at bounding box center [382, 221] width 7 height 7
radio input "true"
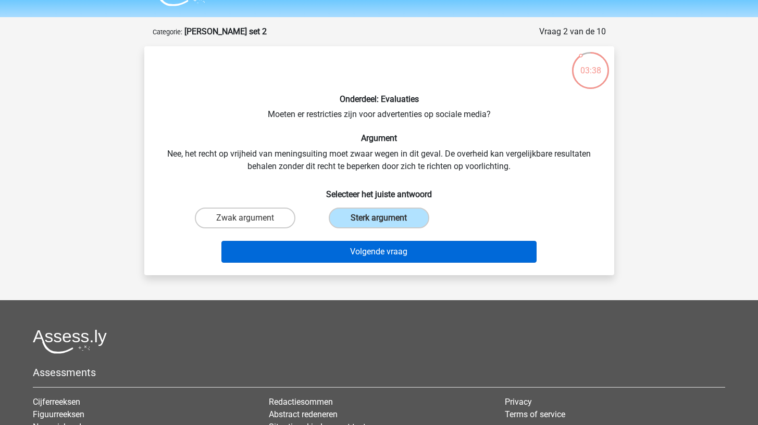
click at [335, 253] on button "Volgende vraag" at bounding box center [378, 252] width 315 height 22
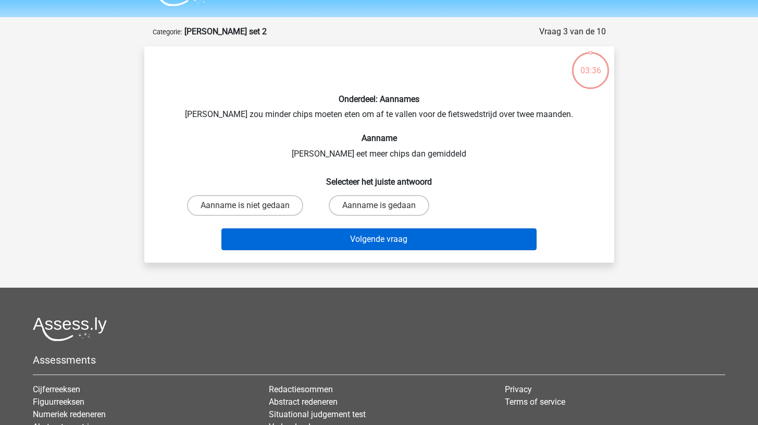
scroll to position [52, 0]
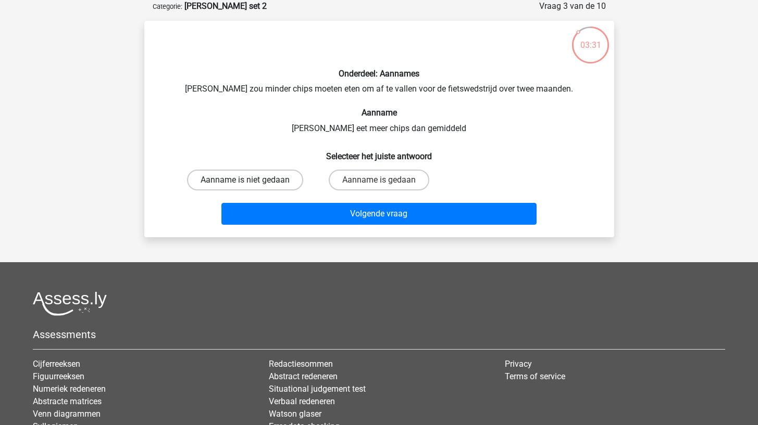
click at [278, 185] on label "Aanname is niet gedaan" at bounding box center [245, 180] width 116 height 21
click at [251, 185] on input "Aanname is niet gedaan" at bounding box center [248, 183] width 7 height 7
radio input "true"
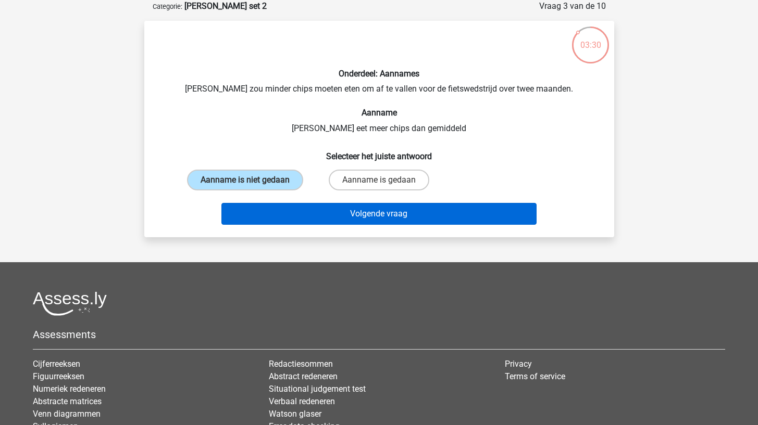
click at [288, 215] on button "Volgende vraag" at bounding box center [378, 214] width 315 height 22
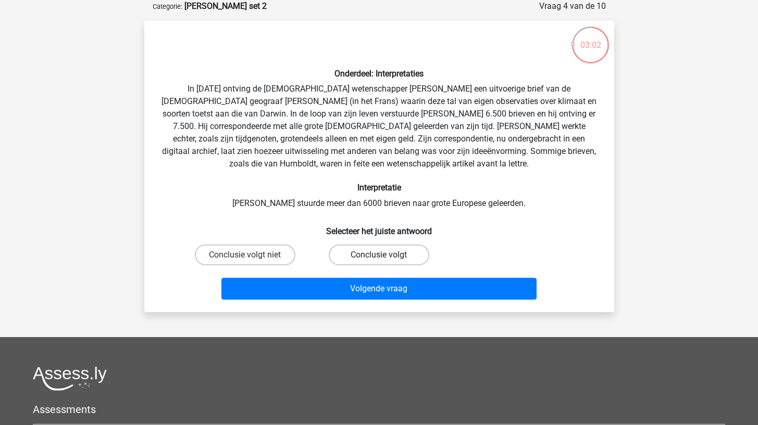
click at [347, 264] on label "Conclusie volgt" at bounding box center [379, 255] width 100 height 21
click at [379, 262] on input "Conclusie volgt" at bounding box center [382, 258] width 7 height 7
radio input "true"
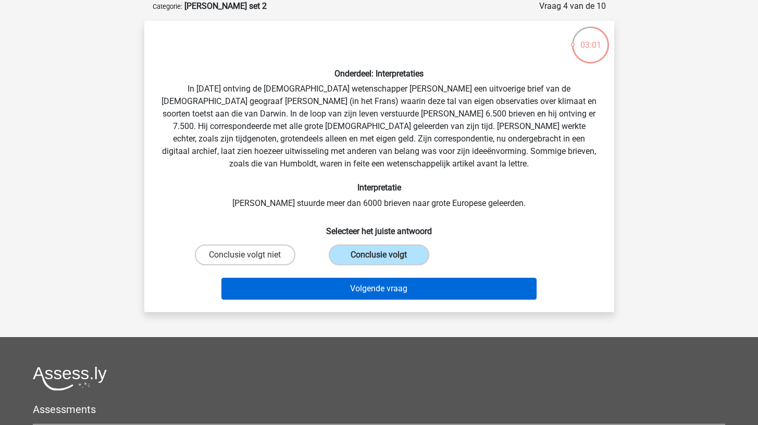
click at [339, 294] on button "Volgende vraag" at bounding box center [378, 289] width 315 height 22
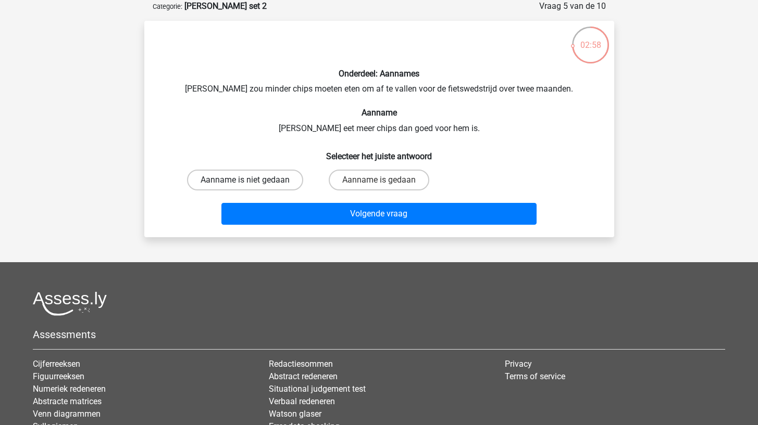
click at [293, 184] on label "Aanname is niet gedaan" at bounding box center [245, 180] width 116 height 21
click at [251, 184] on input "Aanname is niet gedaan" at bounding box center [248, 183] width 7 height 7
radio input "true"
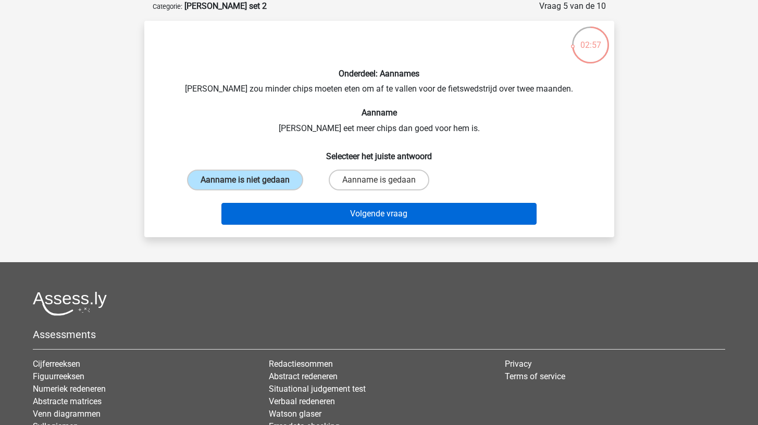
click at [304, 212] on button "Volgende vraag" at bounding box center [378, 214] width 315 height 22
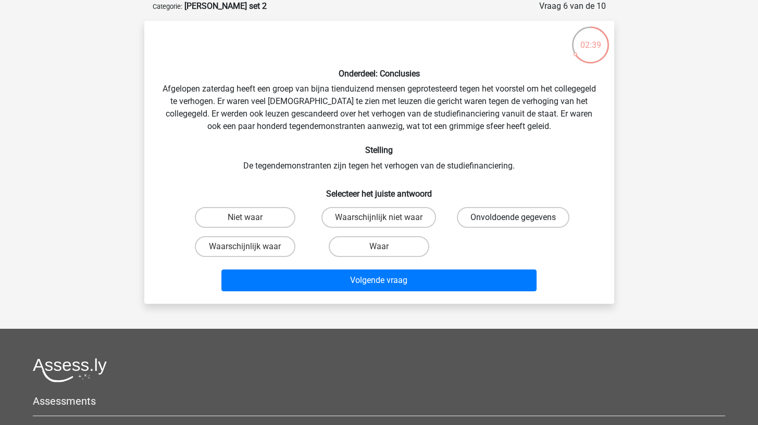
click at [485, 215] on label "Onvoldoende gegevens" at bounding box center [513, 217] width 112 height 21
click at [513, 218] on input "Onvoldoende gegevens" at bounding box center [516, 221] width 7 height 7
radio input "true"
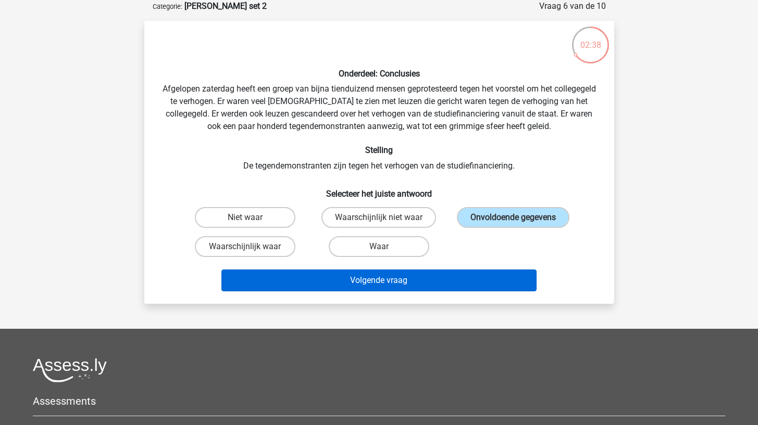
click at [447, 279] on button "Volgende vraag" at bounding box center [378, 281] width 315 height 22
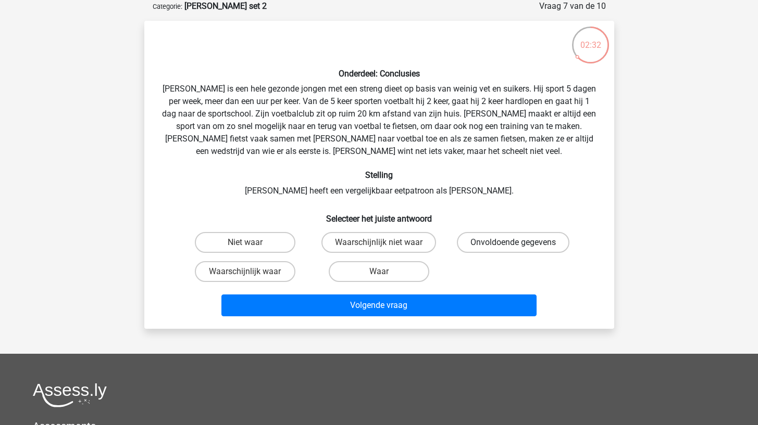
click at [470, 244] on label "Onvoldoende gegevens" at bounding box center [513, 242] width 112 height 21
click at [513, 244] on input "Onvoldoende gegevens" at bounding box center [516, 246] width 7 height 7
radio input "true"
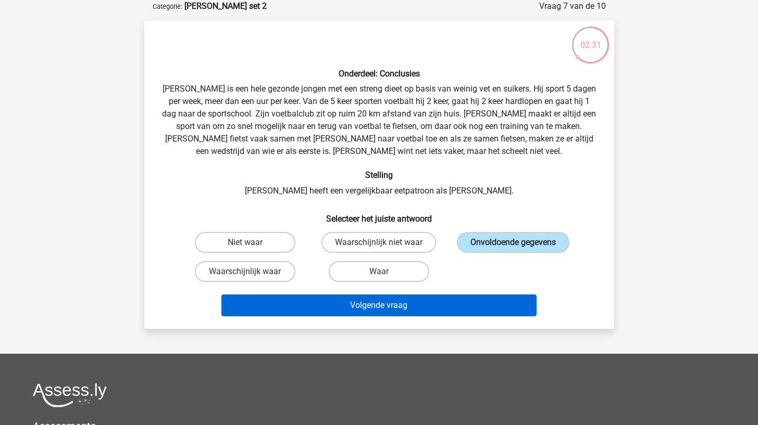
click at [444, 307] on button "Volgende vraag" at bounding box center [378, 306] width 315 height 22
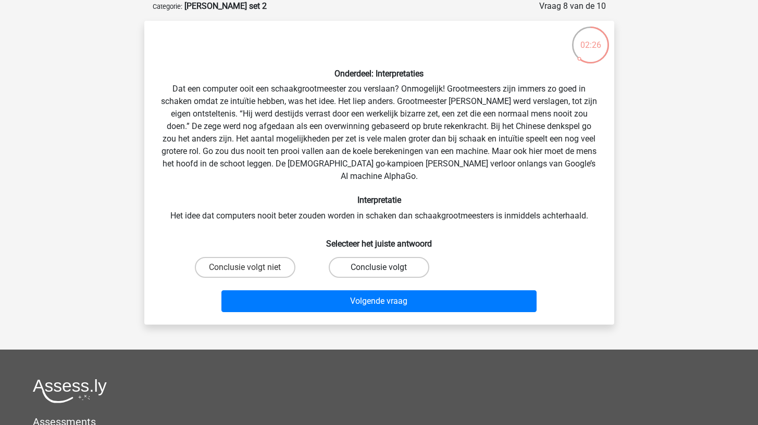
click at [348, 257] on label "Conclusie volgt" at bounding box center [379, 267] width 100 height 21
click at [379, 268] on input "Conclusie volgt" at bounding box center [382, 271] width 7 height 7
radio input "true"
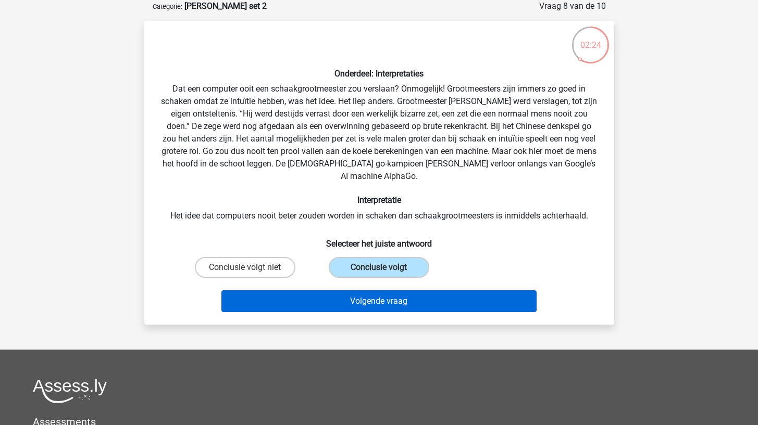
click at [337, 297] on button "Volgende vraag" at bounding box center [378, 302] width 315 height 22
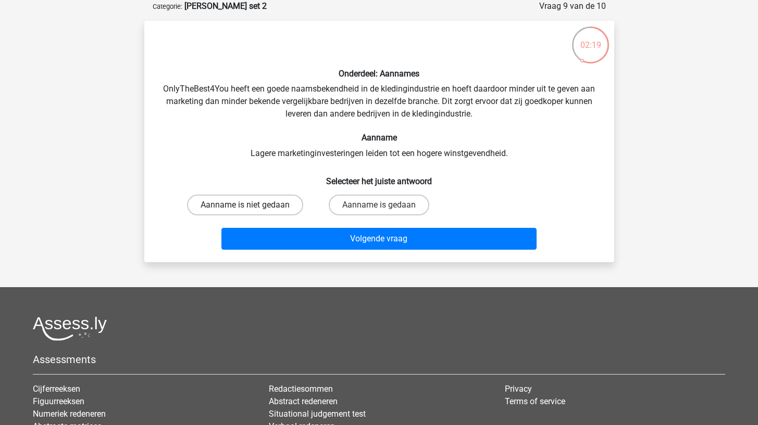
click at [293, 211] on label "Aanname is niet gedaan" at bounding box center [245, 205] width 116 height 21
click at [251, 211] on input "Aanname is niet gedaan" at bounding box center [248, 208] width 7 height 7
radio input "true"
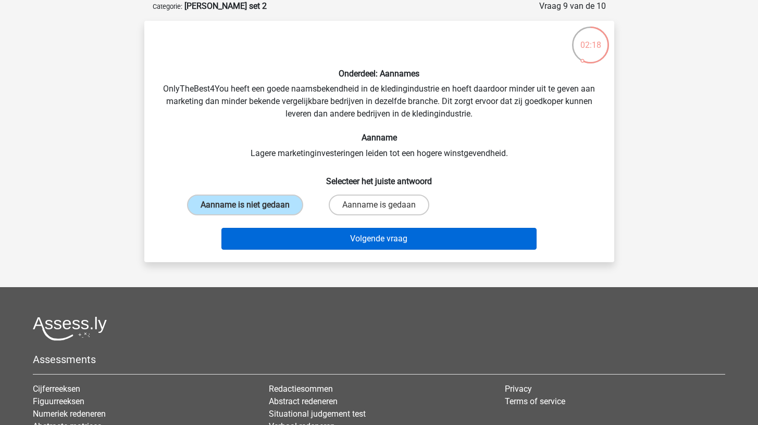
click at [289, 243] on button "Volgende vraag" at bounding box center [378, 239] width 315 height 22
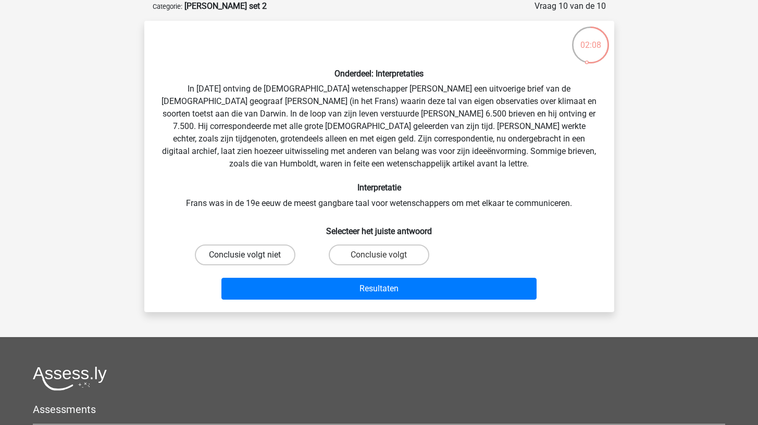
click at [267, 253] on label "Conclusie volgt niet" at bounding box center [245, 255] width 100 height 21
click at [251, 255] on input "Conclusie volgt niet" at bounding box center [248, 258] width 7 height 7
radio input "true"
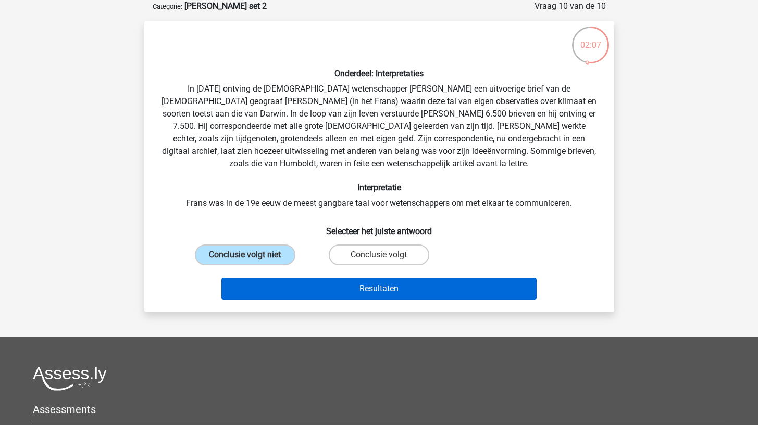
click at [268, 282] on button "Resultaten" at bounding box center [378, 289] width 315 height 22
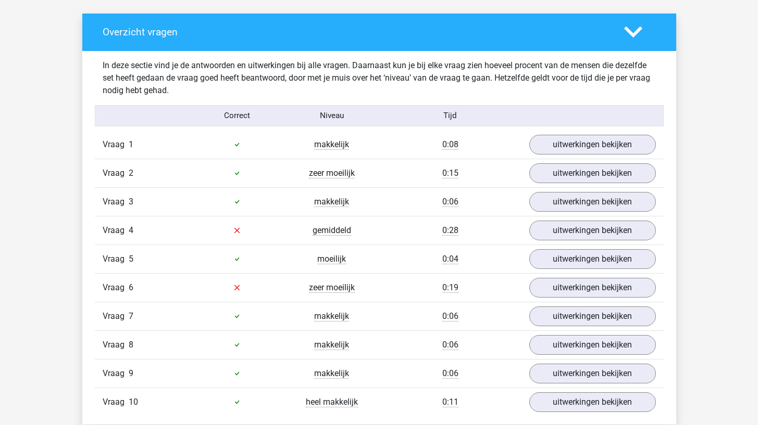
scroll to position [606, 0]
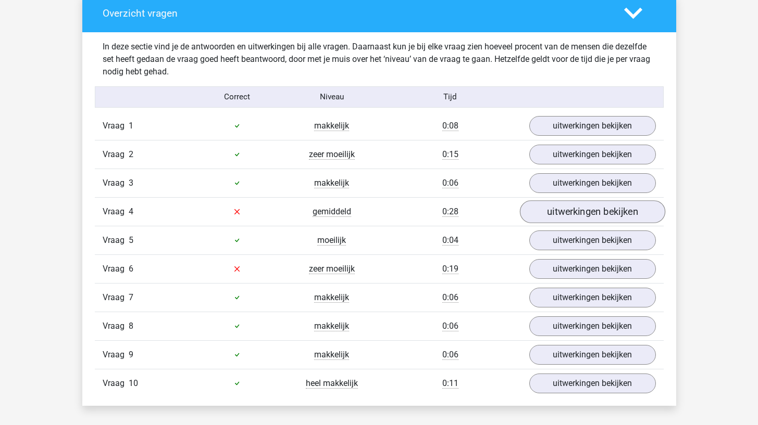
click at [557, 210] on link "uitwerkingen bekijken" at bounding box center [591, 211] width 145 height 23
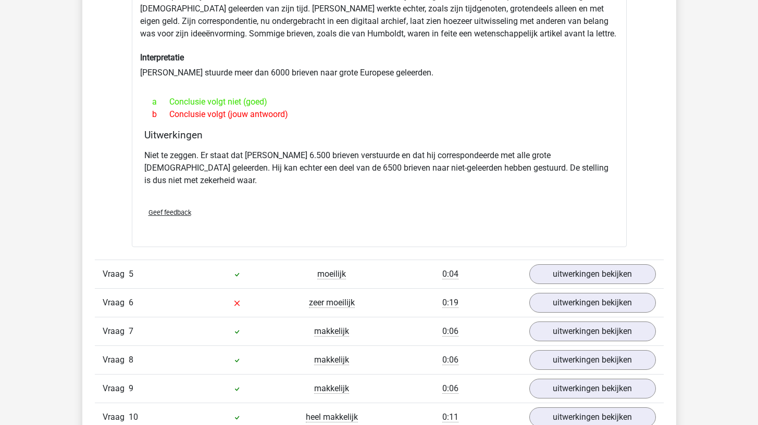
scroll to position [977, 0]
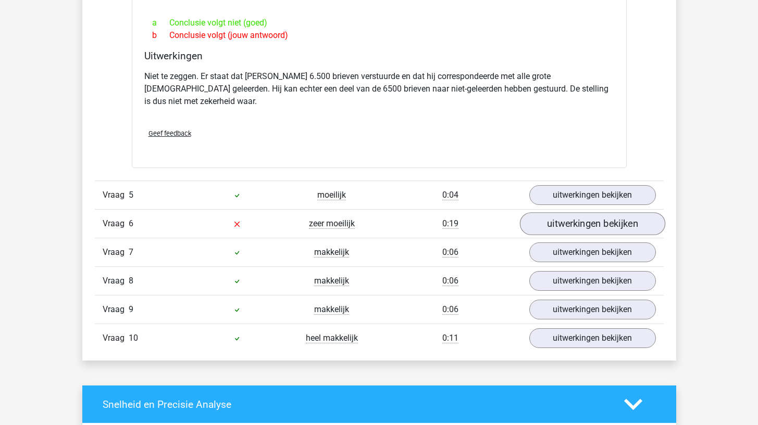
click at [558, 213] on link "uitwerkingen bekijken" at bounding box center [591, 223] width 145 height 23
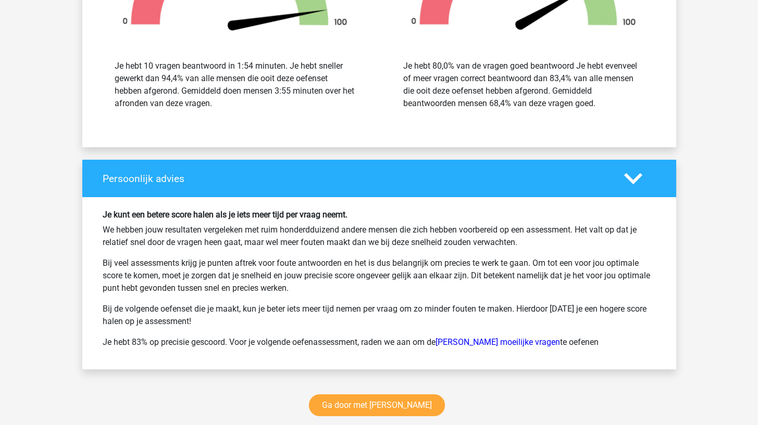
scroll to position [1911, 0]
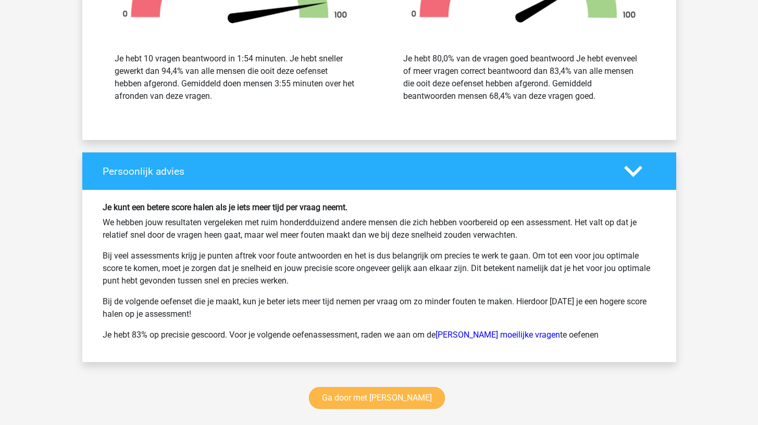
click at [400, 387] on link "Ga door met [PERSON_NAME]" at bounding box center [377, 398] width 136 height 22
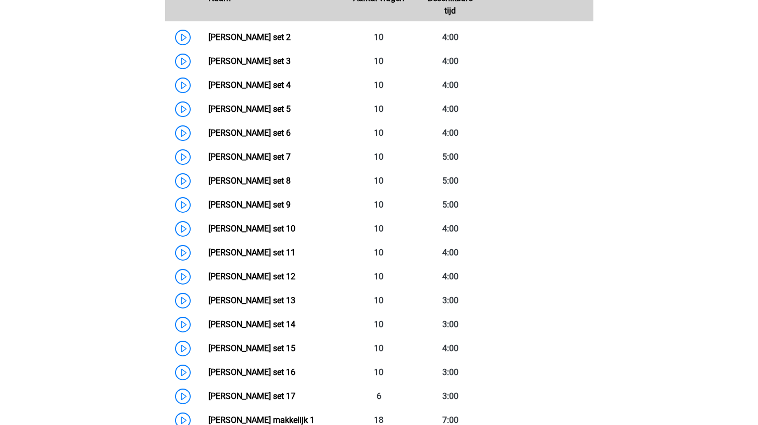
scroll to position [534, 0]
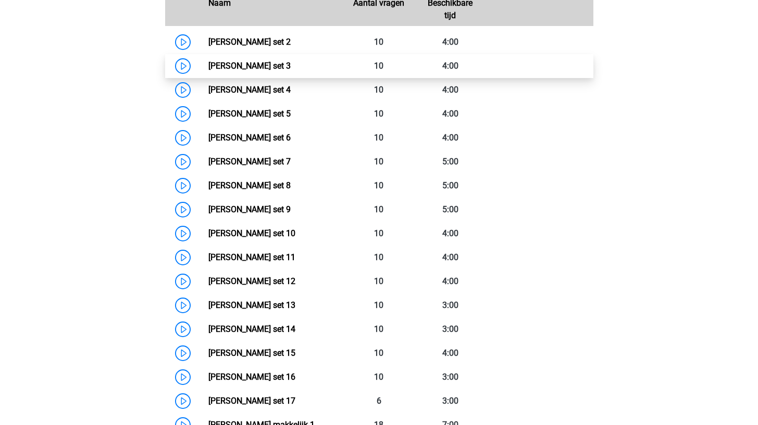
click at [216, 65] on link "Watson Glaser set 3" at bounding box center [249, 66] width 82 height 10
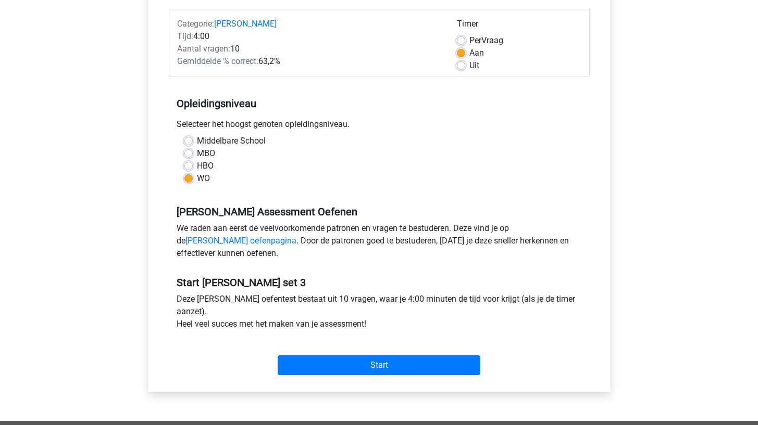
scroll to position [205, 0]
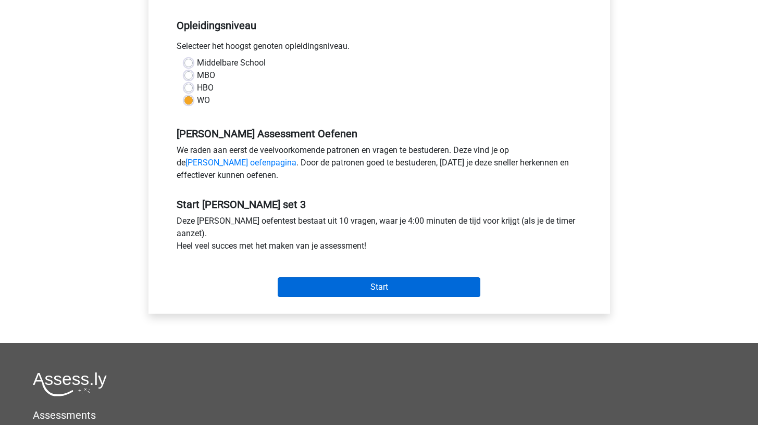
click at [321, 284] on input "Start" at bounding box center [379, 288] width 203 height 20
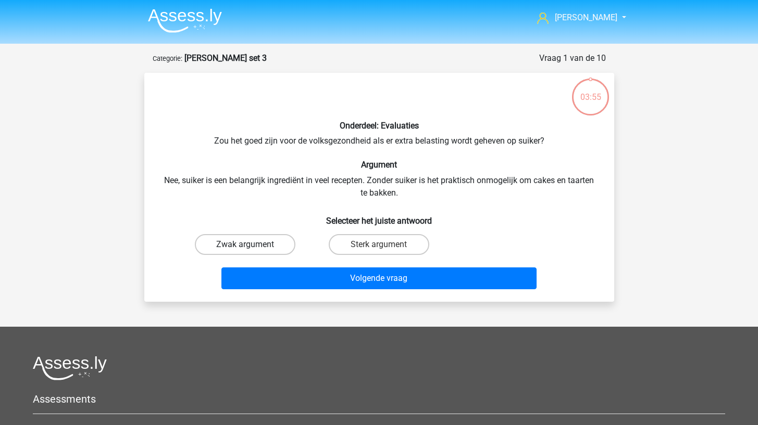
click at [283, 247] on label "Zwak argument" at bounding box center [245, 244] width 100 height 21
click at [251, 247] on input "Zwak argument" at bounding box center [248, 248] width 7 height 7
radio input "true"
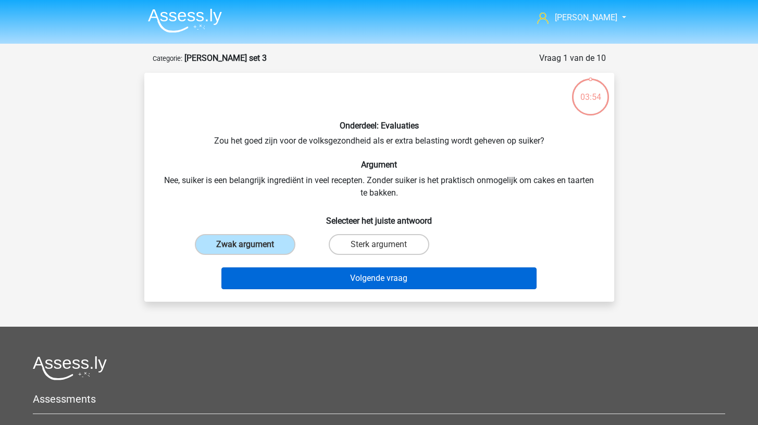
click at [286, 273] on button "Volgende vraag" at bounding box center [378, 279] width 315 height 22
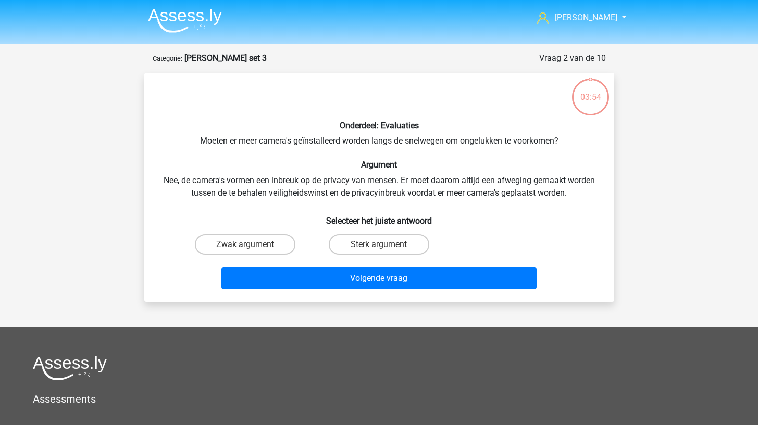
scroll to position [52, 0]
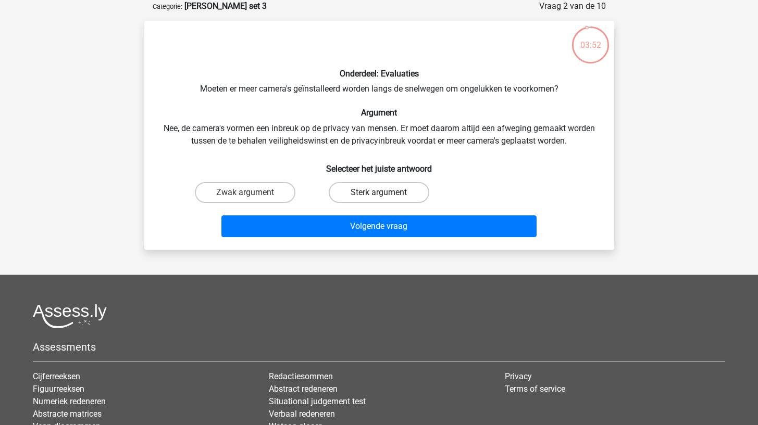
click at [346, 201] on label "Sterk argument" at bounding box center [379, 192] width 100 height 21
click at [379, 199] on input "Sterk argument" at bounding box center [382, 196] width 7 height 7
radio input "true"
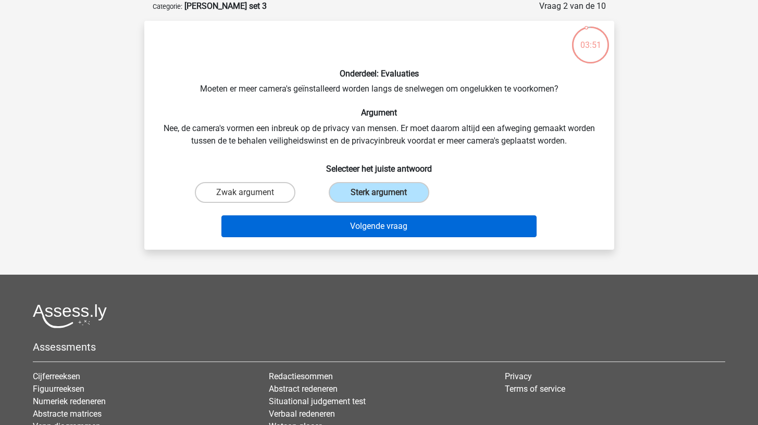
click at [339, 222] on button "Volgende vraag" at bounding box center [378, 227] width 315 height 22
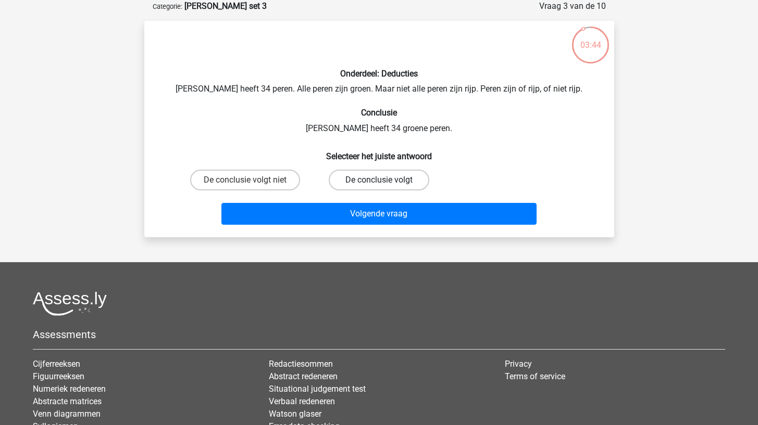
click at [337, 181] on label "De conclusie volgt" at bounding box center [379, 180] width 100 height 21
click at [379, 181] on input "De conclusie volgt" at bounding box center [382, 183] width 7 height 7
radio input "true"
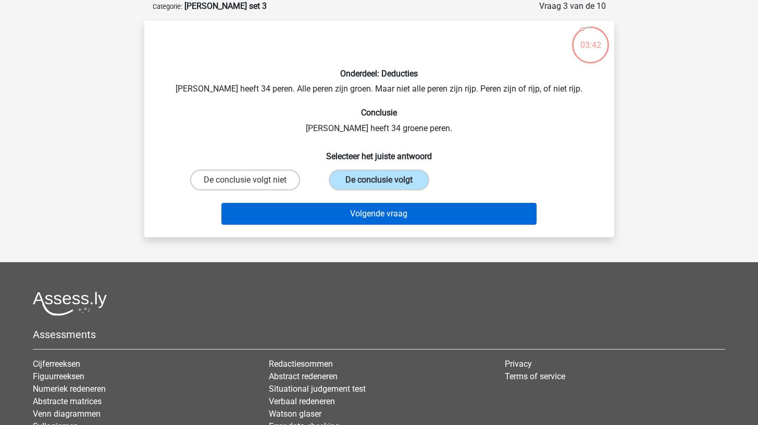
click at [325, 213] on button "Volgende vraag" at bounding box center [378, 214] width 315 height 22
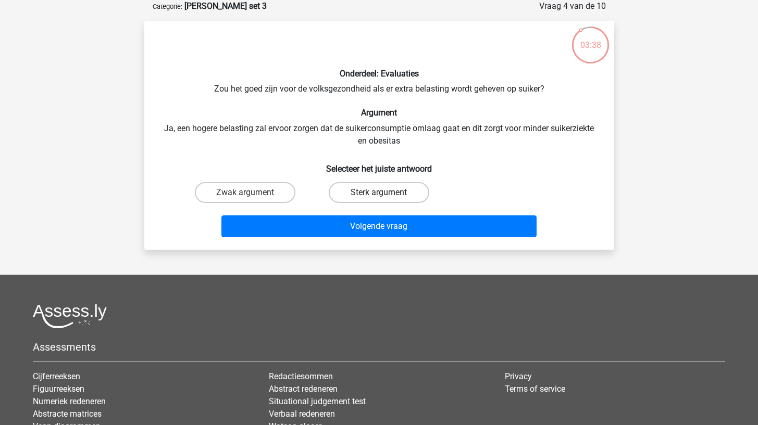
click at [346, 192] on label "Sterk argument" at bounding box center [379, 192] width 100 height 21
click at [379, 193] on input "Sterk argument" at bounding box center [382, 196] width 7 height 7
radio input "true"
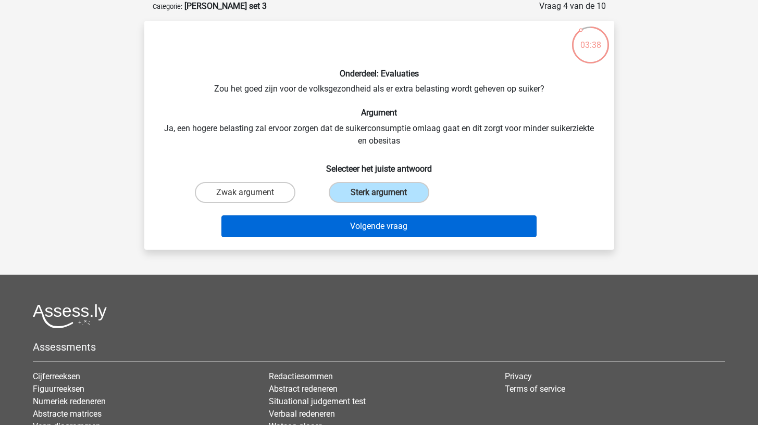
click at [334, 223] on button "Volgende vraag" at bounding box center [378, 227] width 315 height 22
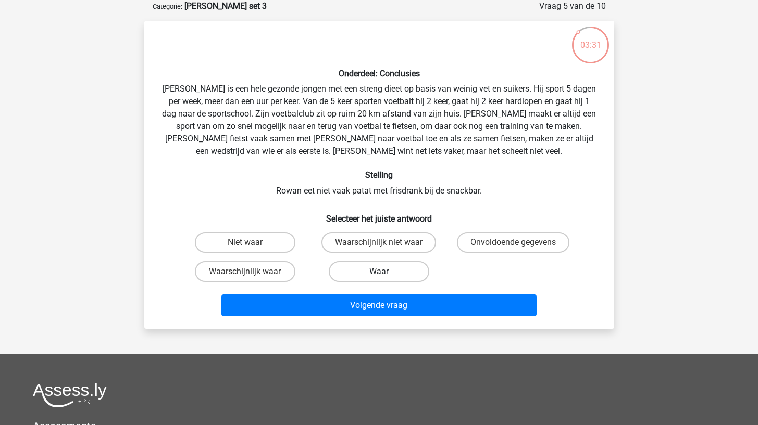
click at [346, 275] on label "Waar" at bounding box center [379, 271] width 100 height 21
click at [379, 275] on input "Waar" at bounding box center [382, 275] width 7 height 7
radio input "true"
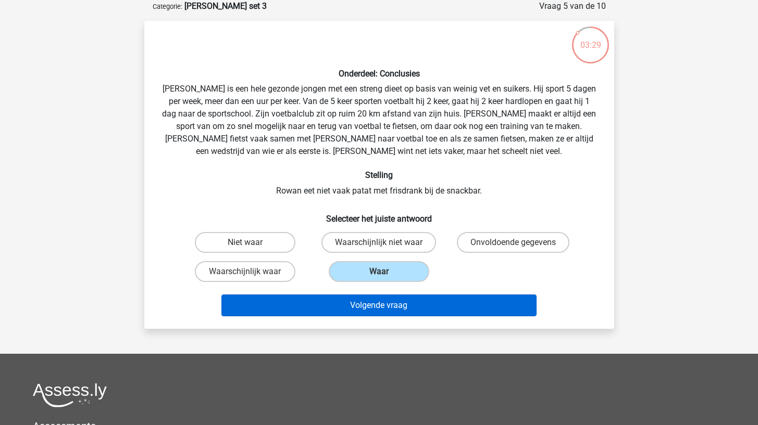
click at [332, 309] on button "Volgende vraag" at bounding box center [378, 306] width 315 height 22
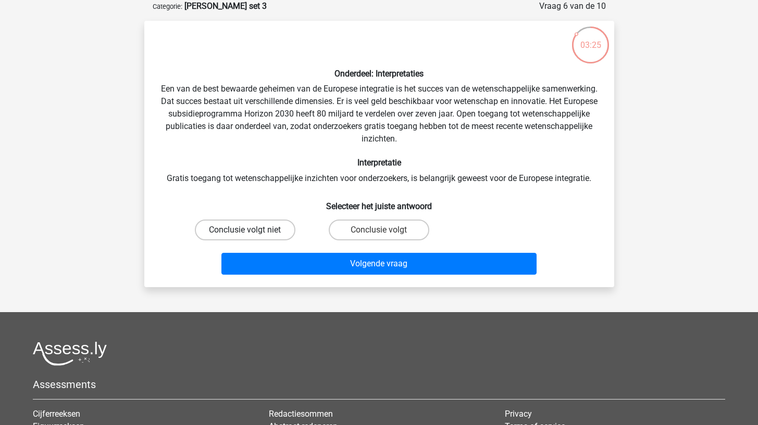
click at [278, 235] on label "Conclusie volgt niet" at bounding box center [245, 230] width 100 height 21
click at [251, 235] on input "Conclusie volgt niet" at bounding box center [248, 233] width 7 height 7
radio input "true"
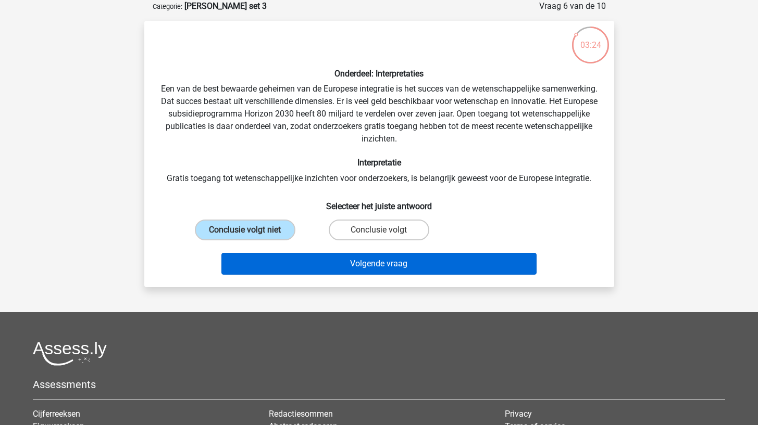
click at [282, 255] on button "Volgende vraag" at bounding box center [378, 264] width 315 height 22
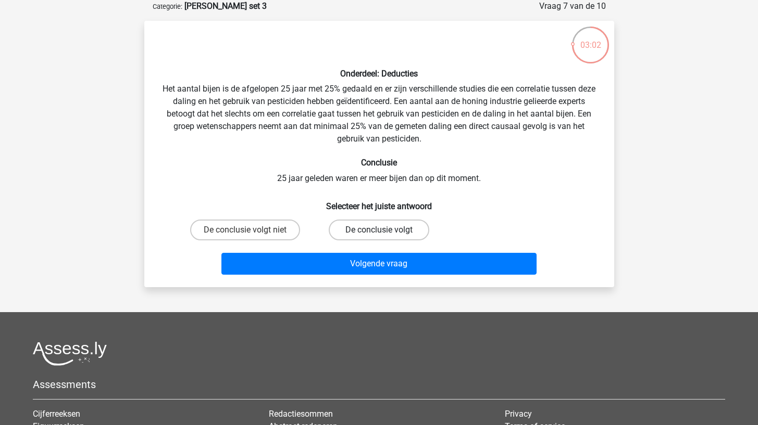
click at [334, 231] on label "De conclusie volgt" at bounding box center [379, 230] width 100 height 21
click at [379, 231] on input "De conclusie volgt" at bounding box center [382, 233] width 7 height 7
radio input "true"
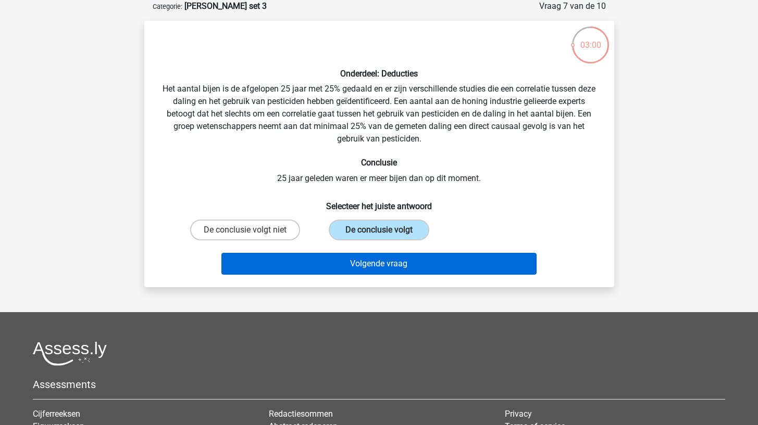
click at [323, 272] on button "Volgende vraag" at bounding box center [378, 264] width 315 height 22
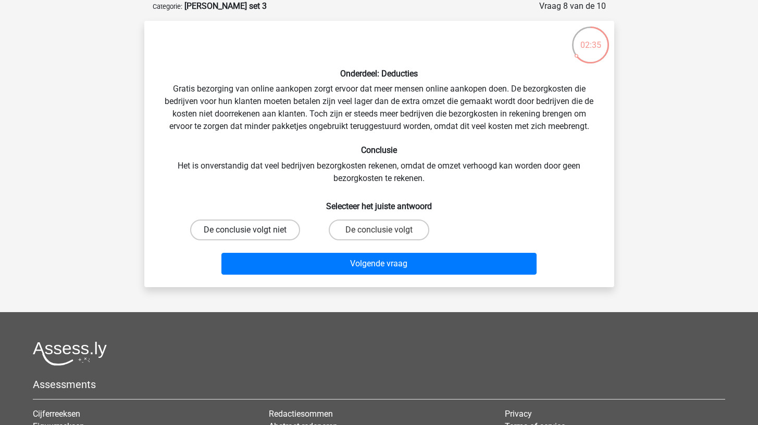
click at [271, 230] on label "De conclusie volgt niet" at bounding box center [245, 230] width 110 height 21
click at [251, 230] on input "De conclusie volgt niet" at bounding box center [248, 233] width 7 height 7
radio input "true"
click at [367, 221] on label "De conclusie volgt" at bounding box center [379, 230] width 100 height 21
click at [379, 230] on input "De conclusie volgt" at bounding box center [382, 233] width 7 height 7
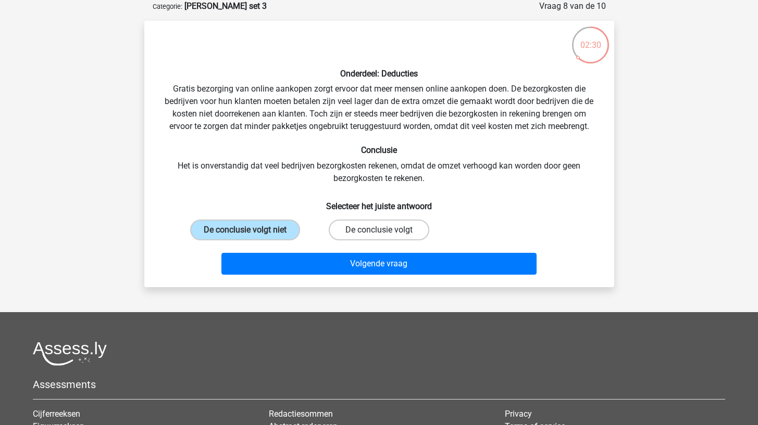
radio input "true"
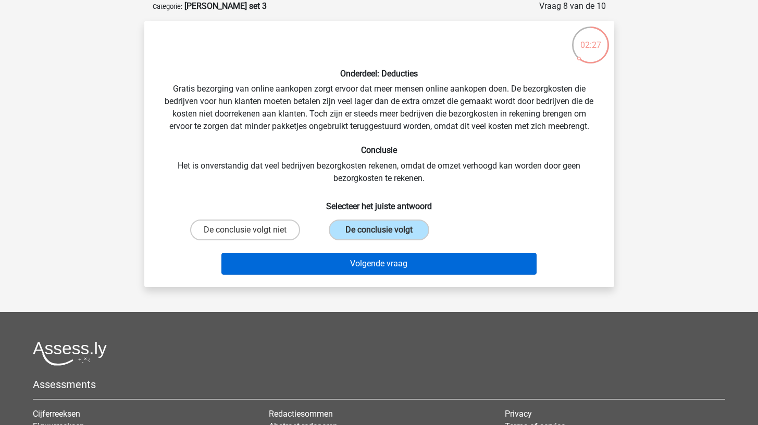
click at [332, 256] on button "Volgende vraag" at bounding box center [378, 264] width 315 height 22
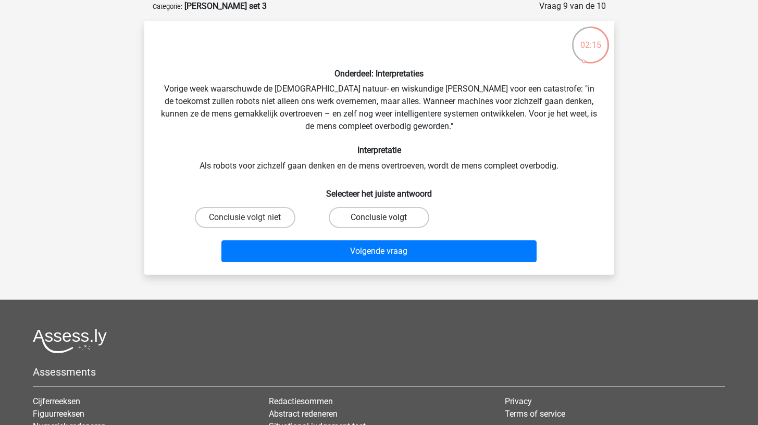
click at [340, 212] on label "Conclusie volgt" at bounding box center [379, 217] width 100 height 21
click at [379, 218] on input "Conclusie volgt" at bounding box center [382, 221] width 7 height 7
radio input "true"
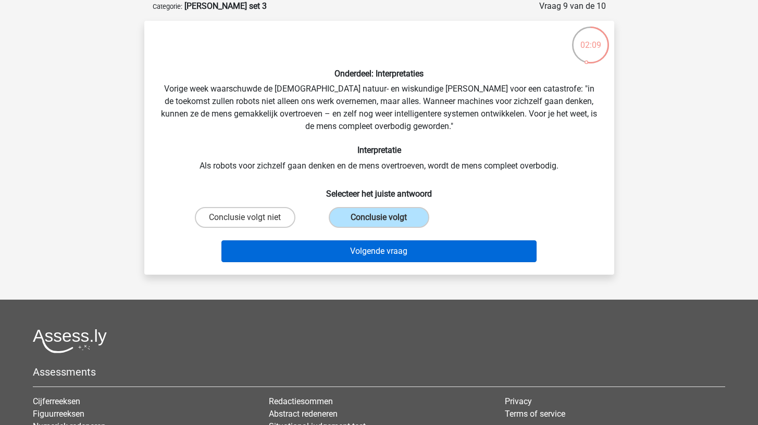
click at [299, 251] on button "Volgende vraag" at bounding box center [378, 252] width 315 height 22
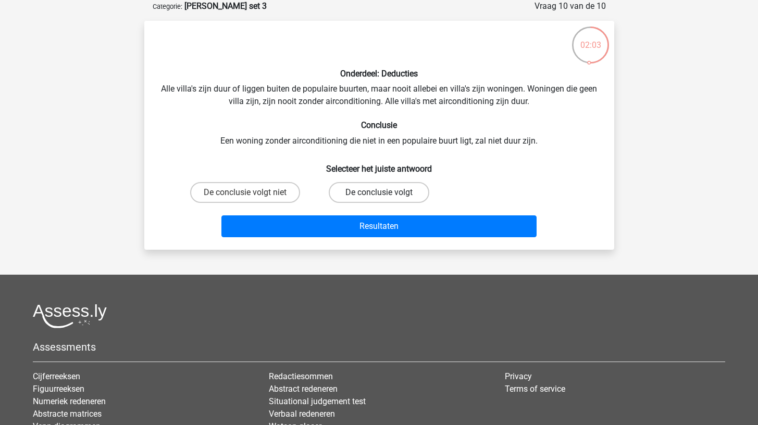
click at [342, 194] on label "De conclusie volgt" at bounding box center [379, 192] width 100 height 21
click at [379, 194] on input "De conclusie volgt" at bounding box center [382, 196] width 7 height 7
radio input "true"
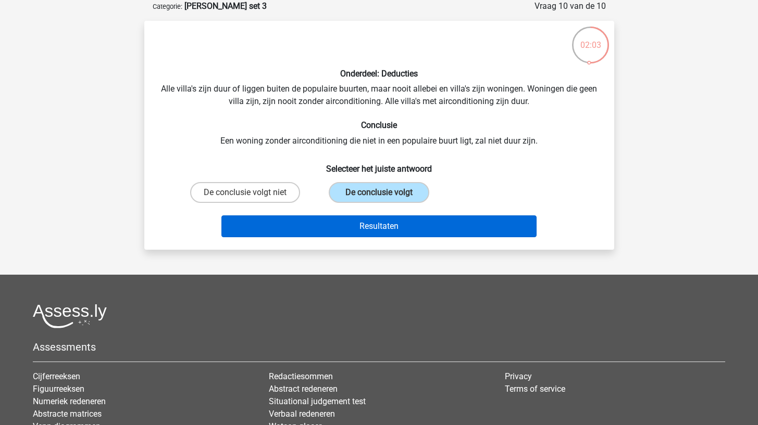
click at [330, 224] on button "Resultaten" at bounding box center [378, 227] width 315 height 22
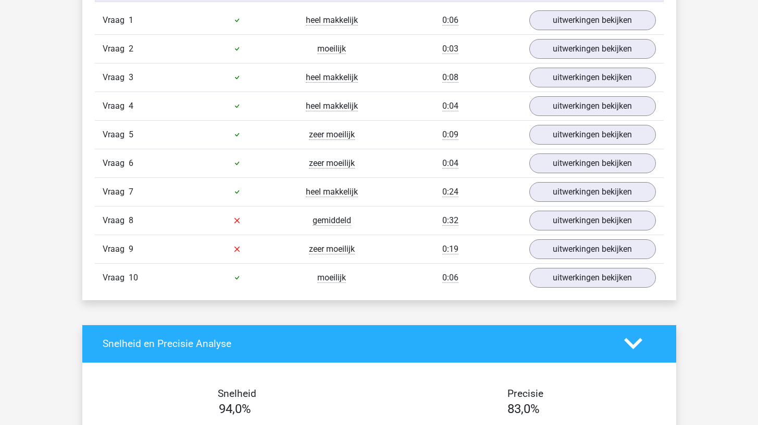
scroll to position [713, 0]
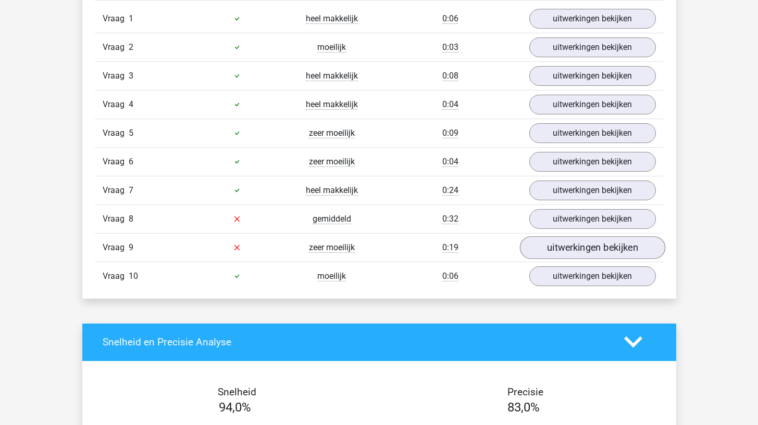
click at [556, 243] on link "uitwerkingen bekijken" at bounding box center [591, 247] width 145 height 23
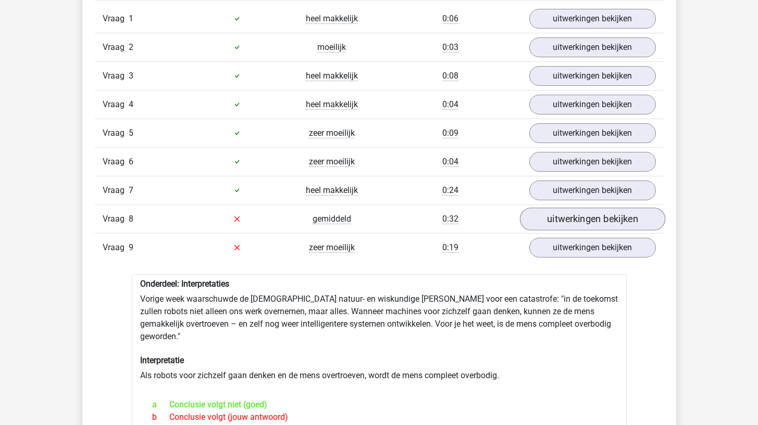
click at [560, 220] on link "uitwerkingen bekijken" at bounding box center [591, 219] width 145 height 23
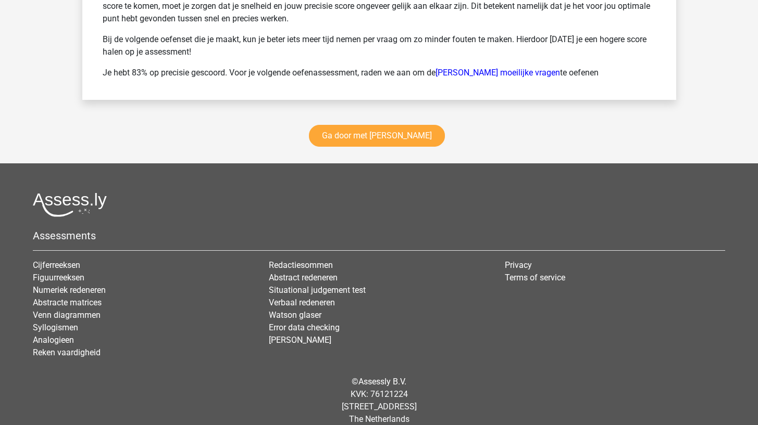
scroll to position [2086, 0]
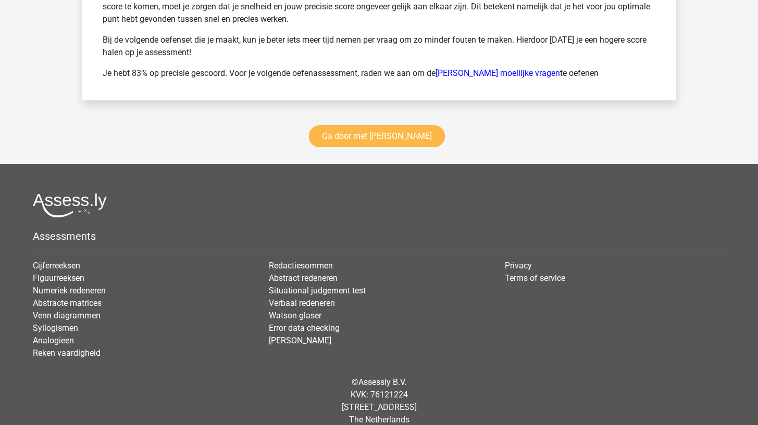
click at [388, 130] on link "Ga door met [PERSON_NAME]" at bounding box center [377, 136] width 136 height 22
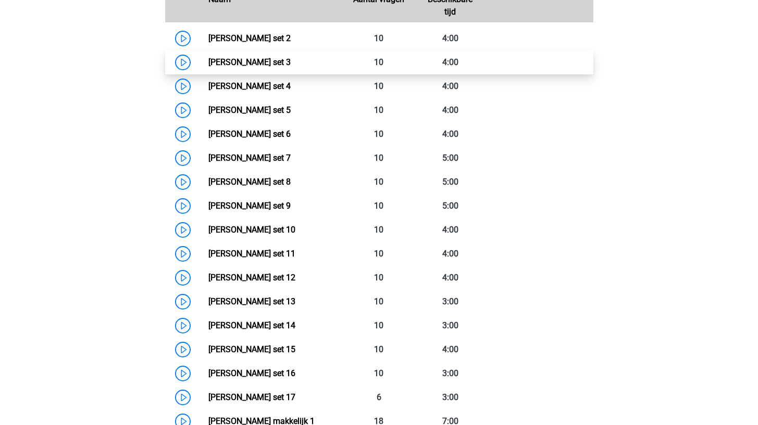
scroll to position [537, 0]
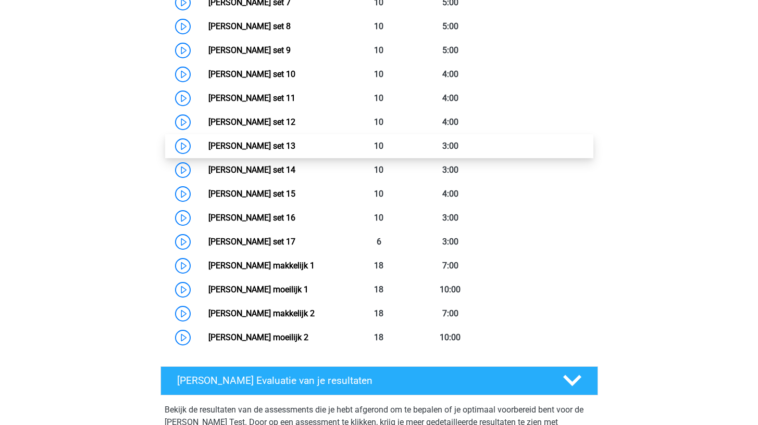
scroll to position [440, 0]
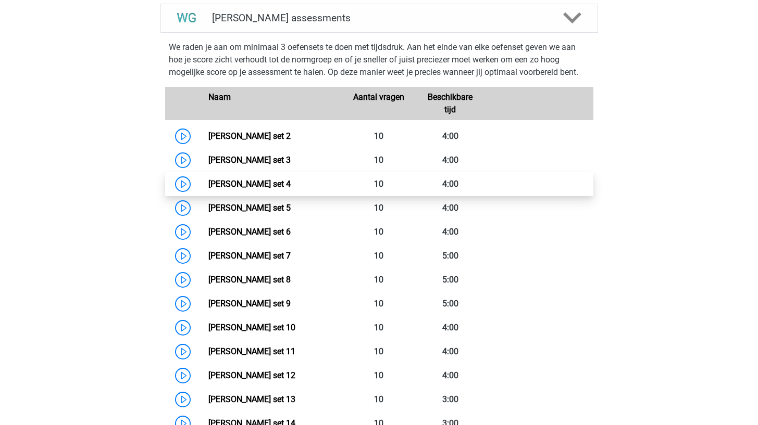
click at [291, 187] on link "[PERSON_NAME] set 4" at bounding box center [249, 184] width 82 height 10
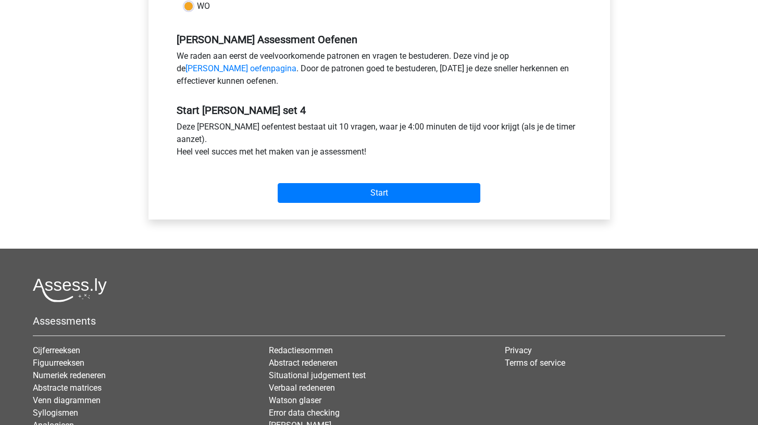
scroll to position [310, 0]
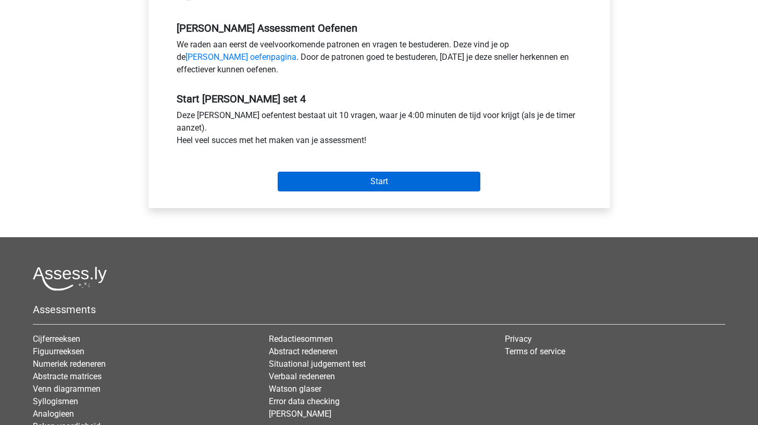
click at [362, 185] on input "Start" at bounding box center [379, 182] width 203 height 20
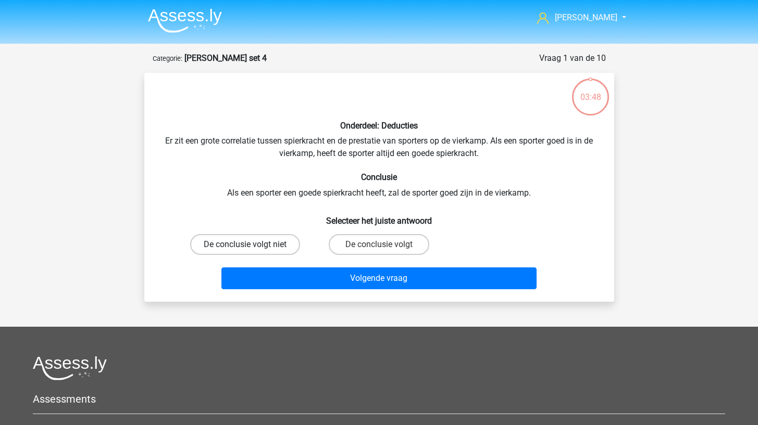
click at [279, 239] on label "De conclusie volgt niet" at bounding box center [245, 244] width 110 height 21
click at [251, 245] on input "De conclusie volgt niet" at bounding box center [248, 248] width 7 height 7
radio input "true"
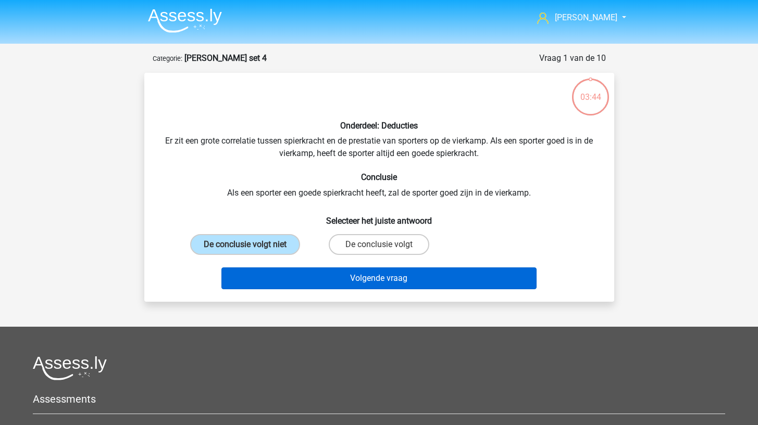
click at [276, 281] on button "Volgende vraag" at bounding box center [378, 279] width 315 height 22
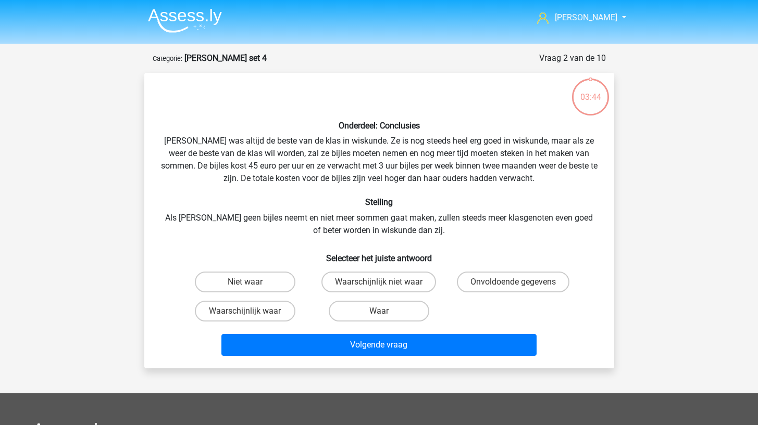
scroll to position [52, 0]
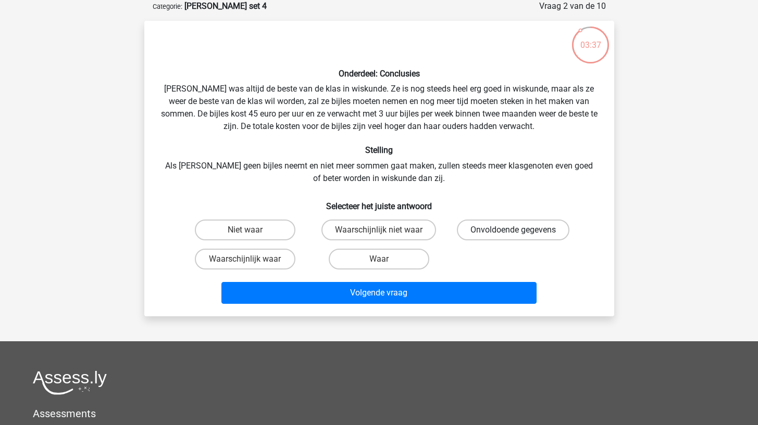
click at [483, 225] on label "Onvoldoende gegevens" at bounding box center [513, 230] width 112 height 21
click at [513, 230] on input "Onvoldoende gegevens" at bounding box center [516, 233] width 7 height 7
radio input "true"
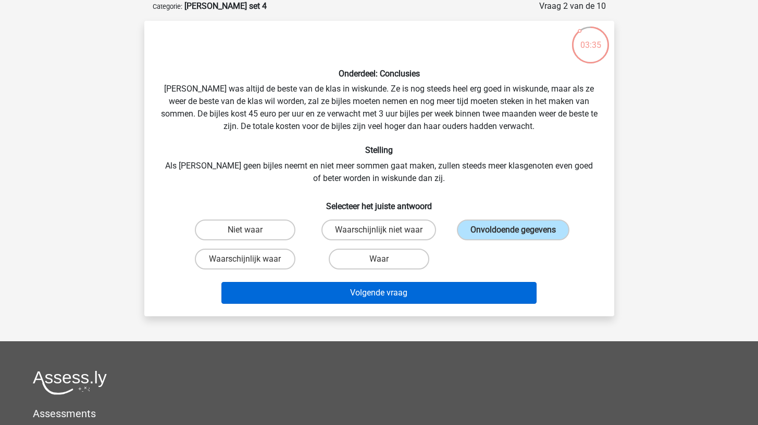
click at [453, 299] on button "Volgende vraag" at bounding box center [378, 293] width 315 height 22
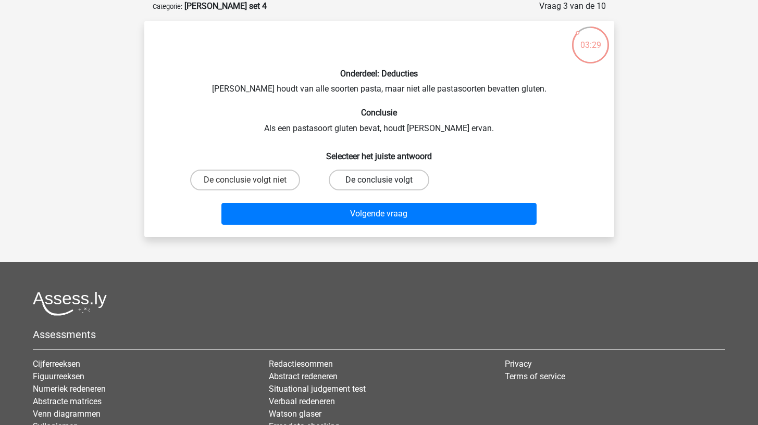
click at [347, 182] on label "De conclusie volgt" at bounding box center [379, 180] width 100 height 21
click at [379, 182] on input "De conclusie volgt" at bounding box center [382, 183] width 7 height 7
radio input "true"
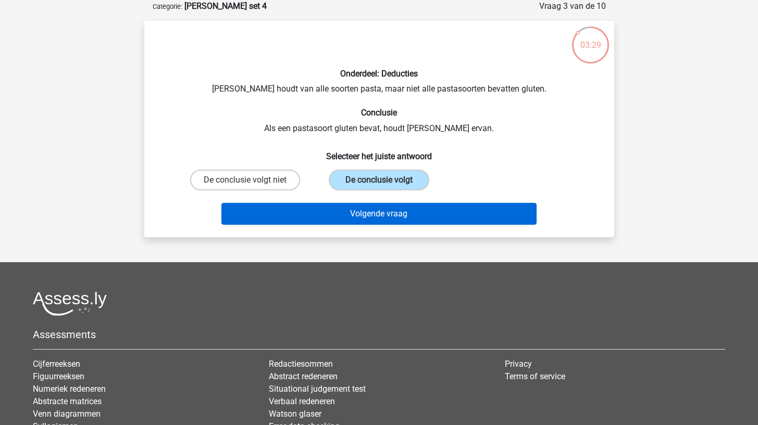
click at [338, 209] on button "Volgende vraag" at bounding box center [378, 214] width 315 height 22
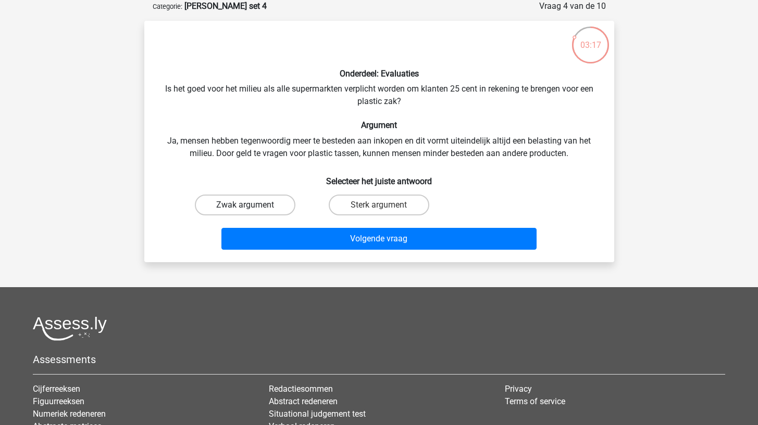
click at [279, 208] on label "Zwak argument" at bounding box center [245, 205] width 100 height 21
click at [251, 208] on input "Zwak argument" at bounding box center [248, 208] width 7 height 7
radio input "true"
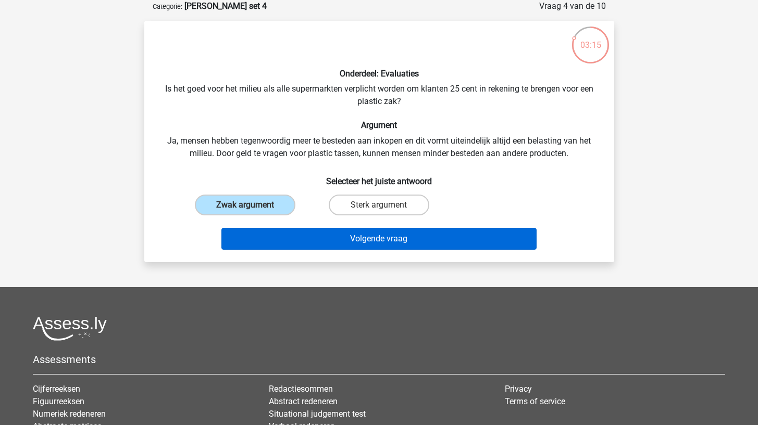
click at [277, 241] on button "Volgende vraag" at bounding box center [378, 239] width 315 height 22
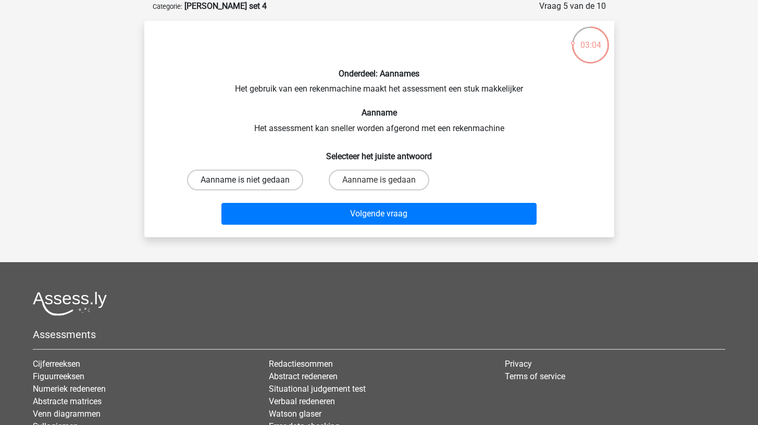
click at [293, 180] on label "Aanname is niet gedaan" at bounding box center [245, 180] width 116 height 21
click at [251, 180] on input "Aanname is niet gedaan" at bounding box center [248, 183] width 7 height 7
radio input "true"
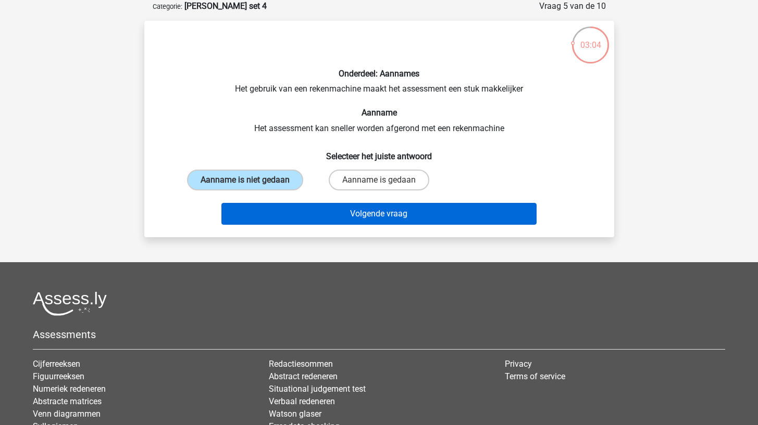
click at [289, 215] on button "Volgende vraag" at bounding box center [378, 214] width 315 height 22
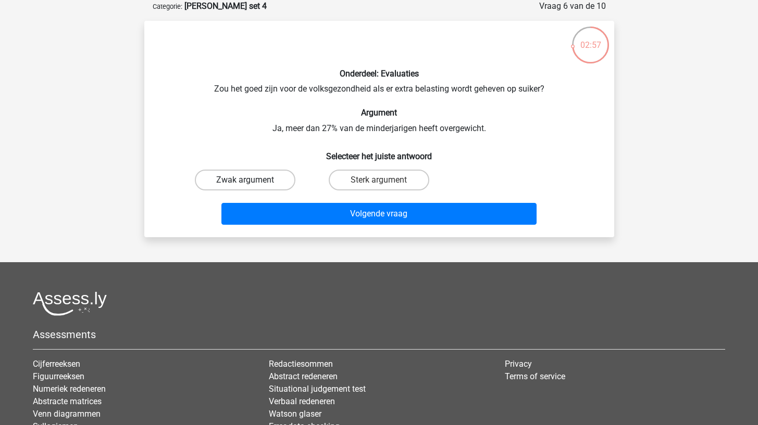
click at [273, 179] on label "Zwak argument" at bounding box center [245, 180] width 100 height 21
click at [251, 180] on input "Zwak argument" at bounding box center [248, 183] width 7 height 7
radio input "true"
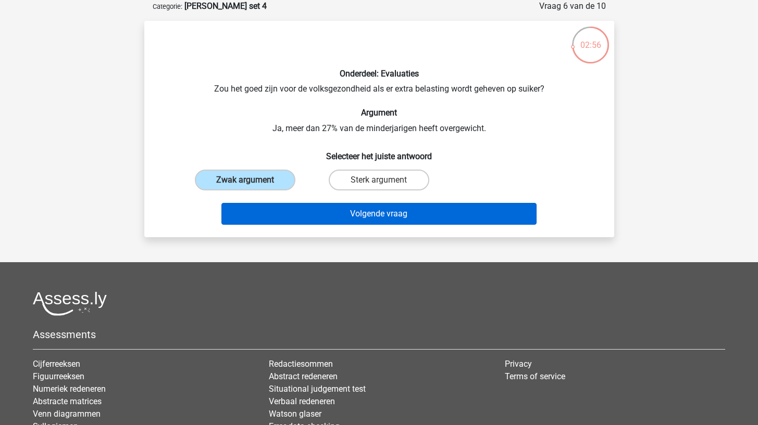
click at [278, 209] on button "Volgende vraag" at bounding box center [378, 214] width 315 height 22
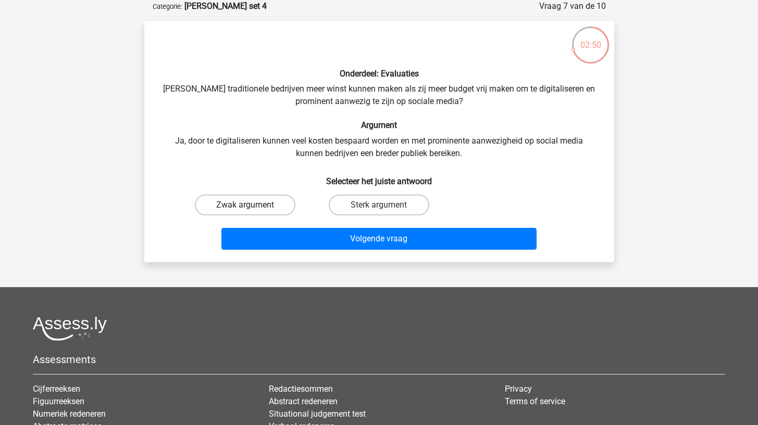
click at [259, 212] on label "Zwak argument" at bounding box center [245, 205] width 100 height 21
click at [251, 212] on input "Zwak argument" at bounding box center [248, 208] width 7 height 7
radio input "true"
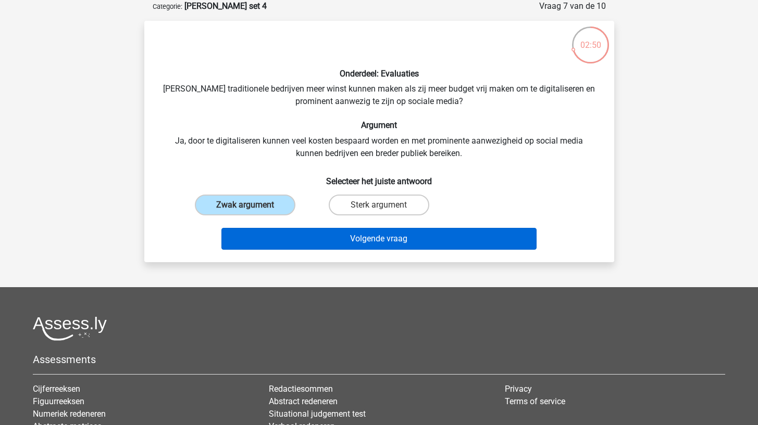
click at [259, 237] on button "Volgende vraag" at bounding box center [378, 239] width 315 height 22
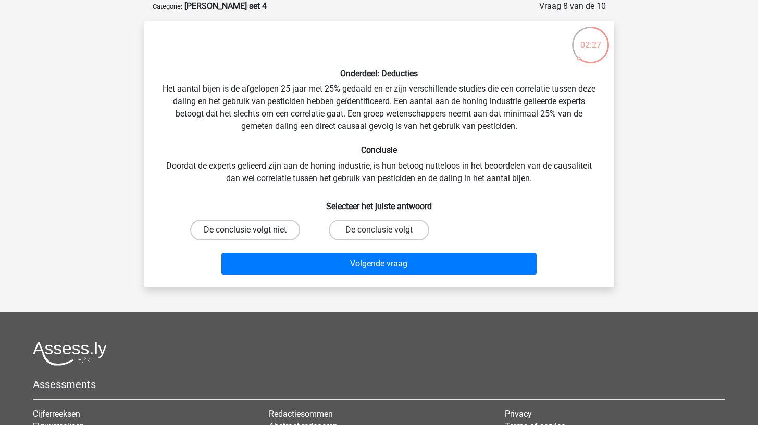
click at [268, 229] on label "De conclusie volgt niet" at bounding box center [245, 230] width 110 height 21
click at [251, 230] on input "De conclusie volgt niet" at bounding box center [248, 233] width 7 height 7
radio input "true"
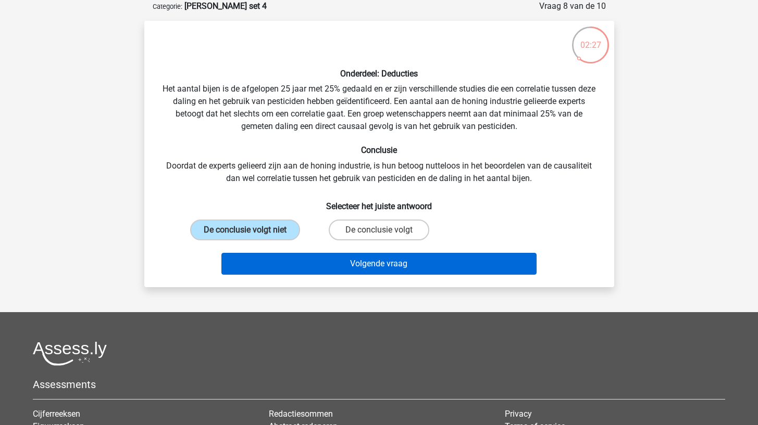
click at [263, 267] on button "Volgende vraag" at bounding box center [378, 264] width 315 height 22
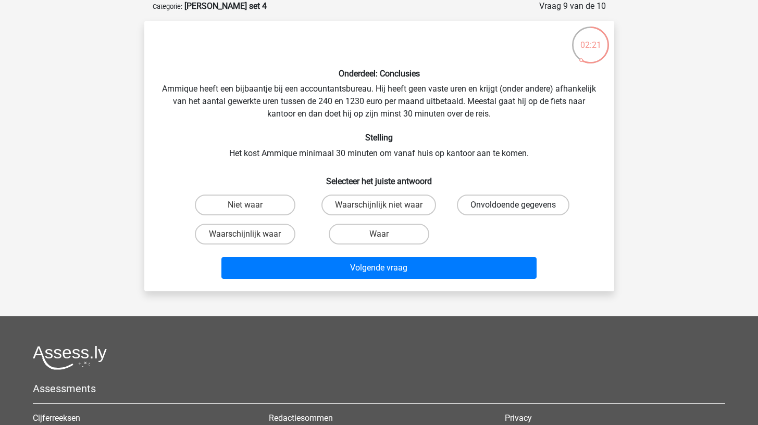
click at [488, 204] on label "Onvoldoende gegevens" at bounding box center [513, 205] width 112 height 21
click at [513, 205] on input "Onvoldoende gegevens" at bounding box center [516, 208] width 7 height 7
radio input "true"
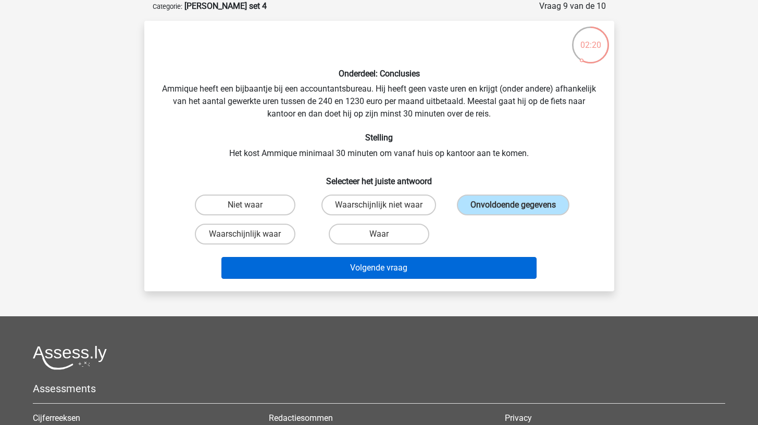
click at [461, 267] on button "Volgende vraag" at bounding box center [378, 268] width 315 height 22
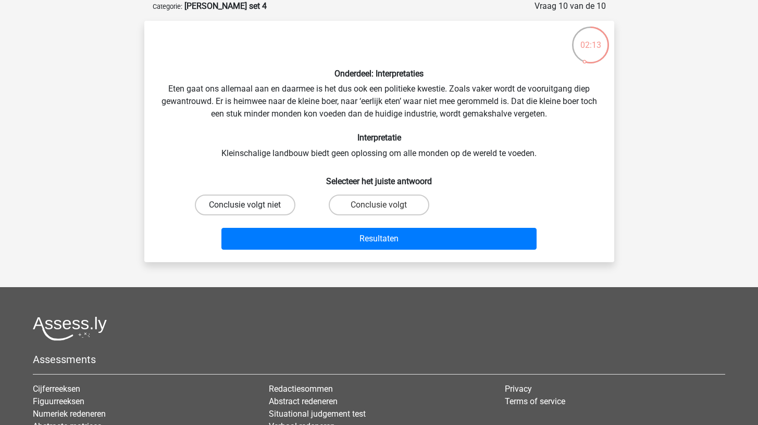
click at [267, 202] on label "Conclusie volgt niet" at bounding box center [245, 205] width 100 height 21
click at [251, 205] on input "Conclusie volgt niet" at bounding box center [248, 208] width 7 height 7
radio input "true"
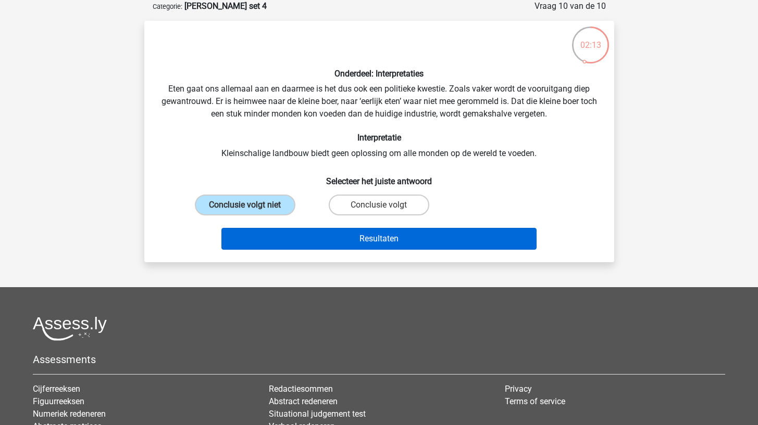
click at [271, 235] on button "Resultaten" at bounding box center [378, 239] width 315 height 22
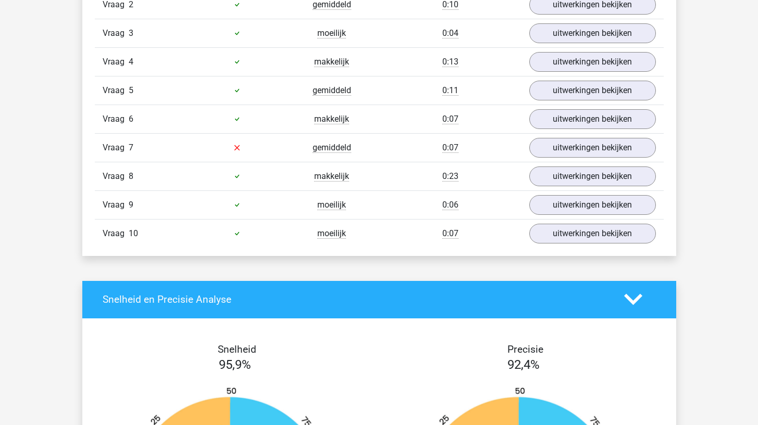
scroll to position [757, 0]
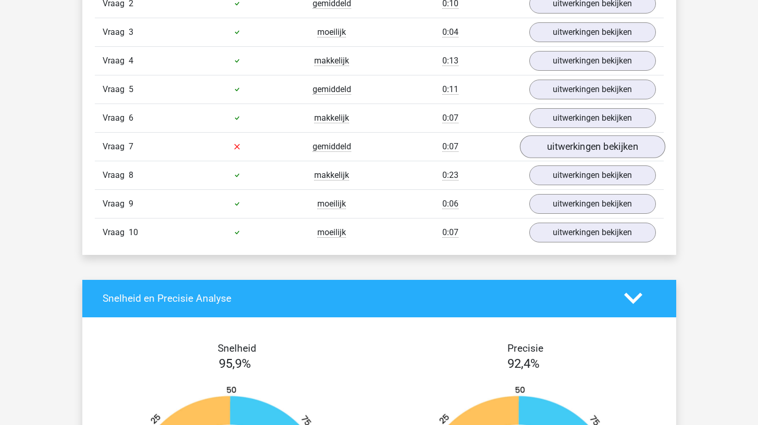
click at [593, 150] on link "uitwerkingen bekijken" at bounding box center [591, 146] width 145 height 23
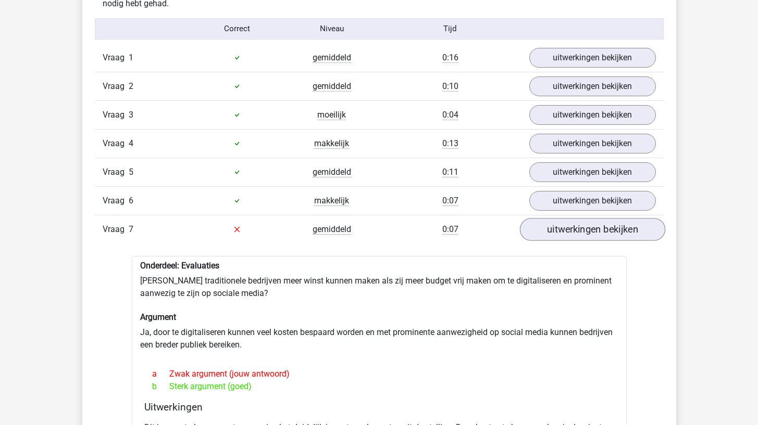
scroll to position [654, 0]
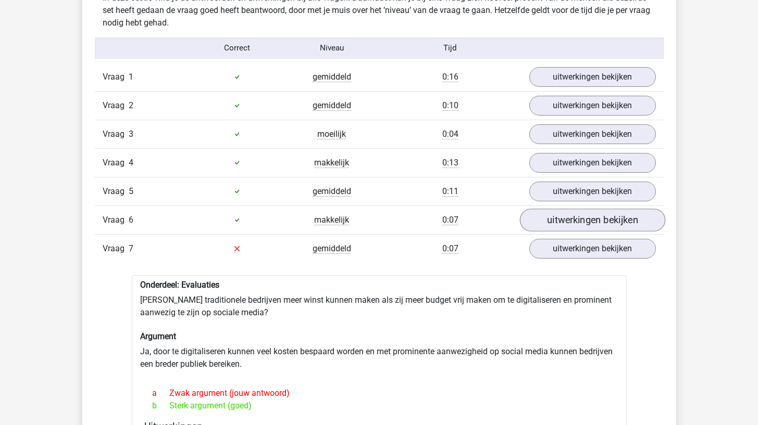
click at [569, 219] on link "uitwerkingen bekijken" at bounding box center [591, 220] width 145 height 23
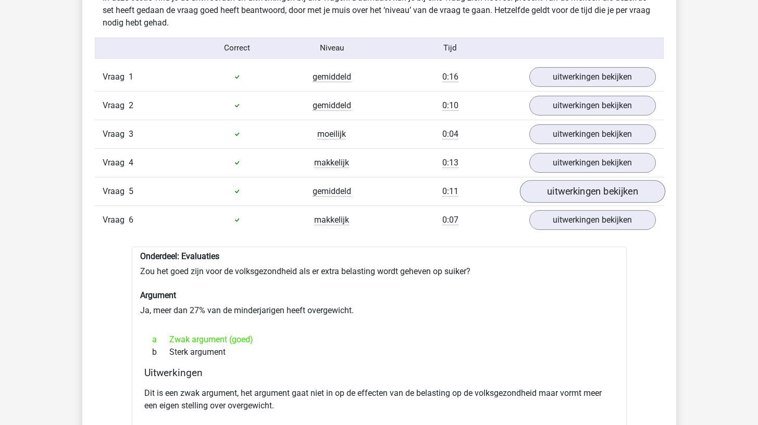
click at [580, 183] on link "uitwerkingen bekijken" at bounding box center [591, 191] width 145 height 23
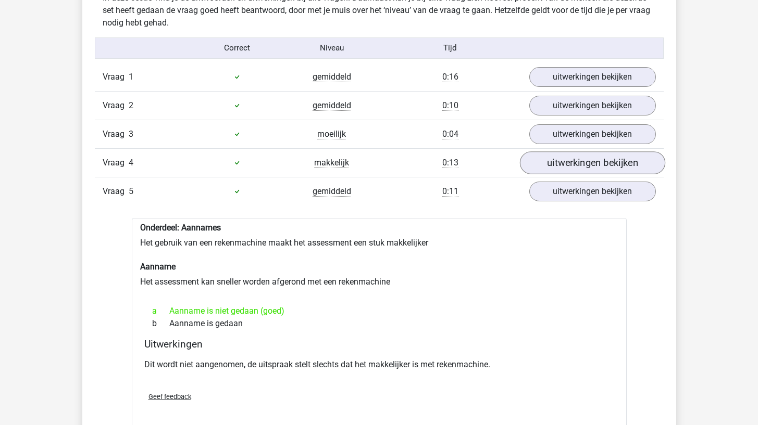
click at [596, 158] on link "uitwerkingen bekijken" at bounding box center [591, 163] width 145 height 23
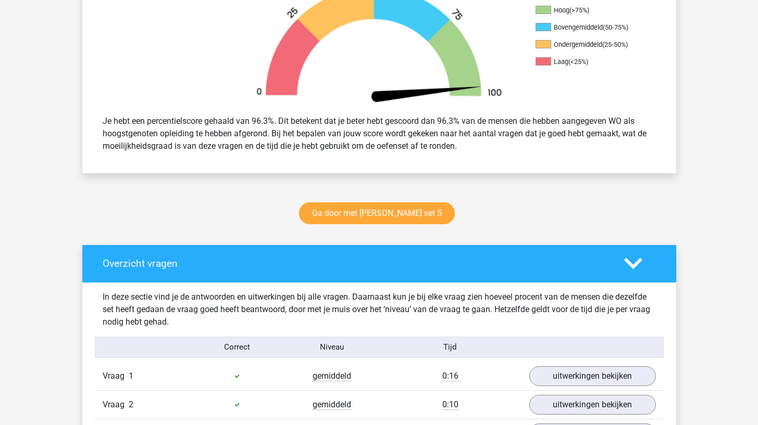
scroll to position [353, 0]
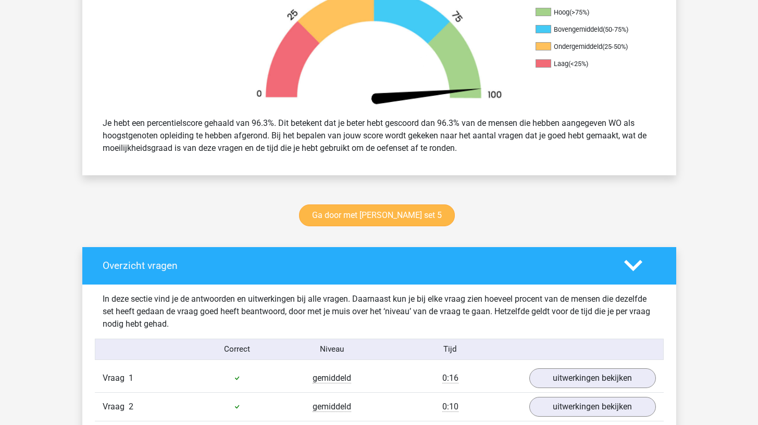
click at [406, 222] on link "Ga door met watson glaser set 5" at bounding box center [377, 216] width 156 height 22
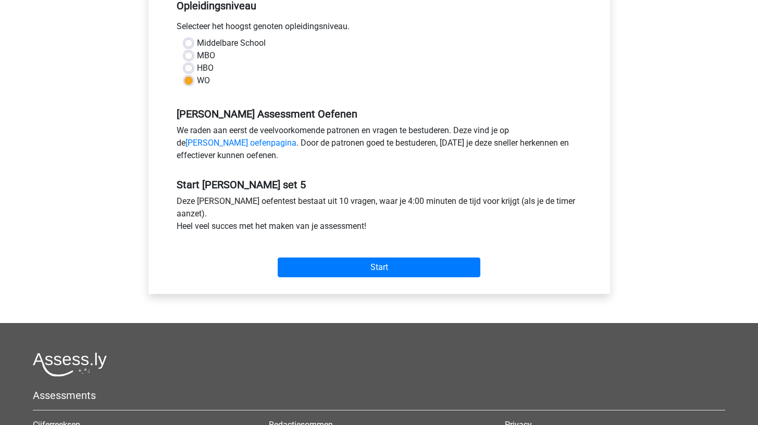
scroll to position [234, 0]
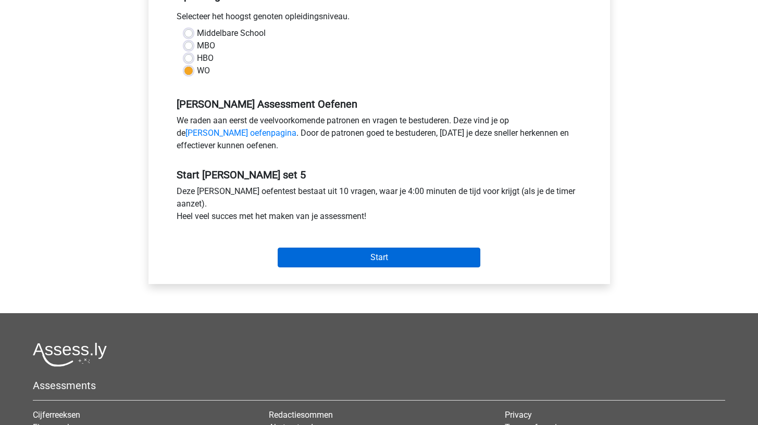
click at [377, 261] on input "Start" at bounding box center [379, 258] width 203 height 20
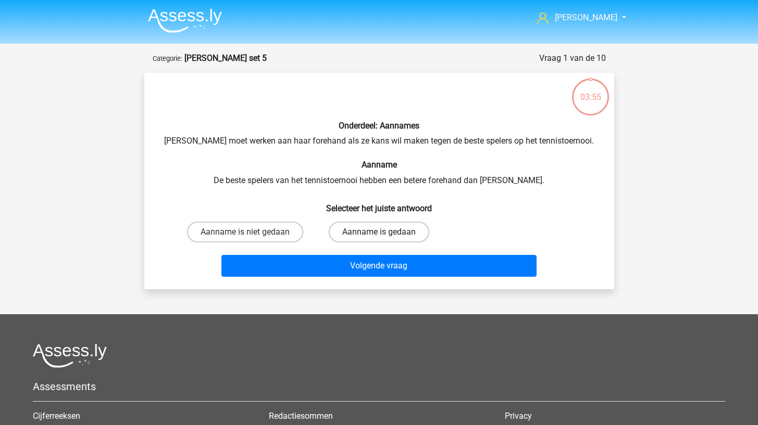
click at [334, 230] on label "Aanname is gedaan" at bounding box center [379, 232] width 100 height 21
click at [379, 232] on input "Aanname is gedaan" at bounding box center [382, 235] width 7 height 7
radio input "true"
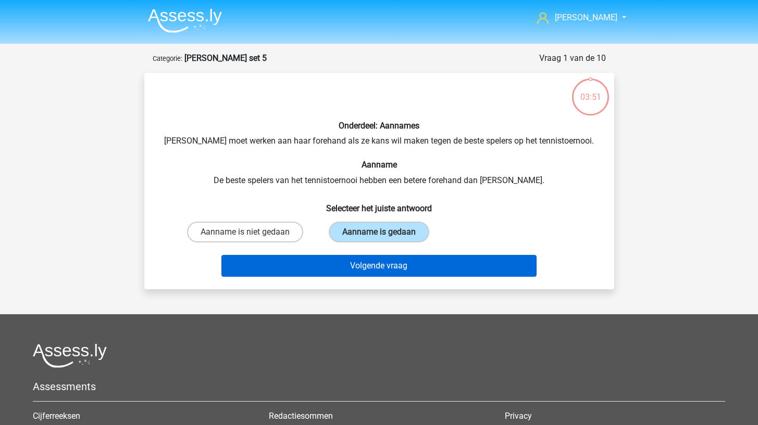
click at [321, 259] on button "Volgende vraag" at bounding box center [378, 266] width 315 height 22
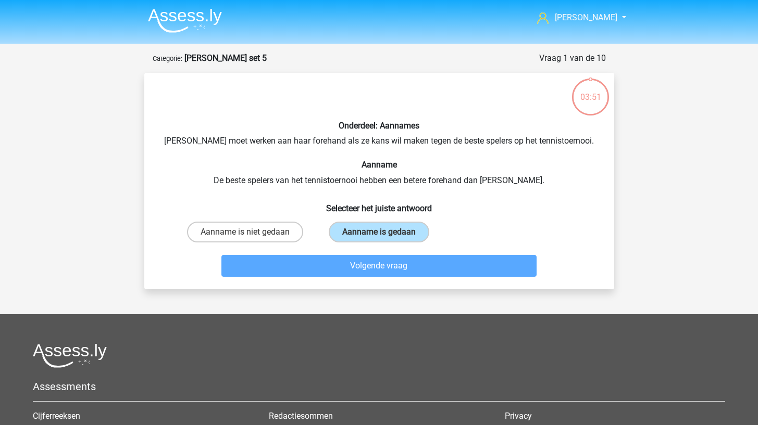
scroll to position [52, 0]
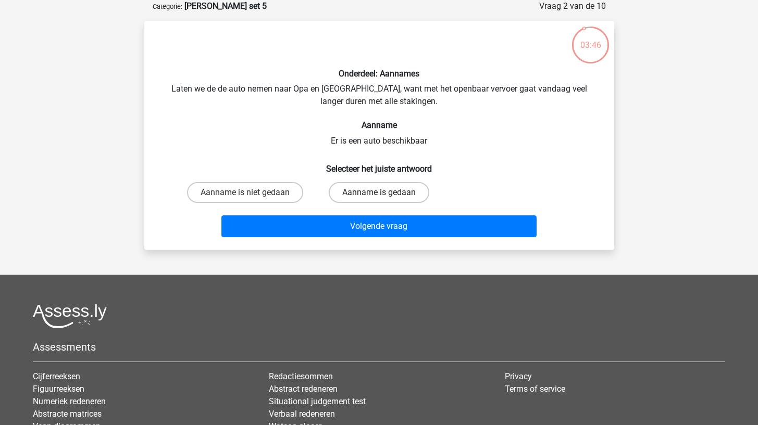
click at [341, 188] on label "Aanname is gedaan" at bounding box center [379, 192] width 100 height 21
click at [379, 193] on input "Aanname is gedaan" at bounding box center [382, 196] width 7 height 7
radio input "true"
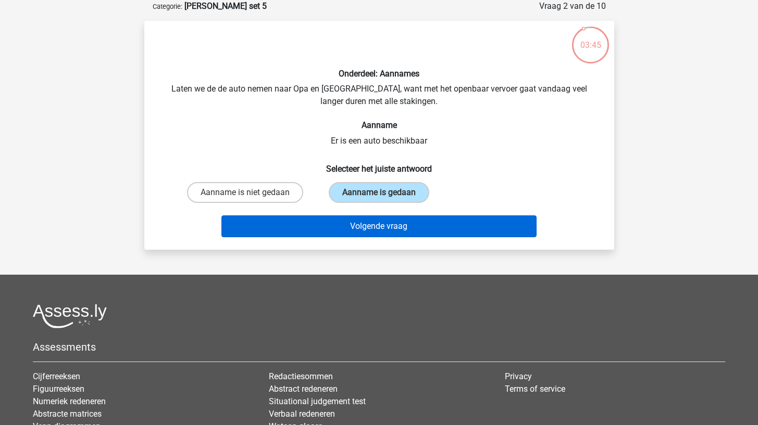
click at [327, 221] on button "Volgende vraag" at bounding box center [378, 227] width 315 height 22
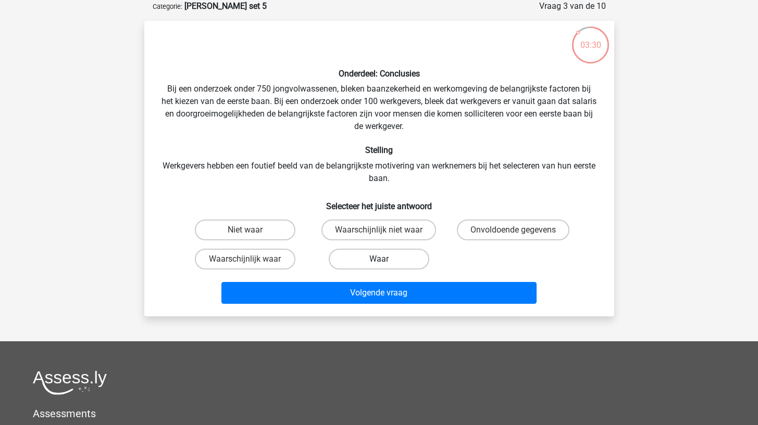
click at [346, 257] on label "Waar" at bounding box center [379, 259] width 100 height 21
click at [379, 259] on input "Waar" at bounding box center [382, 262] width 7 height 7
radio input "true"
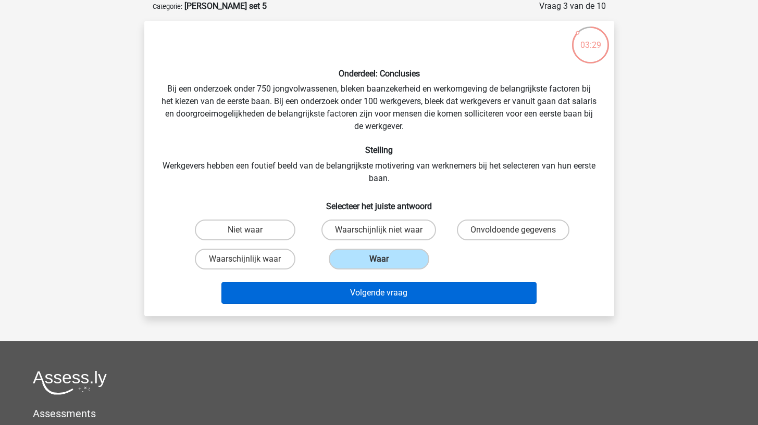
click at [336, 289] on button "Volgende vraag" at bounding box center [378, 293] width 315 height 22
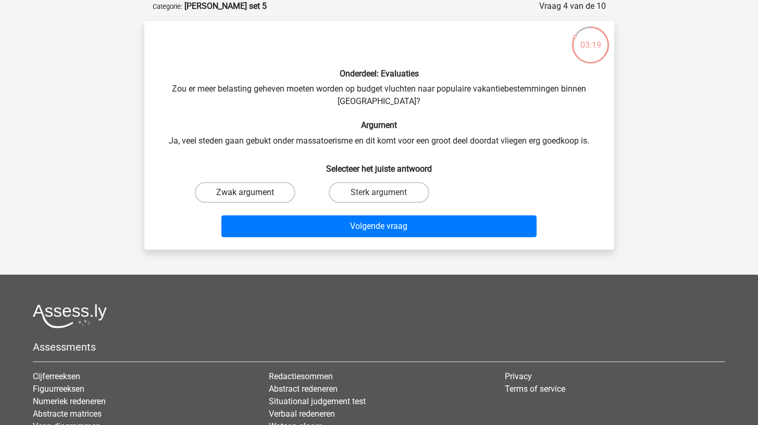
click at [256, 199] on label "Zwak argument" at bounding box center [245, 192] width 100 height 21
click at [251, 199] on input "Zwak argument" at bounding box center [248, 196] width 7 height 7
radio input "true"
click at [358, 186] on label "Sterk argument" at bounding box center [379, 192] width 100 height 21
click at [379, 193] on input "Sterk argument" at bounding box center [382, 196] width 7 height 7
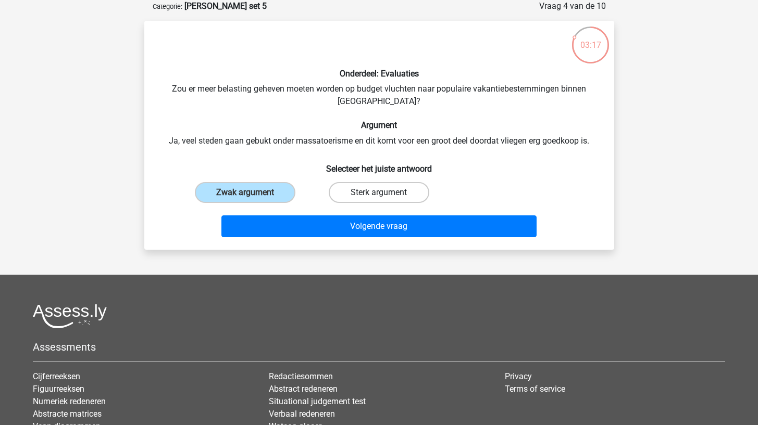
radio input "true"
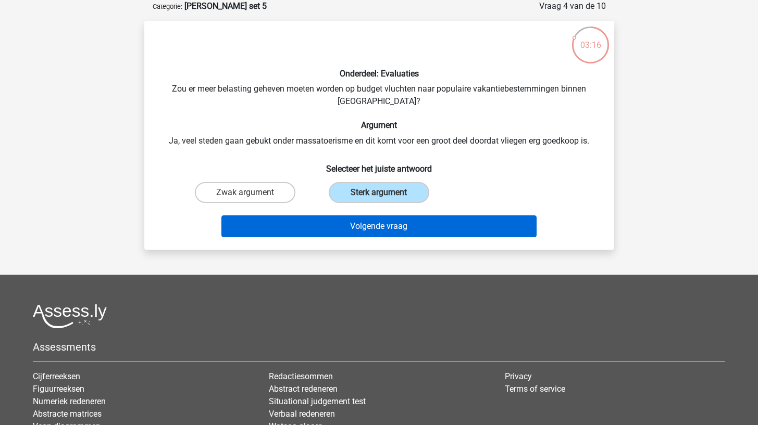
click at [337, 216] on button "Volgende vraag" at bounding box center [378, 227] width 315 height 22
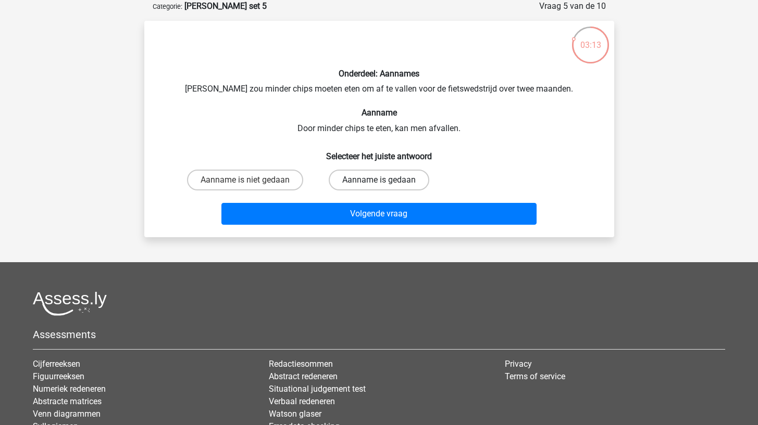
click at [341, 179] on label "Aanname is gedaan" at bounding box center [379, 180] width 100 height 21
click at [379, 180] on input "Aanname is gedaan" at bounding box center [382, 183] width 7 height 7
radio input "true"
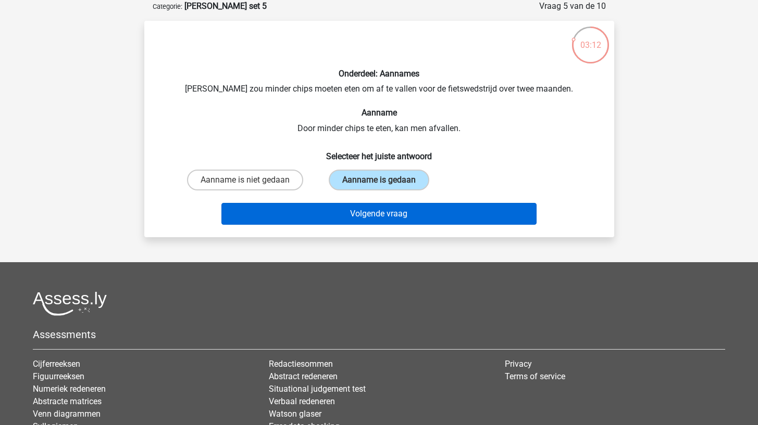
click at [329, 213] on button "Volgende vraag" at bounding box center [378, 214] width 315 height 22
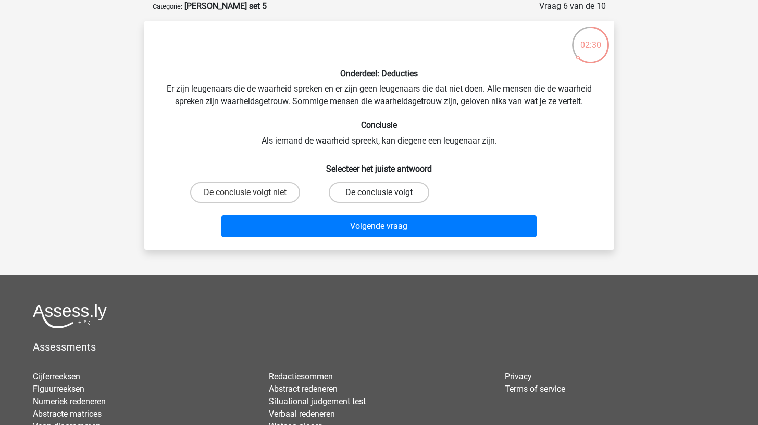
click at [338, 191] on label "De conclusie volgt" at bounding box center [379, 192] width 100 height 21
click at [379, 193] on input "De conclusie volgt" at bounding box center [382, 196] width 7 height 7
radio input "true"
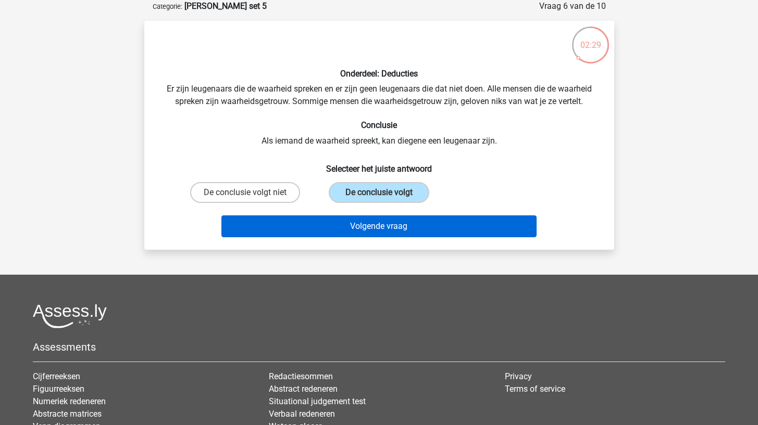
click at [321, 220] on button "Volgende vraag" at bounding box center [378, 227] width 315 height 22
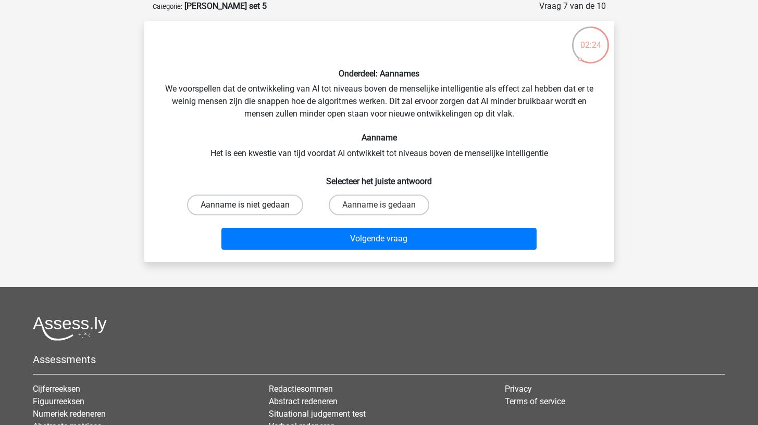
click at [274, 204] on label "Aanname is niet gedaan" at bounding box center [245, 205] width 116 height 21
click at [251, 205] on input "Aanname is niet gedaan" at bounding box center [248, 208] width 7 height 7
radio input "true"
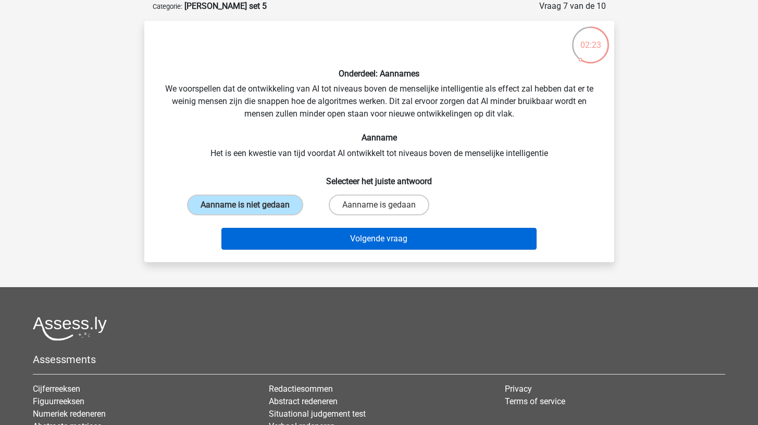
click at [270, 235] on button "Volgende vraag" at bounding box center [378, 239] width 315 height 22
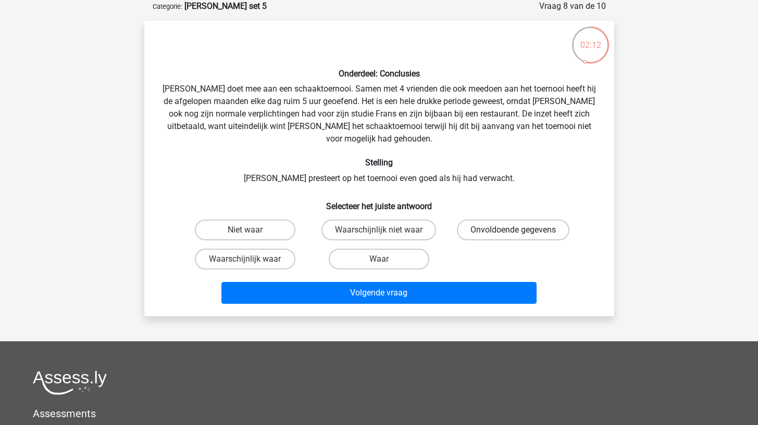
click at [491, 220] on label "Onvoldoende gegevens" at bounding box center [513, 230] width 112 height 21
click at [513, 230] on input "Onvoldoende gegevens" at bounding box center [516, 233] width 7 height 7
radio input "true"
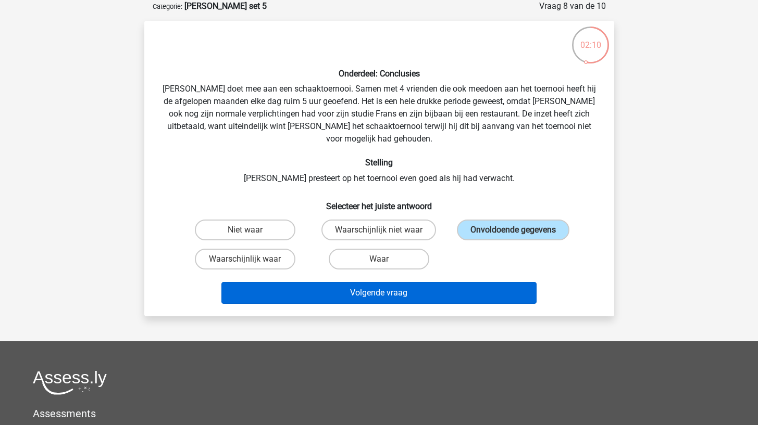
click at [450, 282] on button "Volgende vraag" at bounding box center [378, 293] width 315 height 22
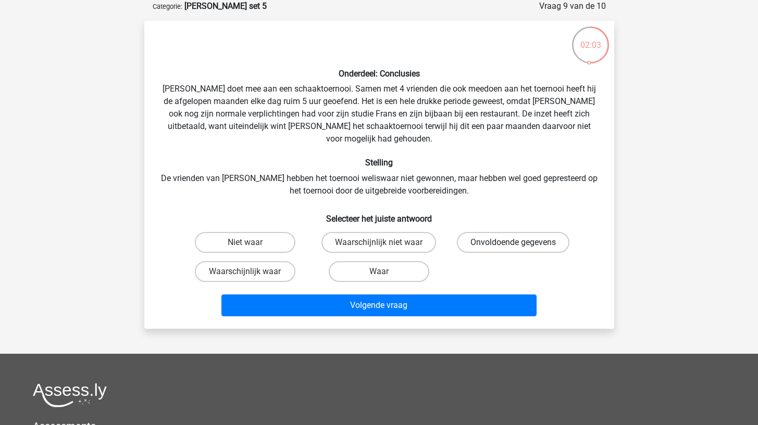
click at [475, 232] on label "Onvoldoende gegevens" at bounding box center [513, 242] width 112 height 21
click at [513, 243] on input "Onvoldoende gegevens" at bounding box center [516, 246] width 7 height 7
radio input "true"
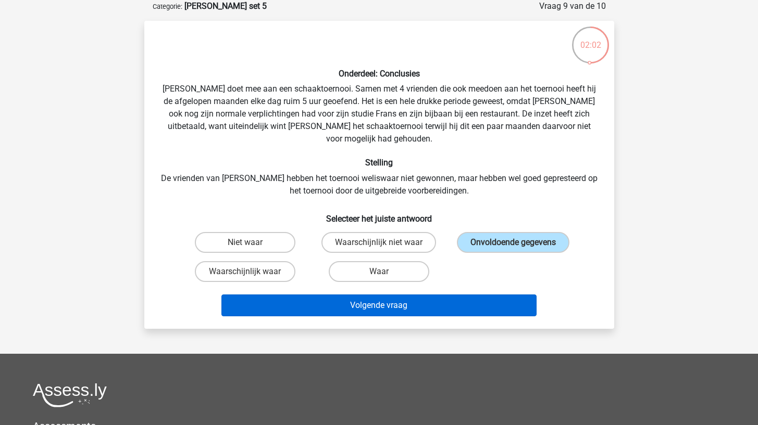
click at [465, 295] on button "Volgende vraag" at bounding box center [378, 306] width 315 height 22
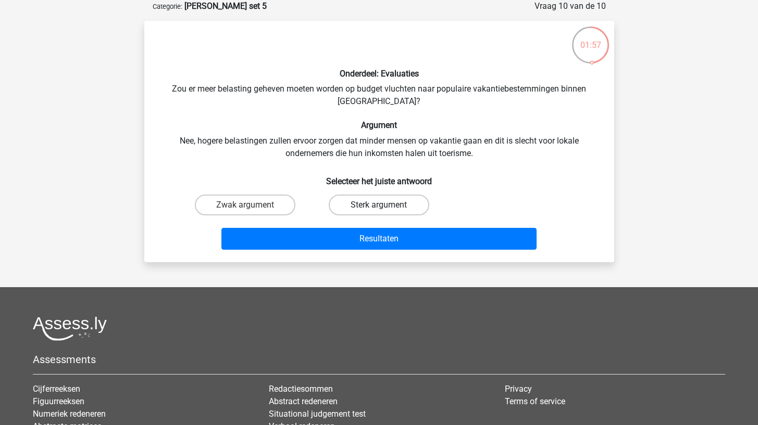
click at [357, 204] on label "Sterk argument" at bounding box center [379, 205] width 100 height 21
click at [379, 205] on input "Sterk argument" at bounding box center [382, 208] width 7 height 7
radio input "true"
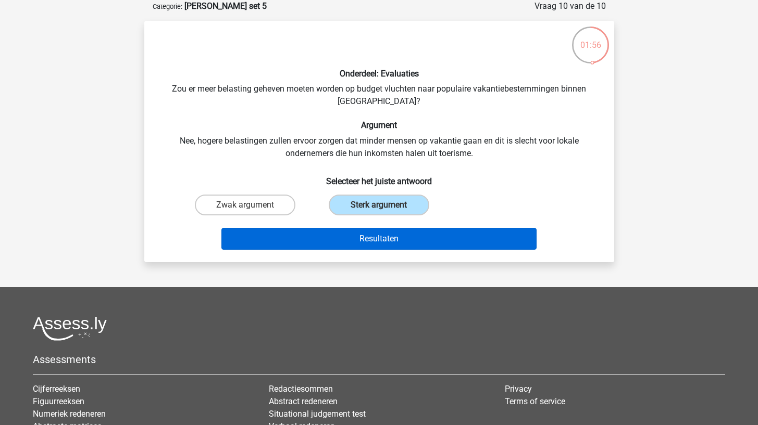
click at [348, 240] on button "Resultaten" at bounding box center [378, 239] width 315 height 22
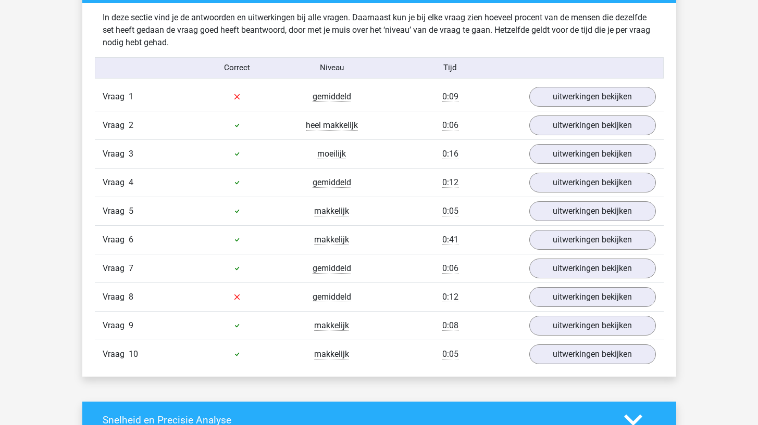
scroll to position [653, 0]
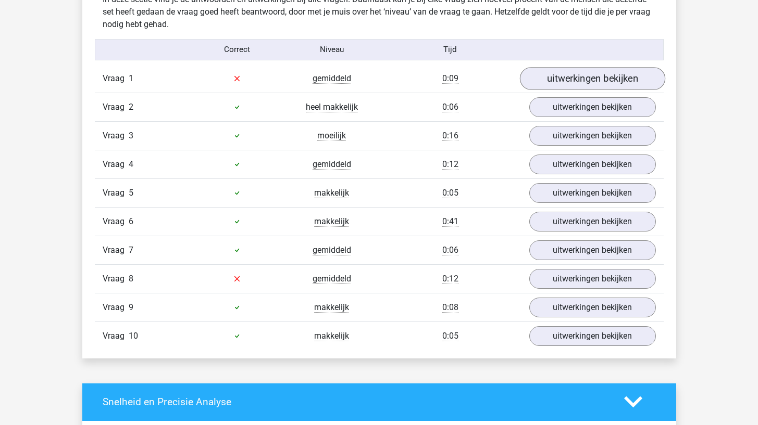
click at [576, 83] on link "uitwerkingen bekijken" at bounding box center [591, 78] width 145 height 23
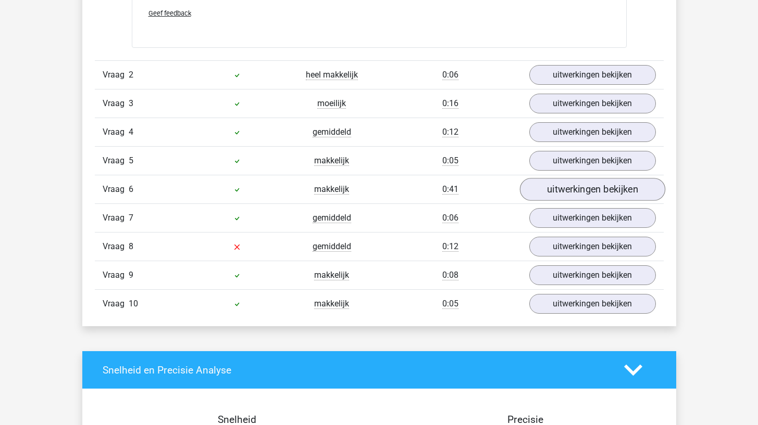
scroll to position [945, 0]
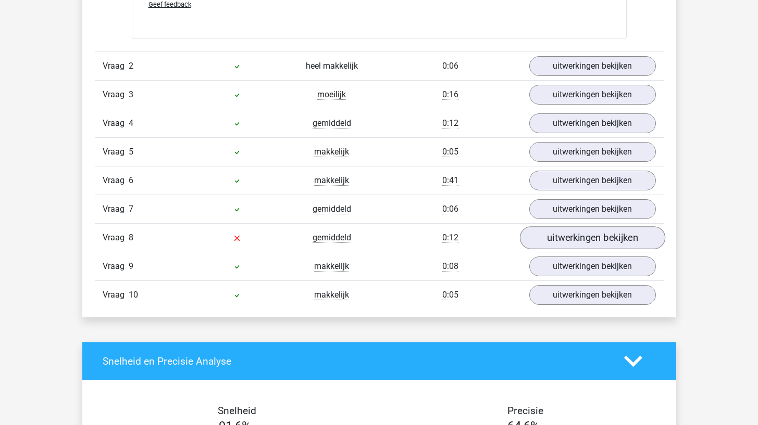
click at [545, 242] on link "uitwerkingen bekijken" at bounding box center [591, 237] width 145 height 23
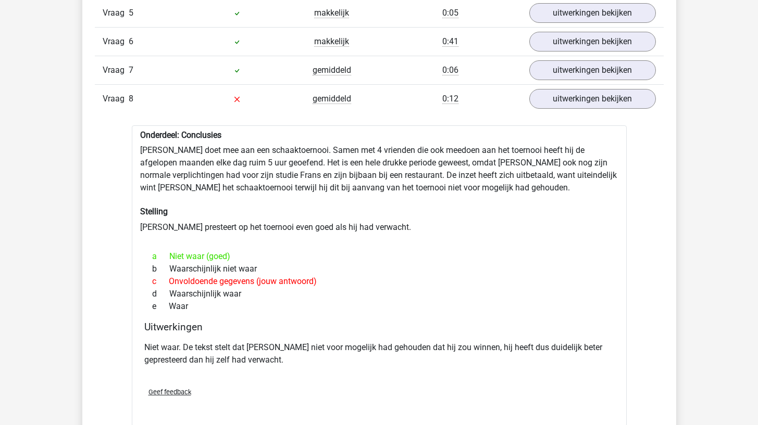
scroll to position [1085, 0]
click at [583, 102] on link "uitwerkingen bekijken" at bounding box center [591, 97] width 145 height 23
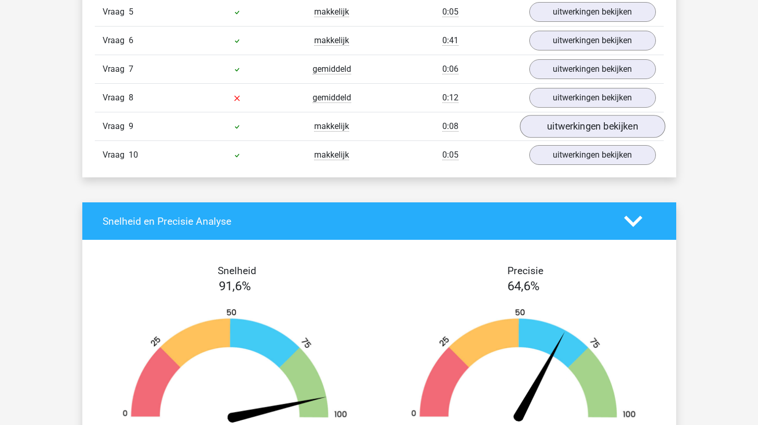
click at [576, 128] on link "uitwerkingen bekijken" at bounding box center [591, 126] width 145 height 23
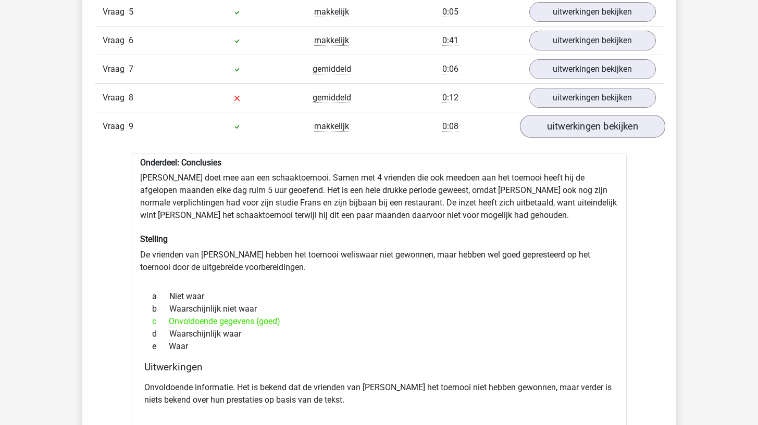
click at [576, 128] on link "uitwerkingen bekijken" at bounding box center [591, 126] width 145 height 23
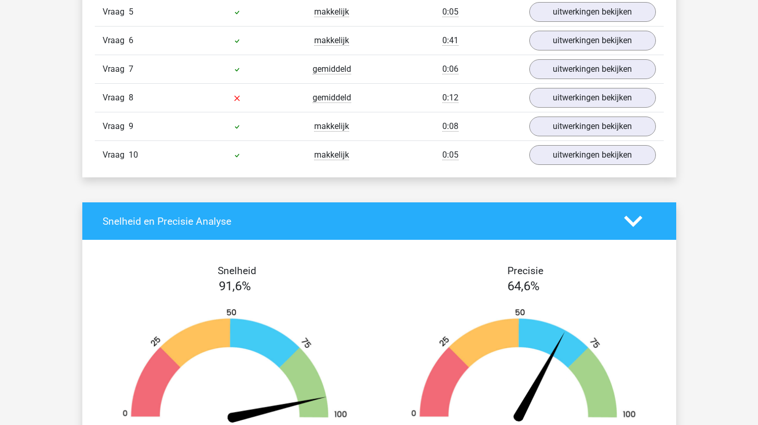
click at [570, 168] on div "Vraag 10 makkelijk 0:05 uitwerkingen bekijken" at bounding box center [379, 155] width 569 height 29
click at [593, 67] on link "uitwerkingen bekijken" at bounding box center [591, 69] width 145 height 23
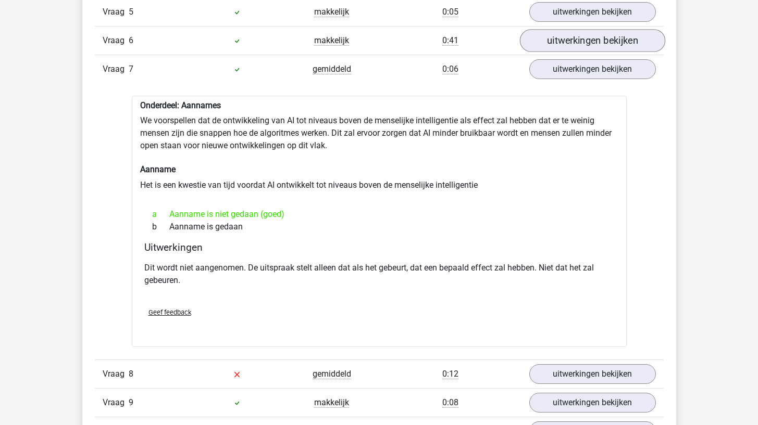
click at [594, 41] on link "uitwerkingen bekijken" at bounding box center [591, 40] width 145 height 23
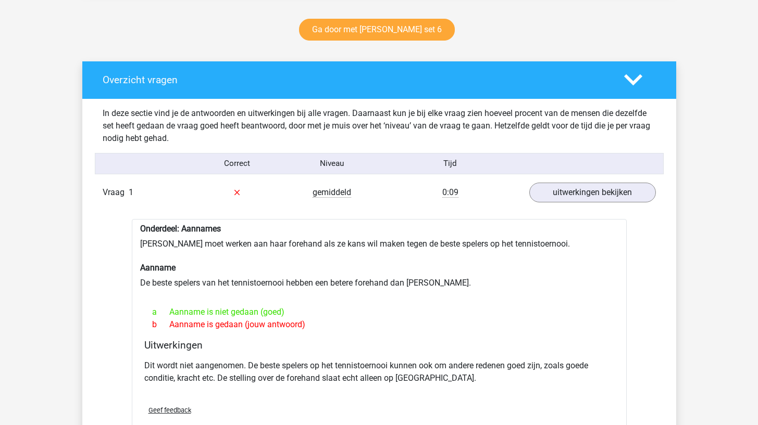
scroll to position [487, 0]
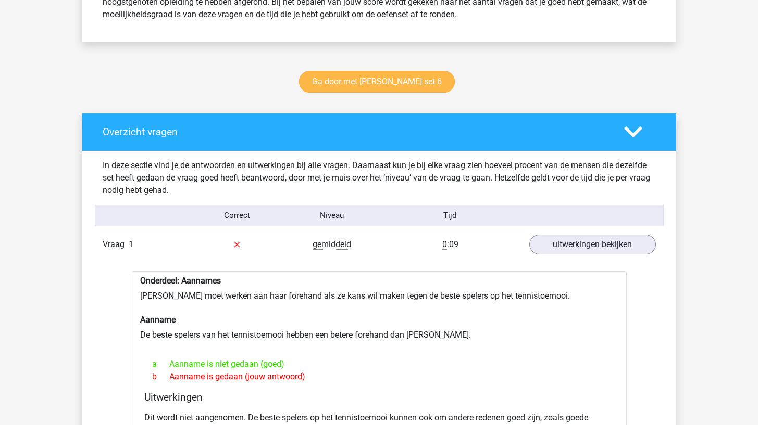
click at [407, 77] on link "Ga door met watson glaser set 6" at bounding box center [377, 82] width 156 height 22
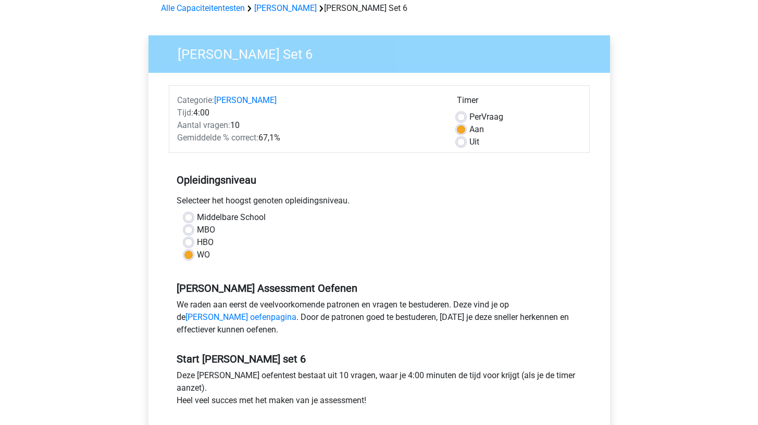
scroll to position [56, 0]
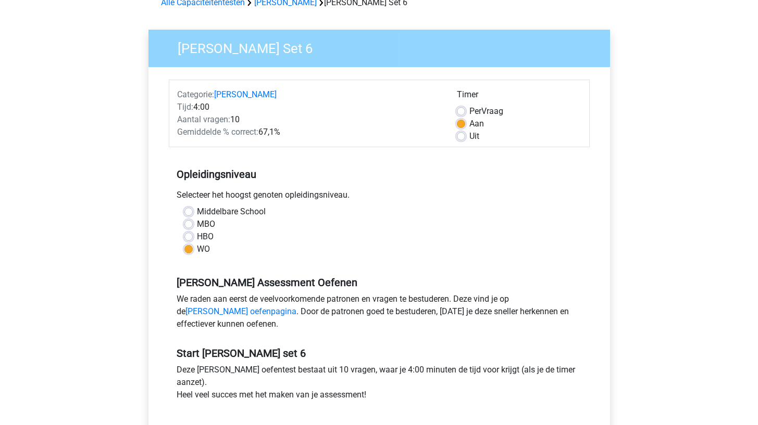
click at [313, 119] on div "Aantal vragen: 10" at bounding box center [309, 120] width 280 height 12
